Goal: Task Accomplishment & Management: Use online tool/utility

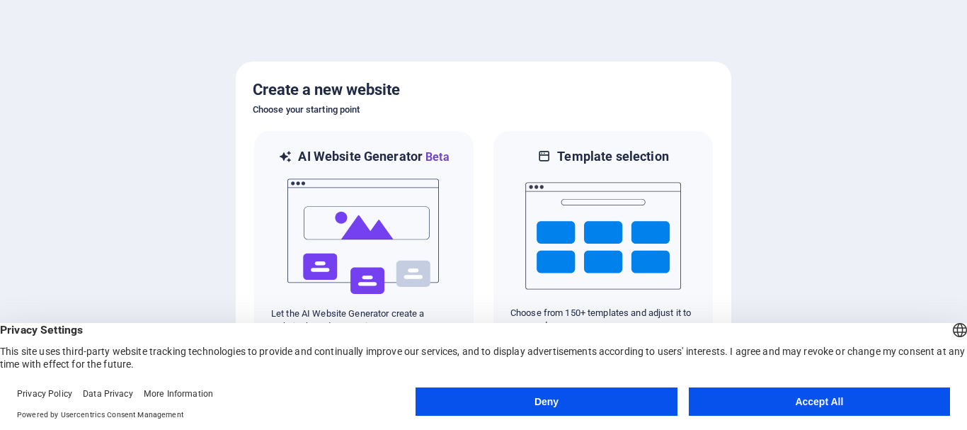
click at [758, 393] on button "Accept All" at bounding box center [819, 401] width 261 height 28
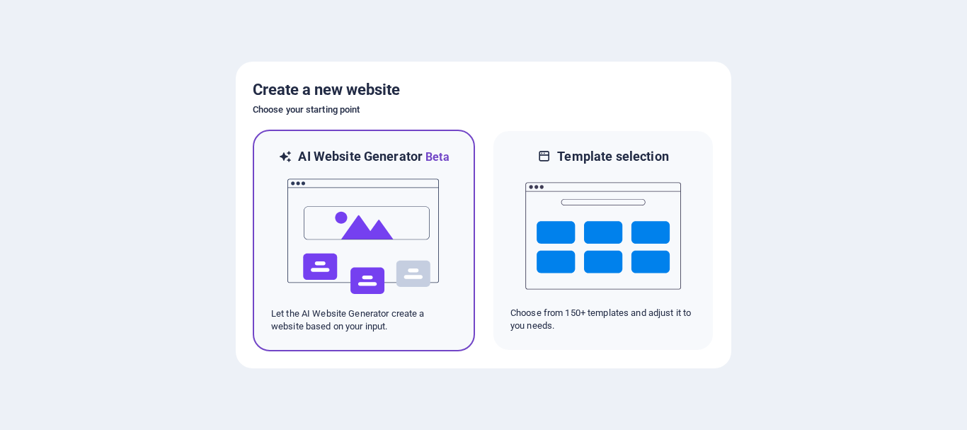
click at [340, 198] on img at bounding box center [364, 237] width 156 height 142
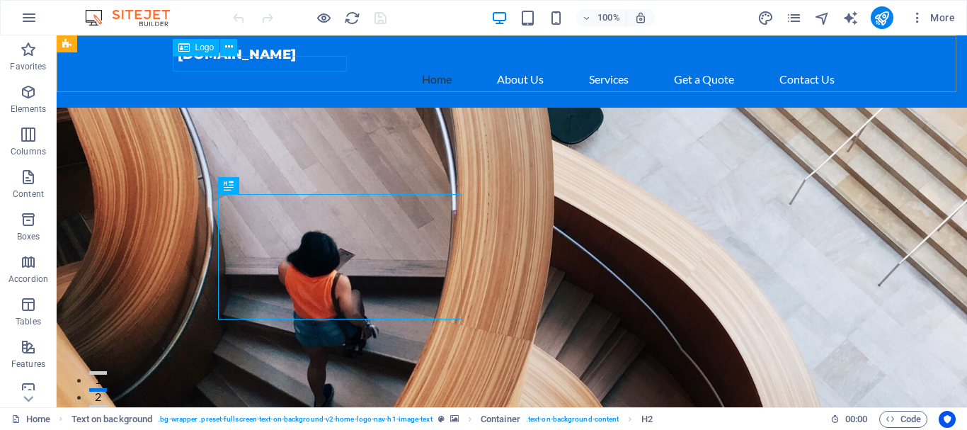
click at [193, 49] on div "Logo" at bounding box center [196, 47] width 47 height 17
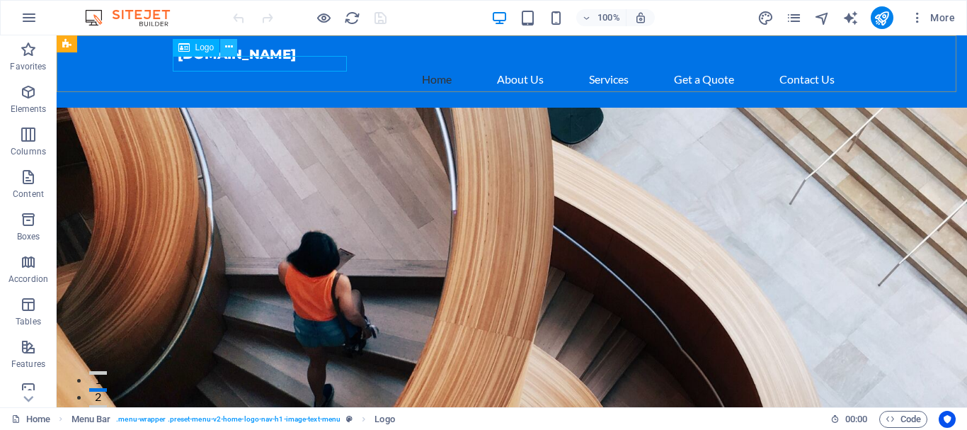
click at [228, 47] on icon at bounding box center [229, 47] width 8 height 15
click at [197, 51] on span "Logo" at bounding box center [204, 47] width 19 height 8
click at [224, 47] on button at bounding box center [228, 47] width 17 height 17
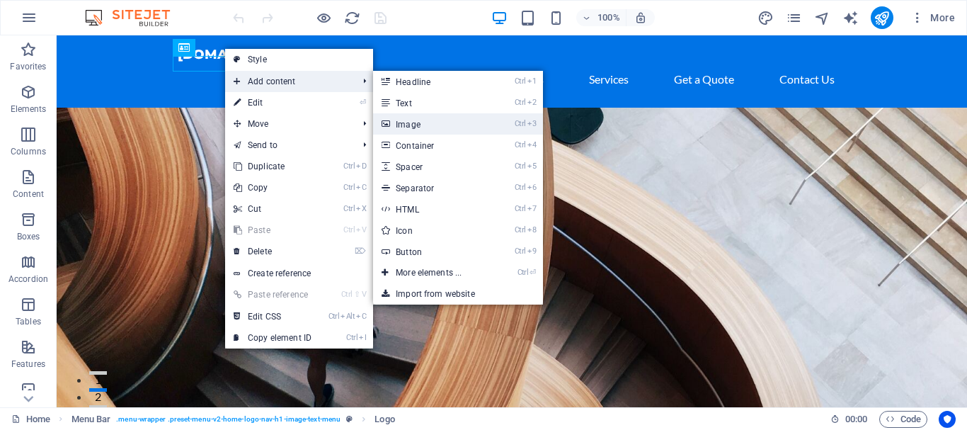
click at [430, 123] on link "Ctrl 3 Image" at bounding box center [431, 123] width 117 height 21
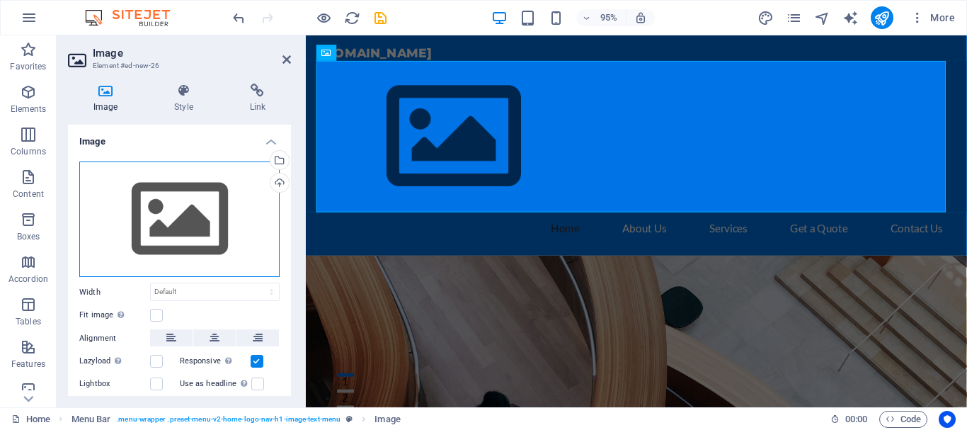
click at [173, 210] on div "Drag files here, click to choose files or select files from Files or our free s…" at bounding box center [179, 219] width 200 height 116
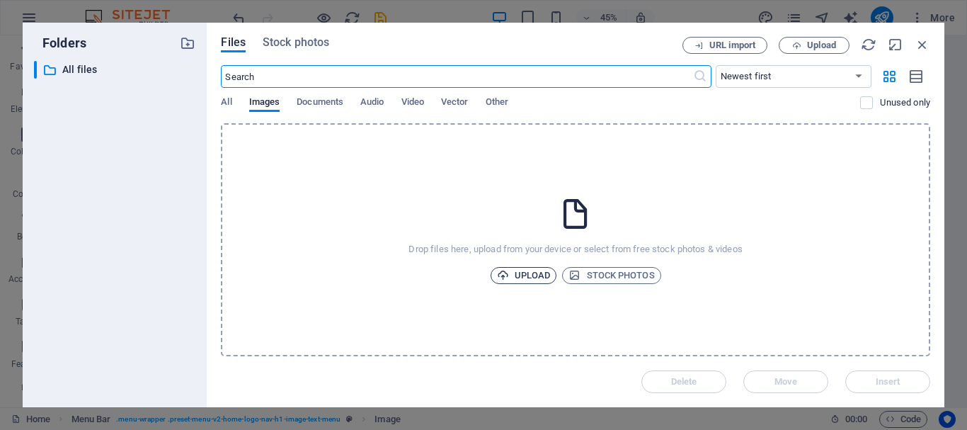
click at [507, 277] on span "Upload" at bounding box center [524, 275] width 54 height 17
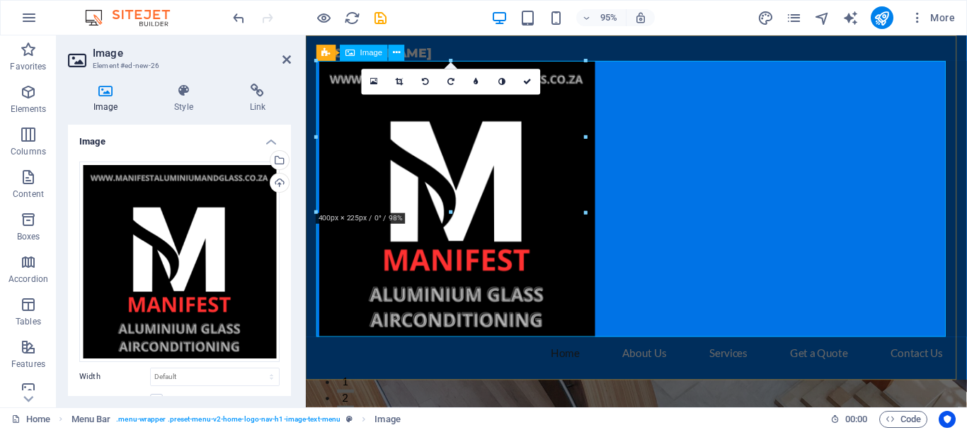
click at [576, 297] on figure at bounding box center [654, 207] width 668 height 290
click at [400, 81] on icon at bounding box center [400, 82] width 8 height 8
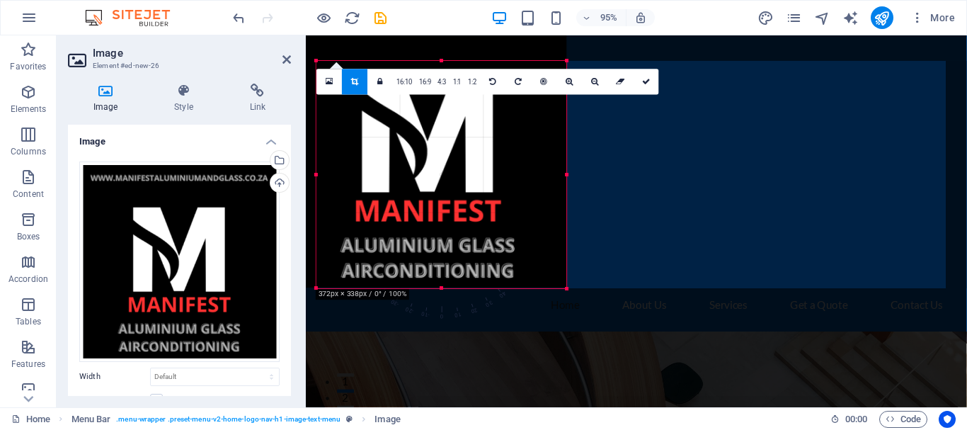
drag, startPoint x: 318, startPoint y: 62, endPoint x: 345, endPoint y: 114, distance: 58.2
click at [345, 114] on div "180 170 160 150 140 130 120 110 100 90 80 70 60 50 40 30 20 10 0 -10 -20 -30 -4…" at bounding box center [441, 174] width 250 height 227
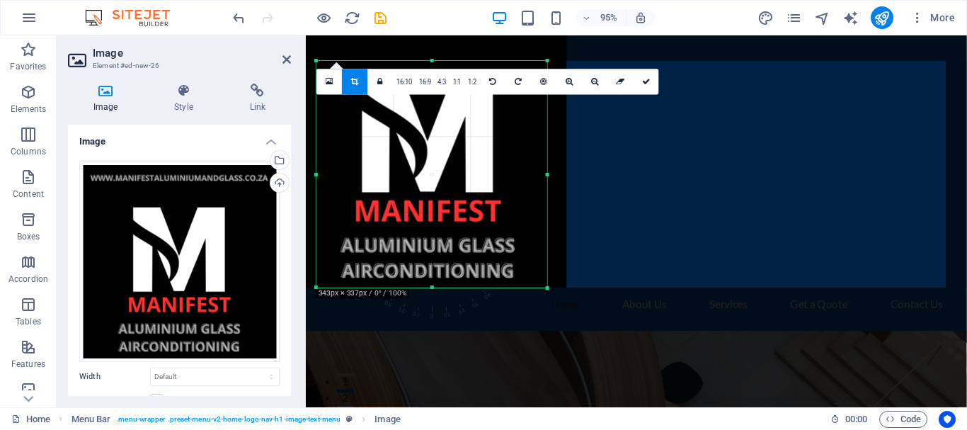
drag, startPoint x: 570, startPoint y: 289, endPoint x: 549, endPoint y: 289, distance: 20.5
click at [549, 289] on div at bounding box center [548, 288] width 8 height 8
click at [724, 161] on figure at bounding box center [654, 181] width 668 height 238
click at [643, 83] on icon at bounding box center [646, 82] width 8 height 8
type input "343"
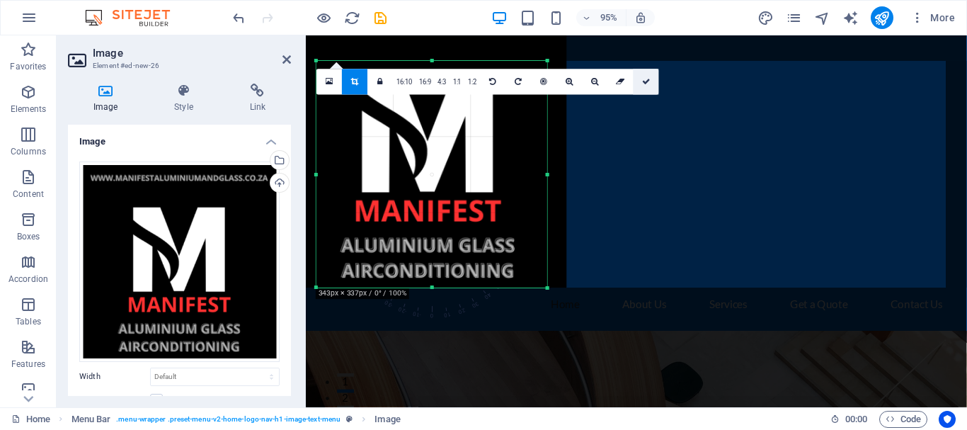
select select "px"
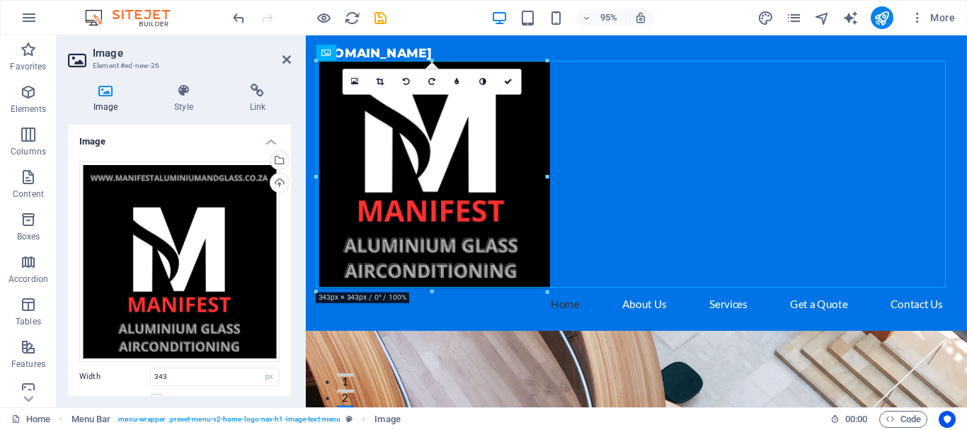
drag, startPoint x: 948, startPoint y: 118, endPoint x: 248, endPoint y: 5, distance: 709.7
click at [236, 18] on icon "undo" at bounding box center [239, 18] width 16 height 16
select select "DISABLED_OPTION_VALUE"
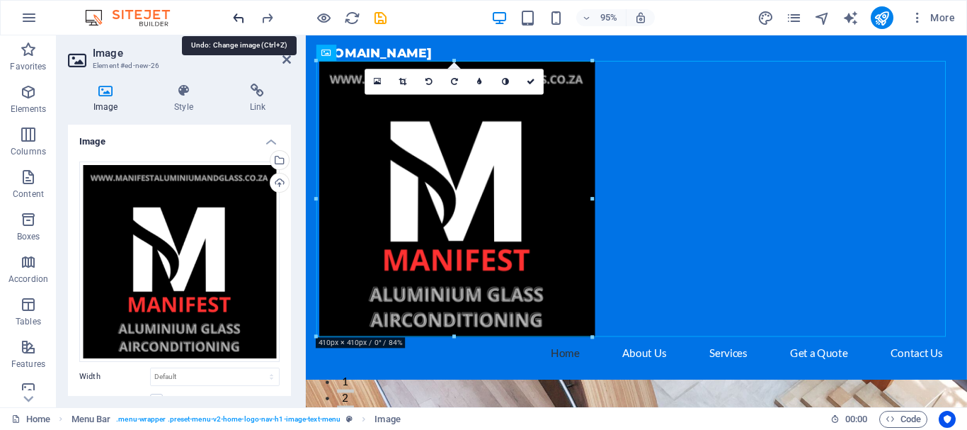
click at [236, 18] on icon "undo" at bounding box center [239, 18] width 16 height 16
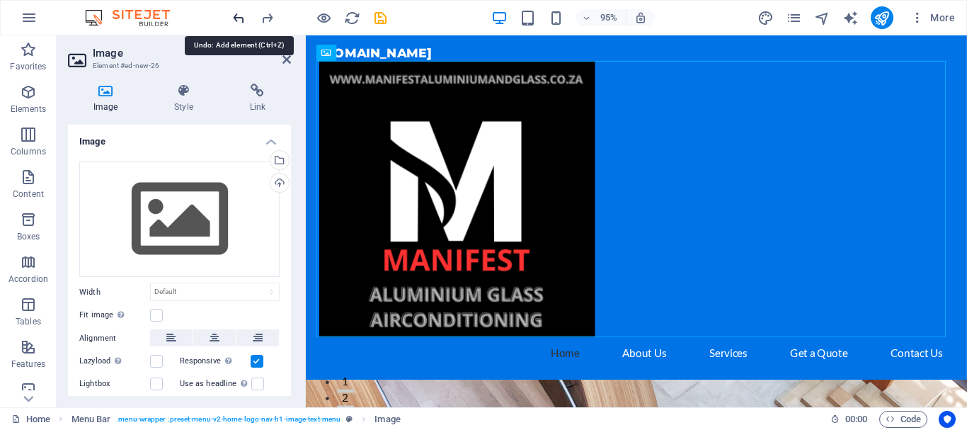
click at [236, 18] on icon "undo" at bounding box center [239, 18] width 16 height 16
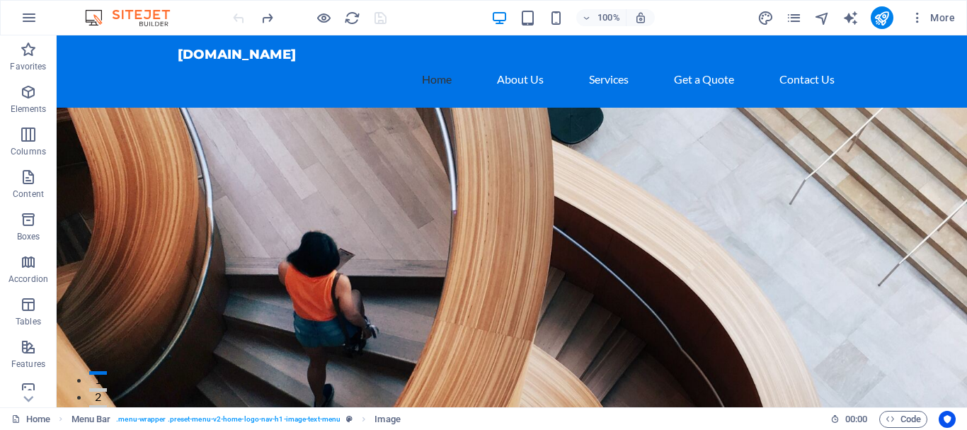
click at [236, 18] on div at bounding box center [309, 17] width 159 height 23
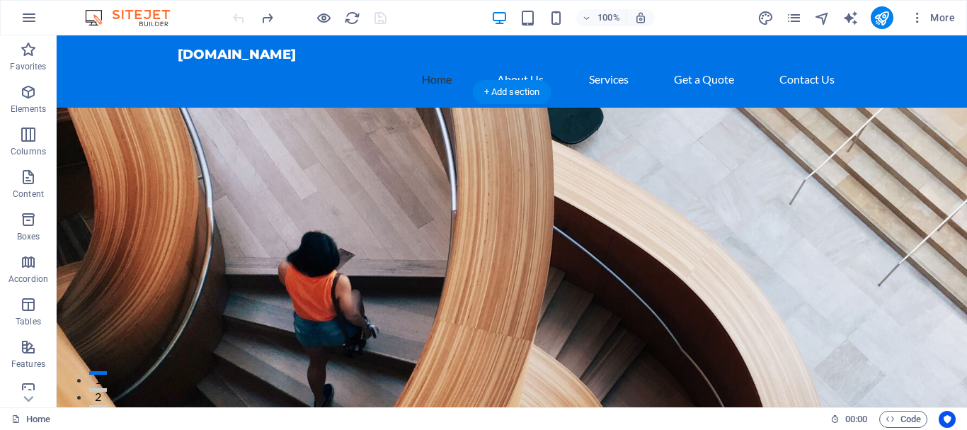
click at [299, 138] on figure at bounding box center [512, 312] width 910 height 408
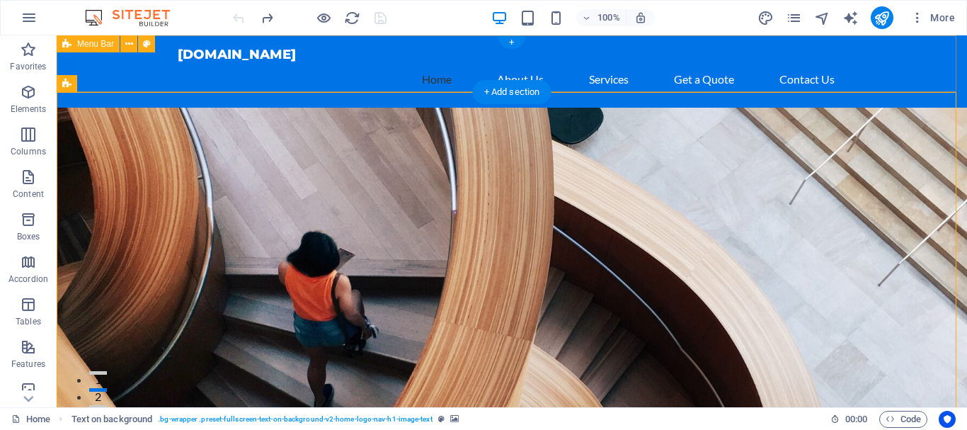
click at [93, 76] on div "[DOMAIN_NAME] Home About Us Services Get a Quote Contact Us" at bounding box center [512, 71] width 910 height 72
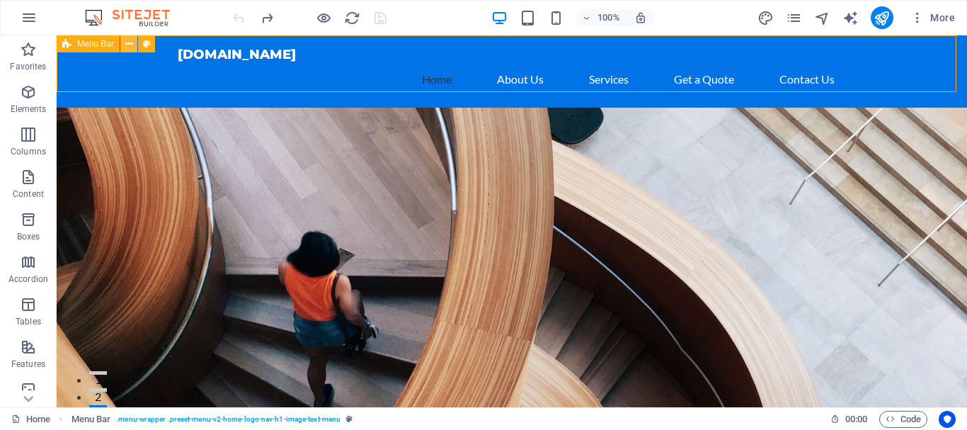
click at [126, 45] on icon at bounding box center [129, 44] width 8 height 15
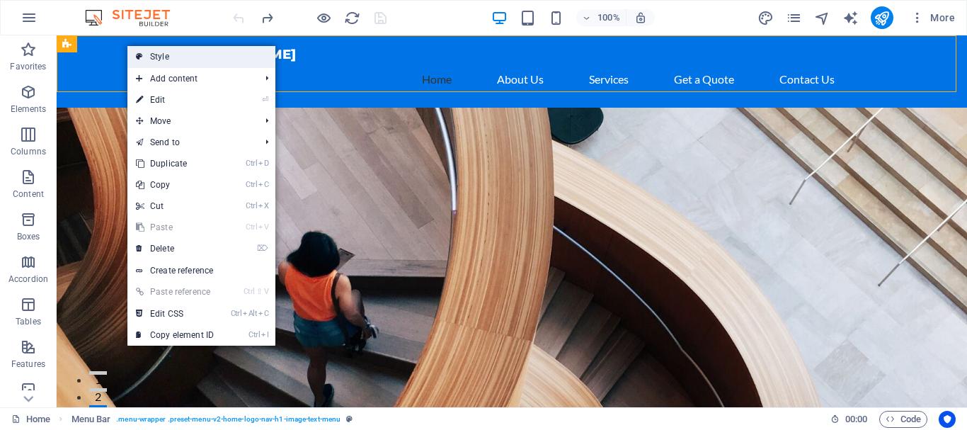
click at [155, 57] on link "Style" at bounding box center [201, 56] width 148 height 21
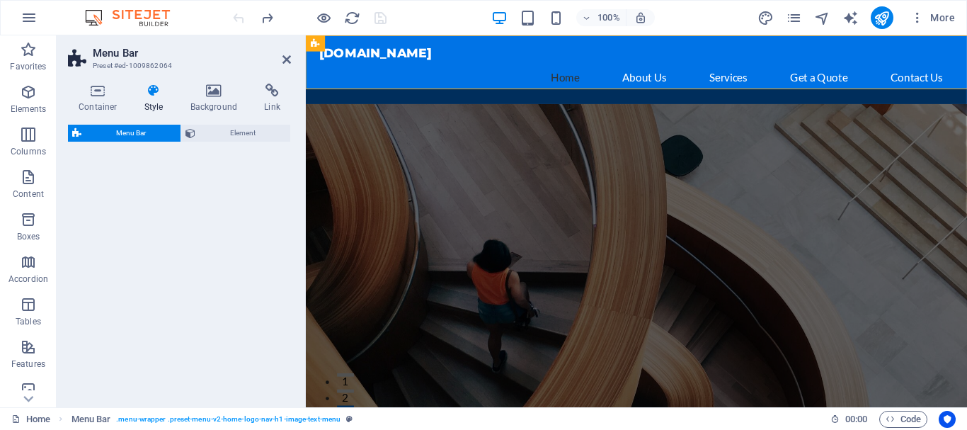
select select "rem"
select select "preset-menu-v2-home-logo-nav-h1-image-text-menu"
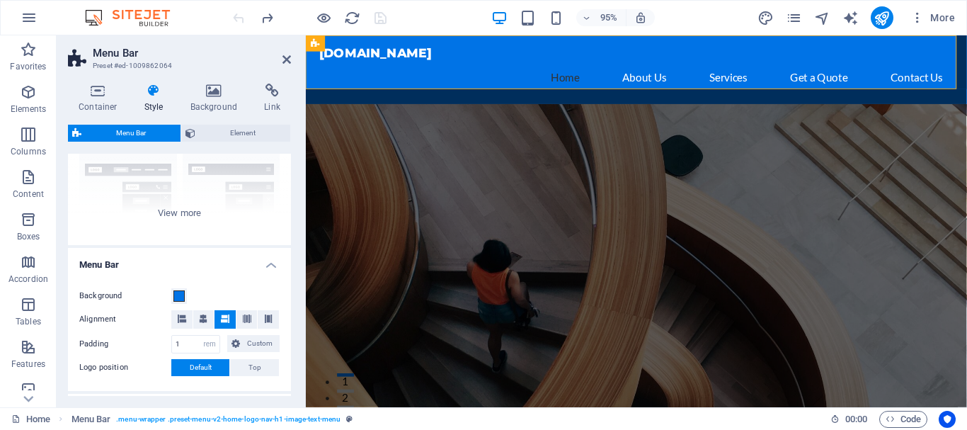
scroll to position [219, 0]
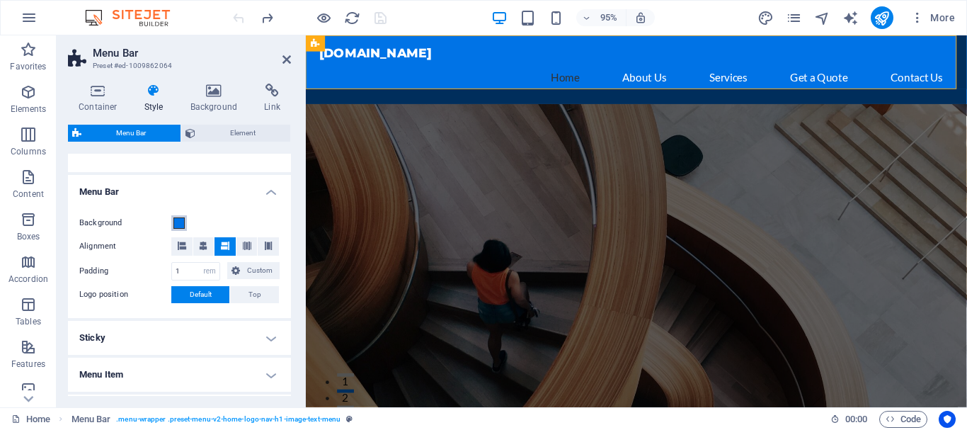
click at [176, 223] on span at bounding box center [178, 222] width 11 height 11
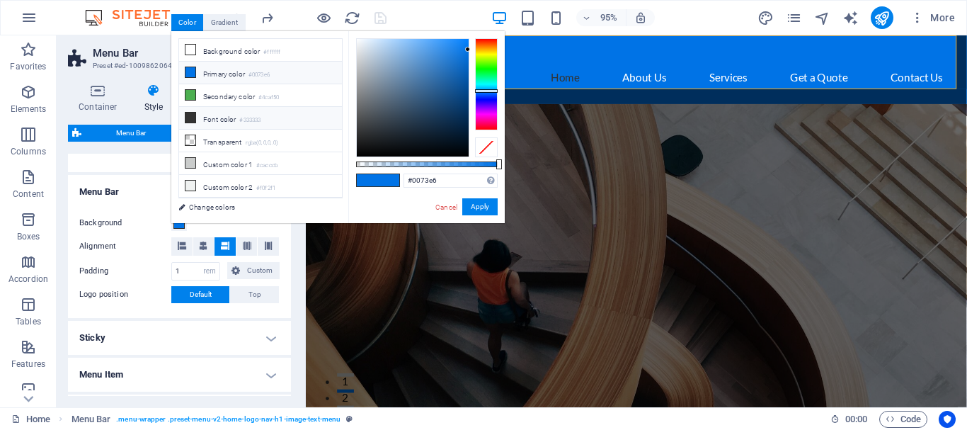
click at [189, 115] on icon at bounding box center [190, 118] width 10 height 10
type input "#333333"
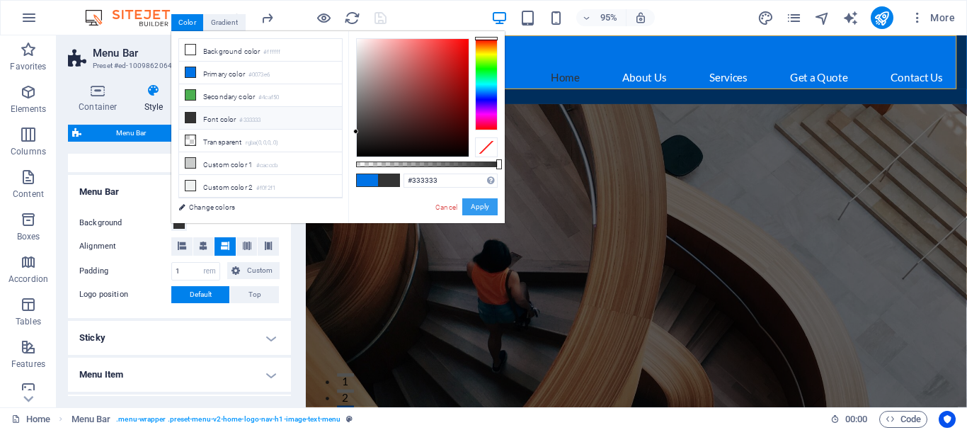
click at [469, 205] on button "Apply" at bounding box center [479, 206] width 35 height 17
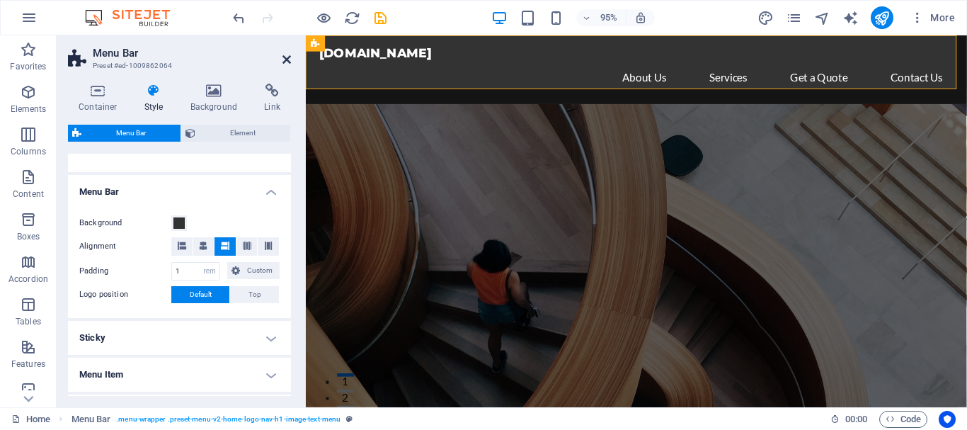
click at [284, 62] on icon at bounding box center [286, 59] width 8 height 11
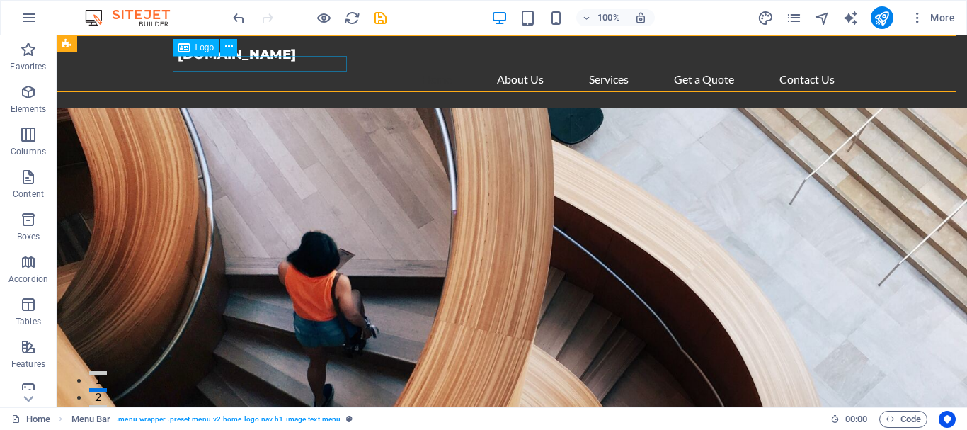
click at [202, 45] on span "Logo" at bounding box center [204, 47] width 19 height 8
click at [231, 46] on icon at bounding box center [229, 47] width 8 height 15
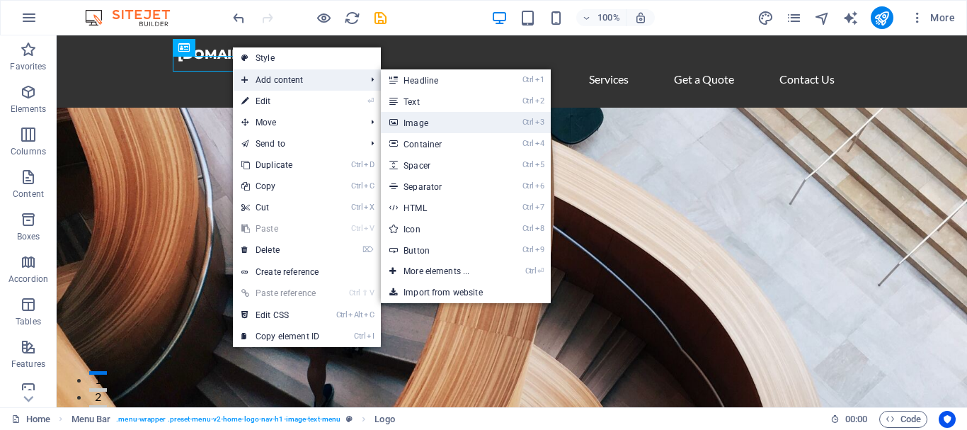
click at [444, 122] on link "Ctrl 3 Image" at bounding box center [439, 122] width 117 height 21
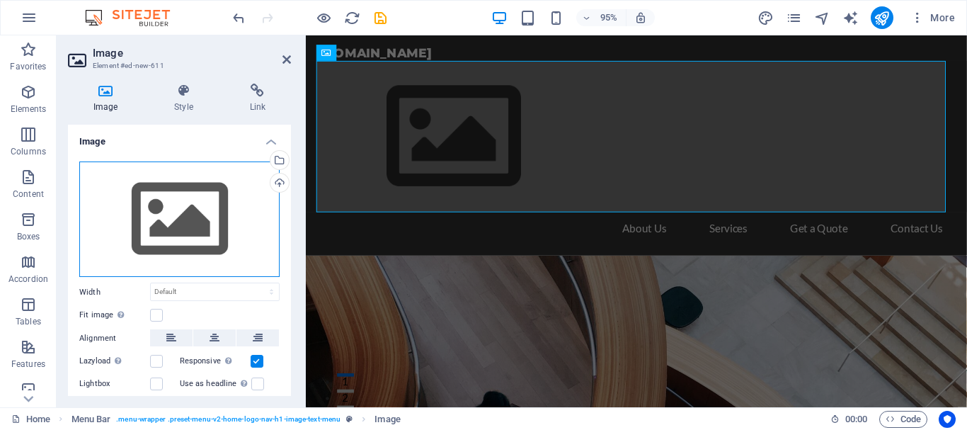
click at [173, 222] on div "Drag files here, click to choose files or select files from Files or our free s…" at bounding box center [179, 219] width 200 height 116
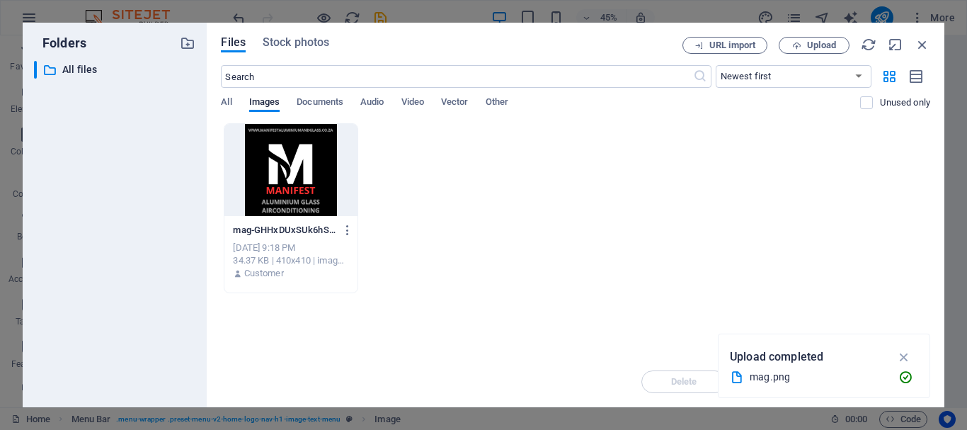
click at [280, 180] on div at bounding box center [290, 170] width 132 height 92
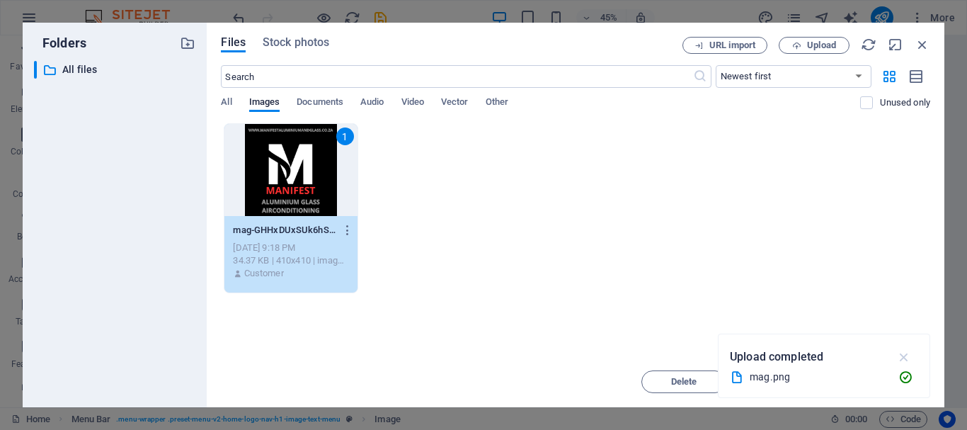
click at [899, 357] on icon "button" at bounding box center [904, 357] width 16 height 16
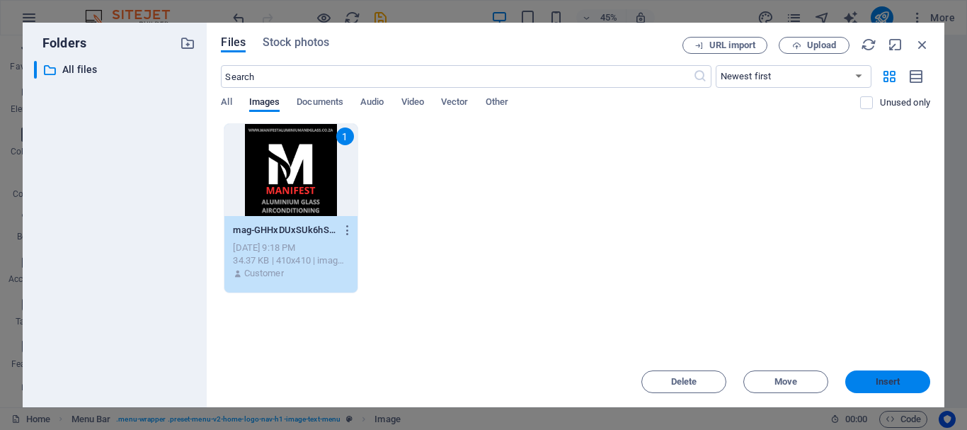
click at [887, 387] on button "Insert" at bounding box center [887, 381] width 85 height 23
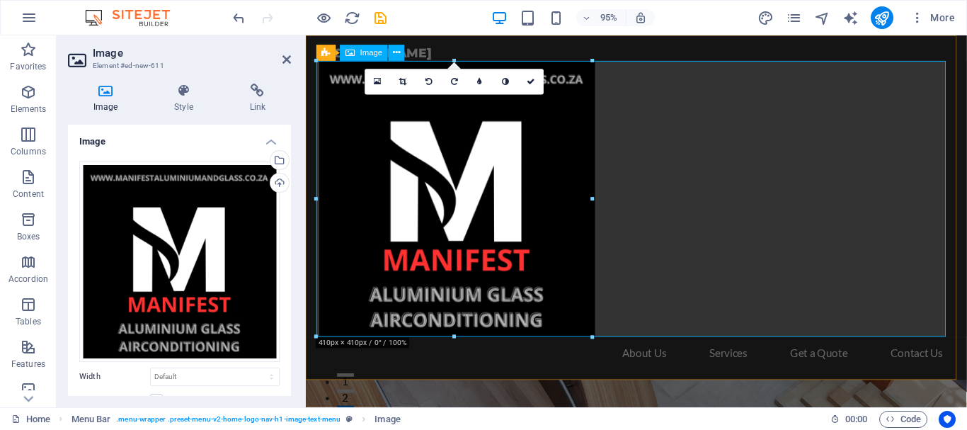
drag, startPoint x: 895, startPoint y: 369, endPoint x: 458, endPoint y: 167, distance: 481.0
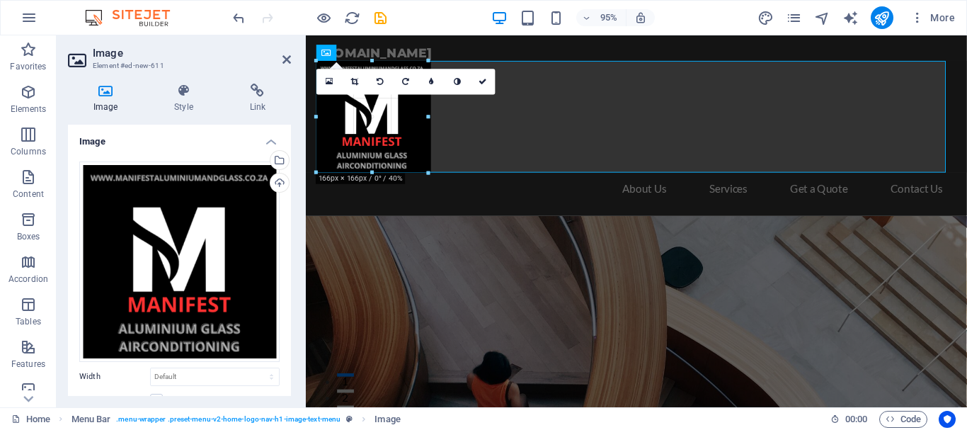
type input "166"
select select "px"
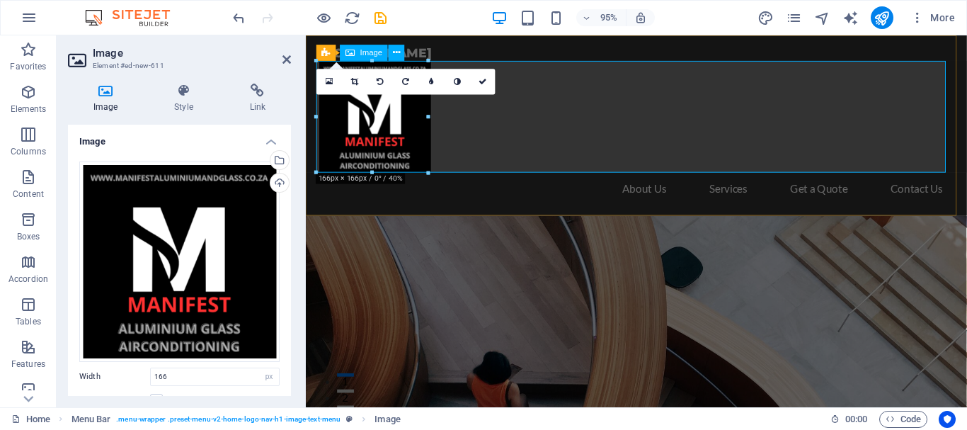
click at [554, 120] on figure at bounding box center [654, 120] width 668 height 117
click at [482, 84] on icon at bounding box center [482, 82] width 8 height 8
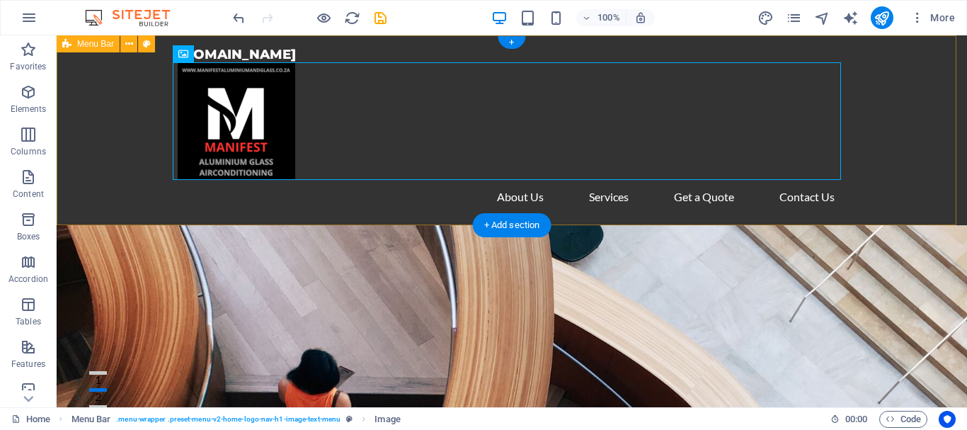
click at [91, 125] on div "[DOMAIN_NAME] Home About Us Services Get a Quote Contact Us" at bounding box center [512, 130] width 910 height 190
click at [226, 107] on figure at bounding box center [512, 120] width 668 height 117
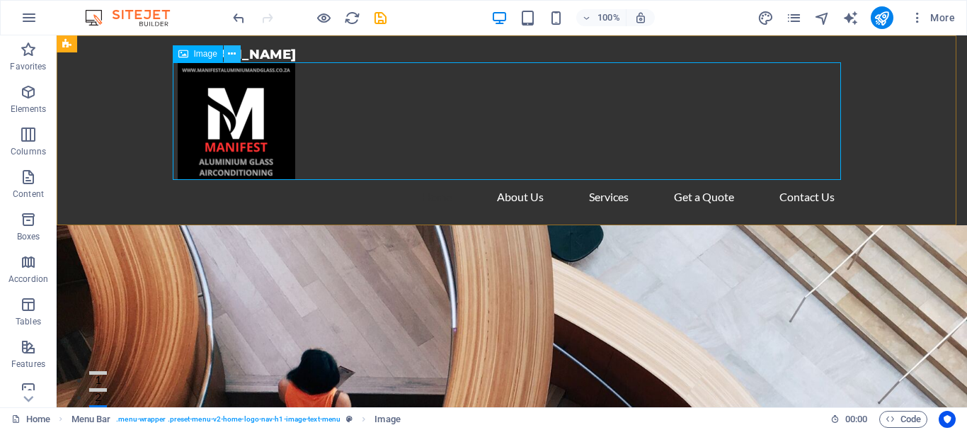
click at [227, 55] on button at bounding box center [232, 53] width 17 height 17
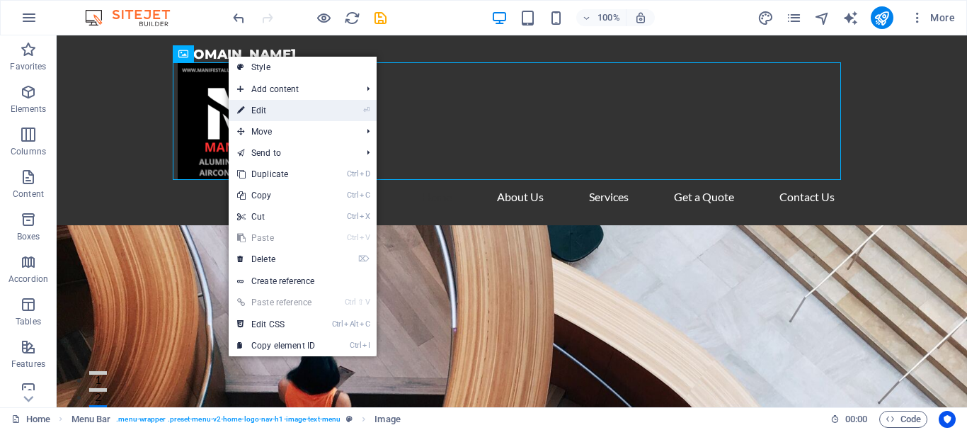
click at [260, 108] on link "⏎ Edit" at bounding box center [276, 110] width 95 height 21
select select "px"
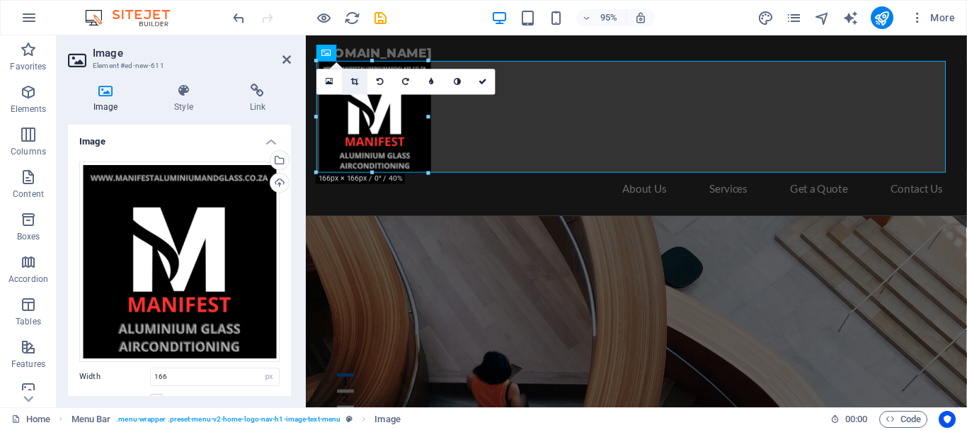
click at [356, 84] on icon at bounding box center [355, 82] width 8 height 8
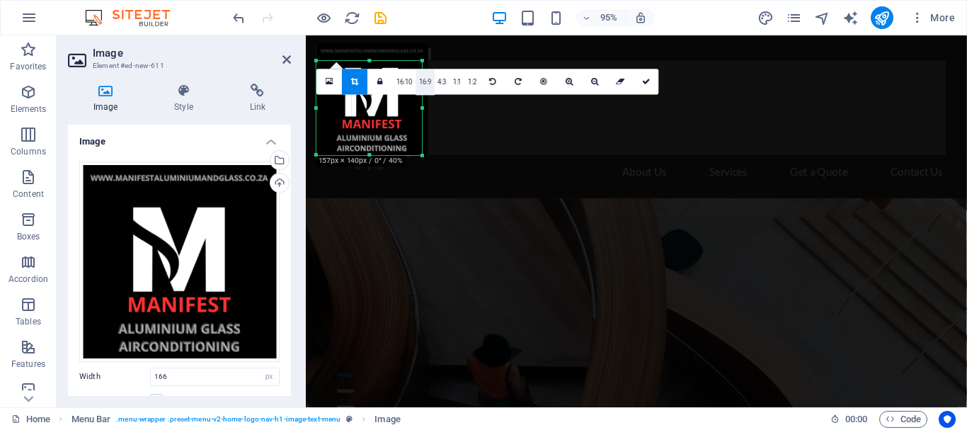
drag, startPoint x: 429, startPoint y: 62, endPoint x: 423, endPoint y: 80, distance: 19.5
click at [422, 80] on div "180 170 160 150 140 130 120 110 100 90 80 70 60 50 40 30 20 10 0 -10 -20 -30 -4…" at bounding box center [368, 108] width 105 height 94
click at [643, 80] on icon at bounding box center [646, 82] width 8 height 8
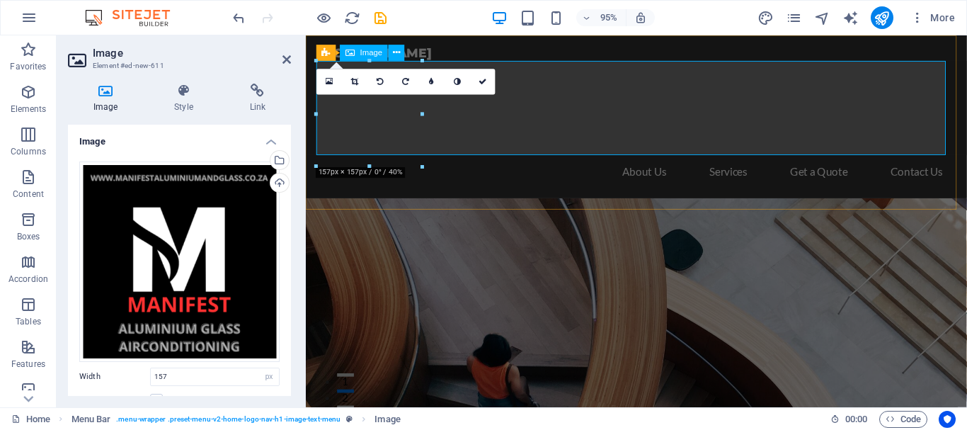
type input "157"
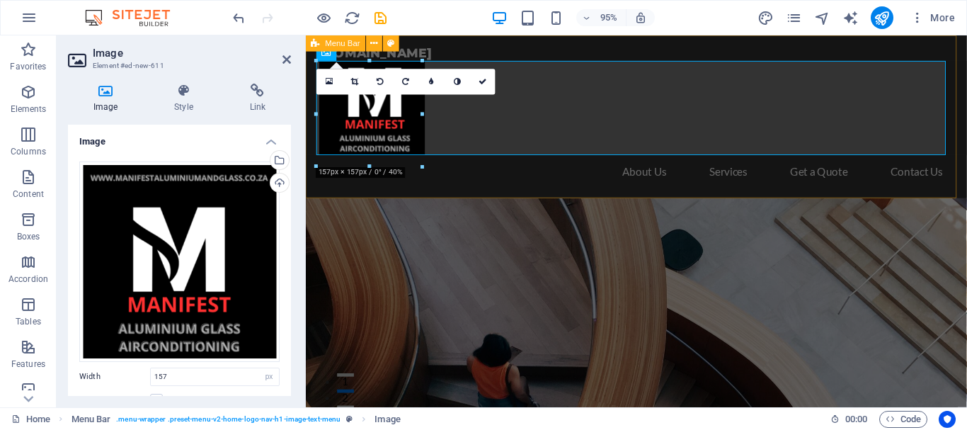
click at [564, 53] on div "[DOMAIN_NAME] Home About Us Services Get a Quote Contact Us" at bounding box center [654, 120] width 696 height 171
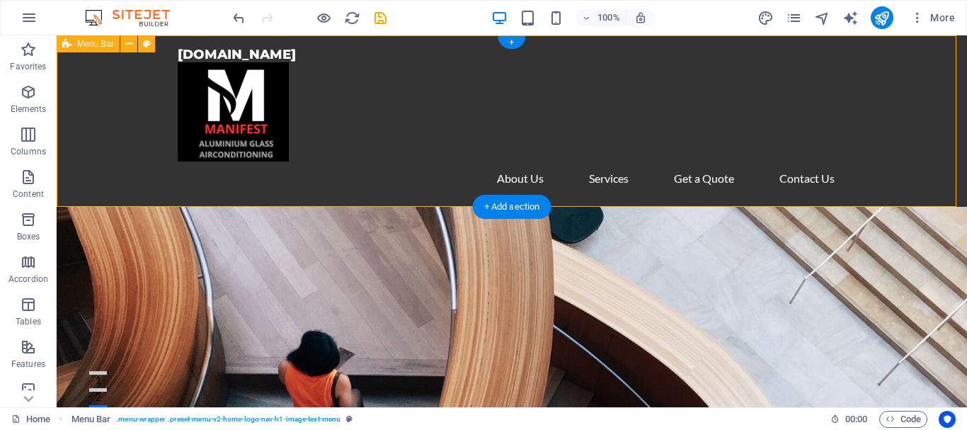
drag, startPoint x: 128, startPoint y: 146, endPoint x: 270, endPoint y: 192, distance: 149.7
click at [128, 146] on div "[DOMAIN_NAME] Home About Us Services Get a Quote Contact Us" at bounding box center [512, 120] width 910 height 171
click at [0, 0] on button at bounding box center [0, 0] width 0 height 0
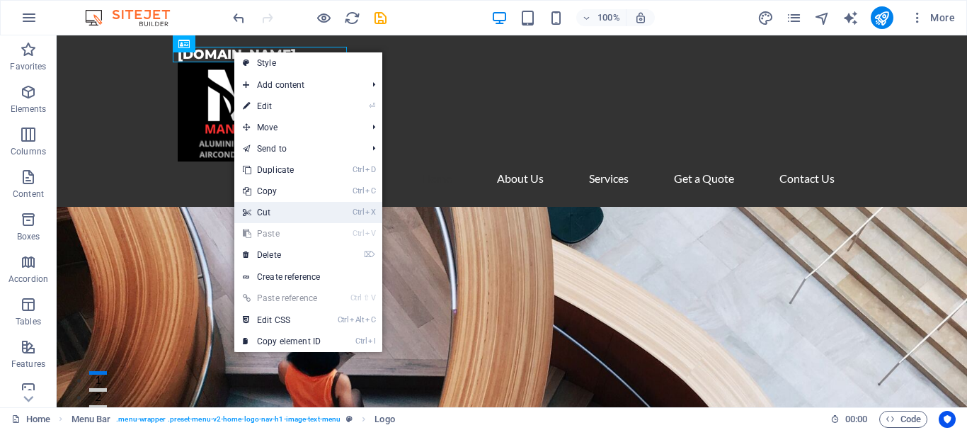
click at [270, 212] on link "Ctrl X Cut" at bounding box center [281, 212] width 95 height 21
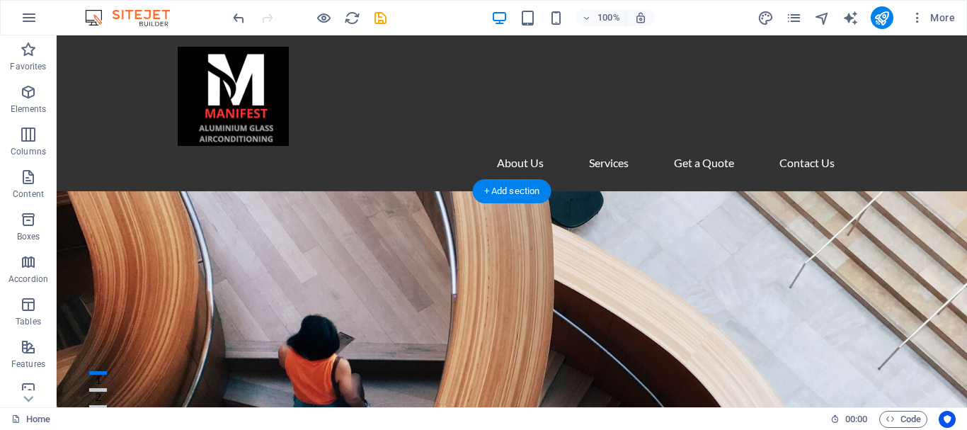
click at [224, 103] on figure at bounding box center [512, 96] width 668 height 99
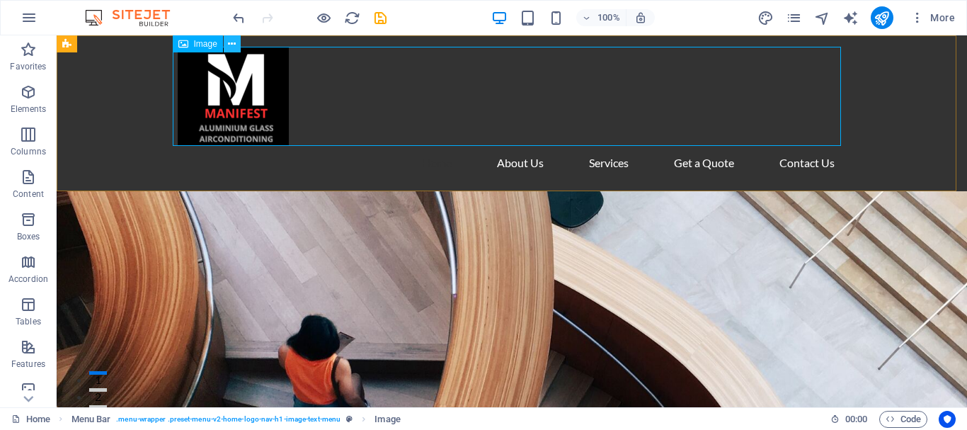
click at [228, 42] on icon at bounding box center [232, 44] width 8 height 15
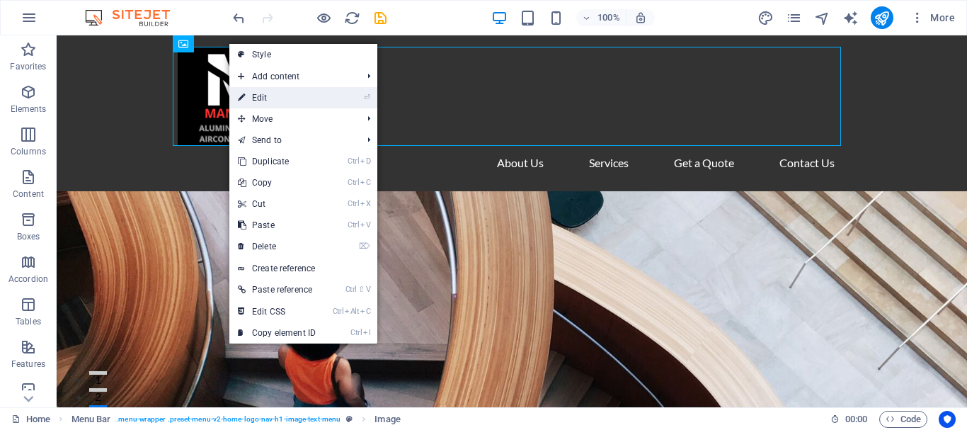
click at [339, 91] on li "⏎ Edit" at bounding box center [303, 97] width 148 height 21
click at [306, 105] on link "⏎ Edit" at bounding box center [276, 97] width 95 height 21
select select "px"
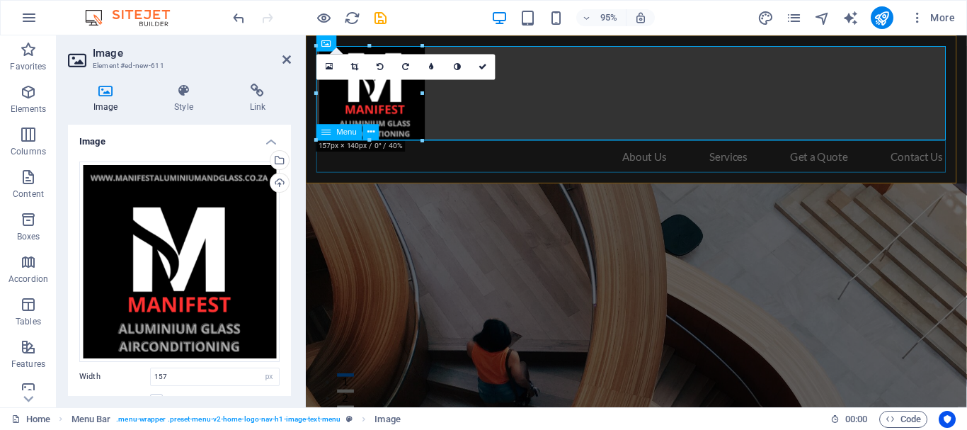
click at [500, 167] on nav "Home About Us Services Get a Quote Contact Us" at bounding box center [654, 163] width 668 height 34
click at [748, 109] on figure at bounding box center [654, 96] width 668 height 99
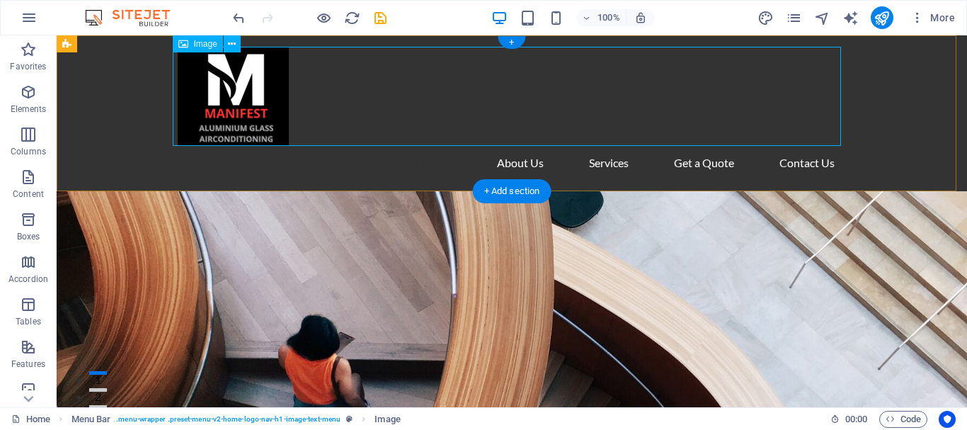
click at [248, 96] on figure at bounding box center [512, 96] width 668 height 99
click at [117, 122] on div "Home About Us Services Get a Quote Contact Us" at bounding box center [512, 113] width 910 height 156
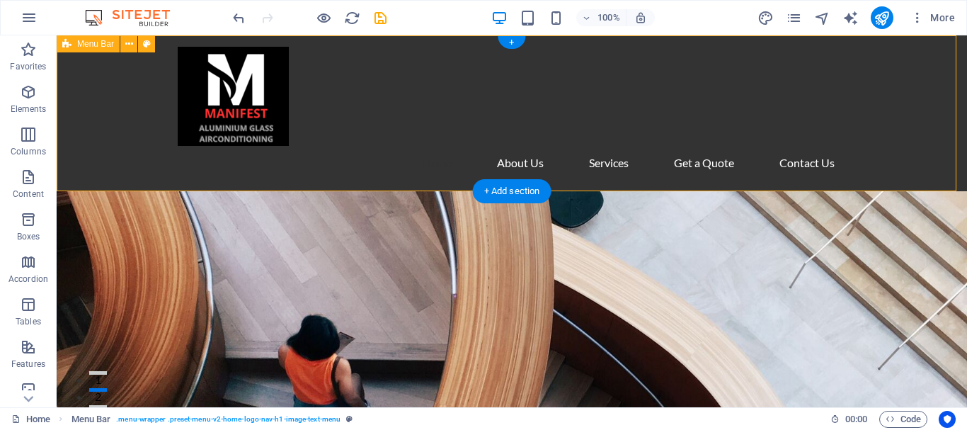
click at [885, 92] on div "Home About Us Services Get a Quote Contact Us" at bounding box center [512, 113] width 910 height 156
click at [803, 162] on nav "Home About Us Services Get a Quote Contact Us" at bounding box center [512, 163] width 668 height 34
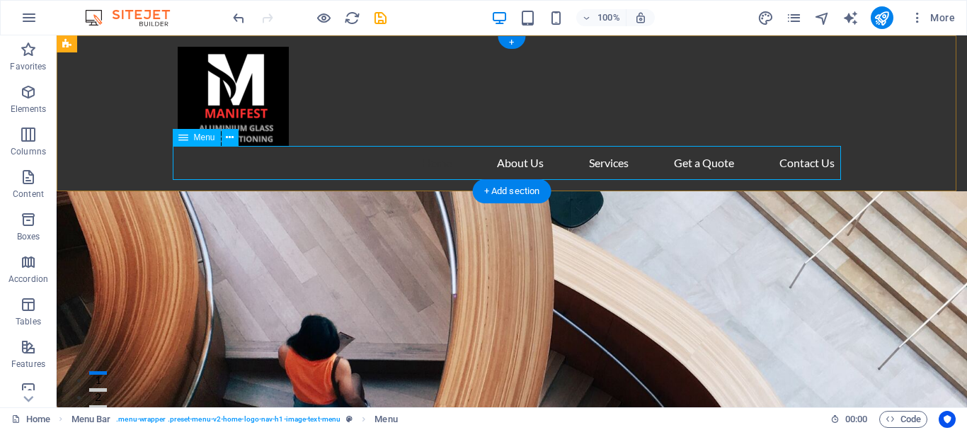
click at [798, 166] on nav "Home About Us Services Get a Quote Contact Us" at bounding box center [512, 163] width 668 height 34
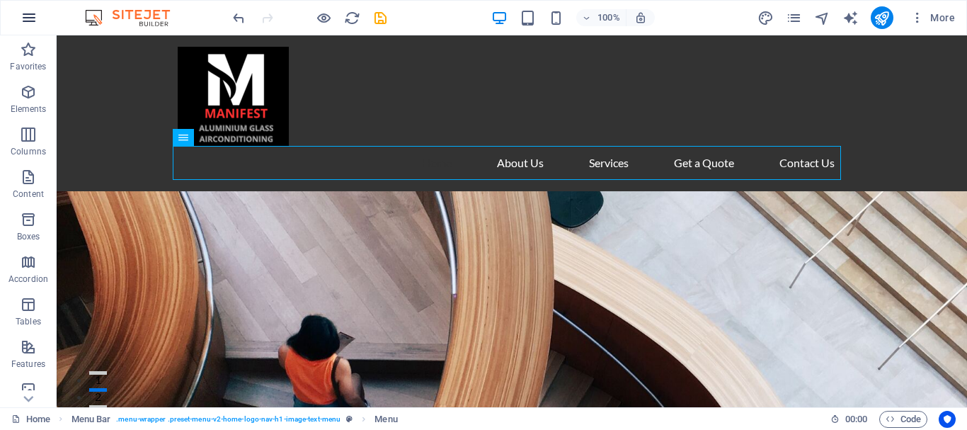
click at [30, 20] on icon "button" at bounding box center [29, 17] width 17 height 17
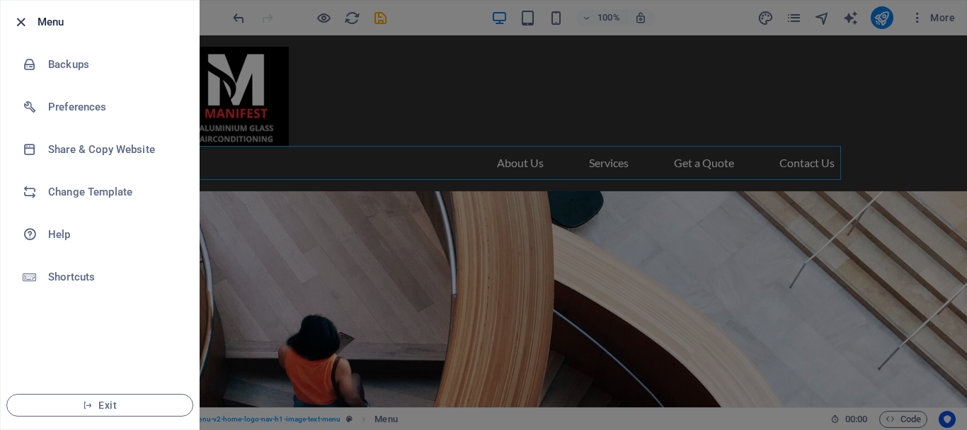
click at [13, 20] on icon "button" at bounding box center [21, 22] width 16 height 16
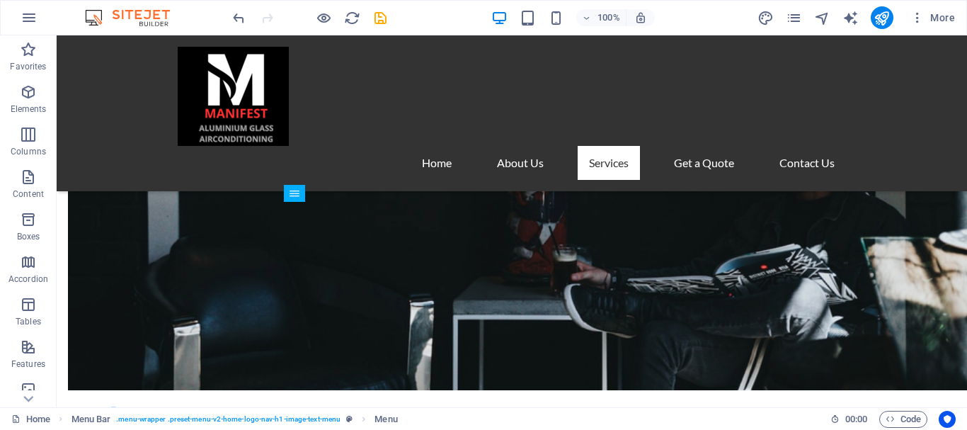
scroll to position [781, 0]
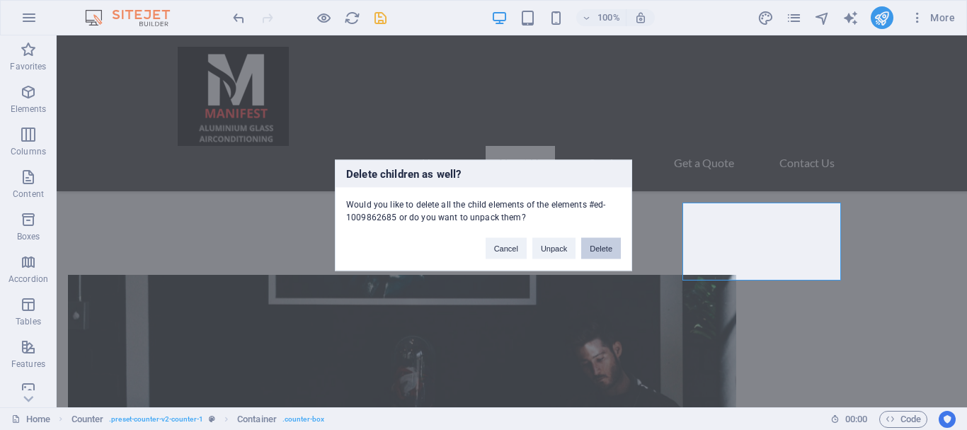
click at [602, 252] on button "Delete" at bounding box center [601, 247] width 40 height 21
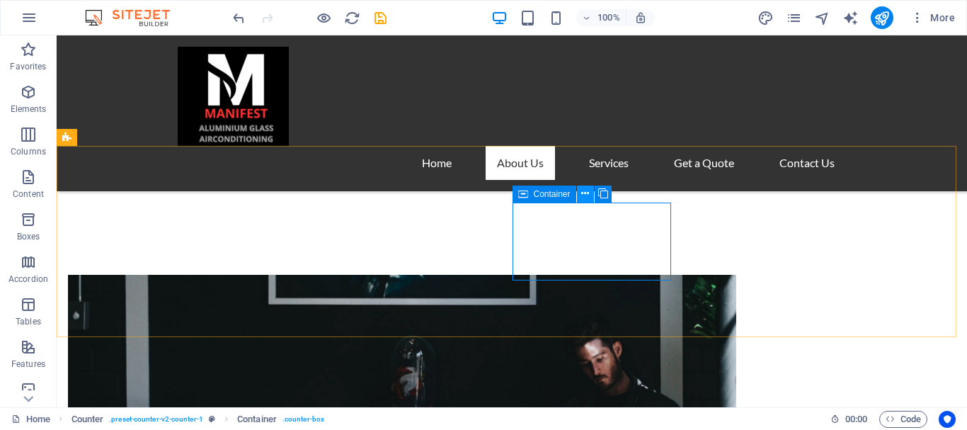
click at [583, 192] on icon at bounding box center [585, 193] width 8 height 15
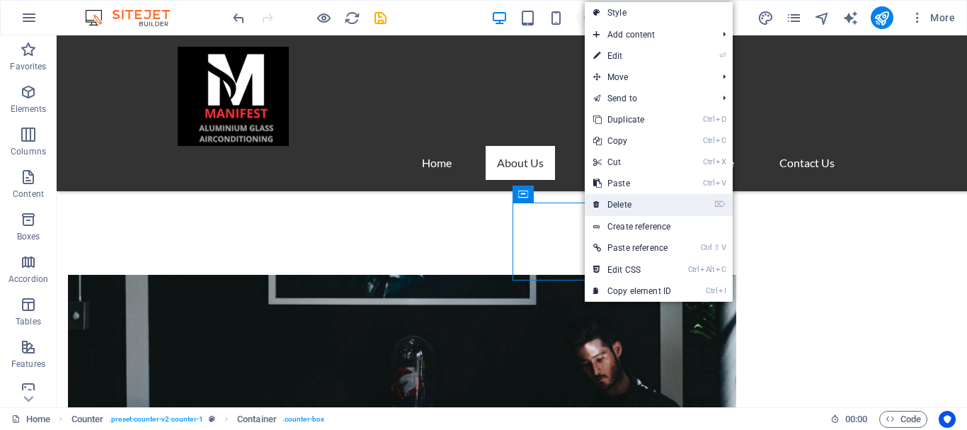
click at [616, 200] on link "⌦ Delete" at bounding box center [632, 204] width 95 height 21
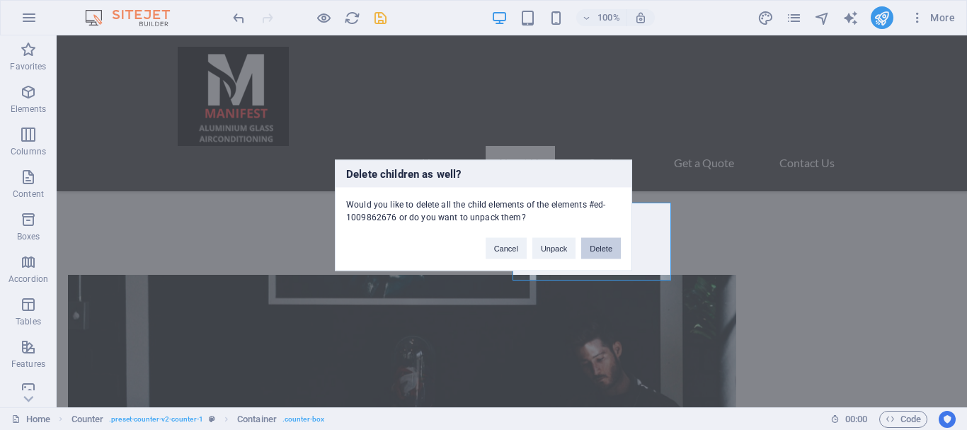
click at [594, 248] on button "Delete" at bounding box center [601, 247] width 40 height 21
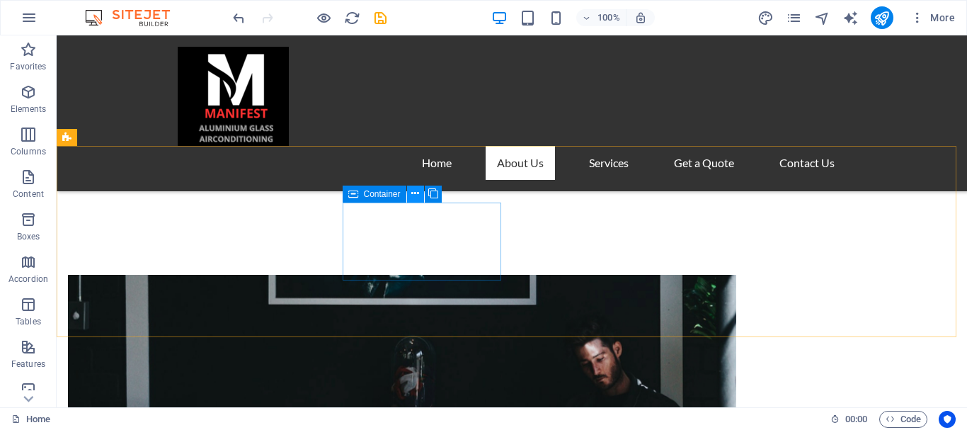
click at [415, 195] on icon at bounding box center [415, 193] width 8 height 15
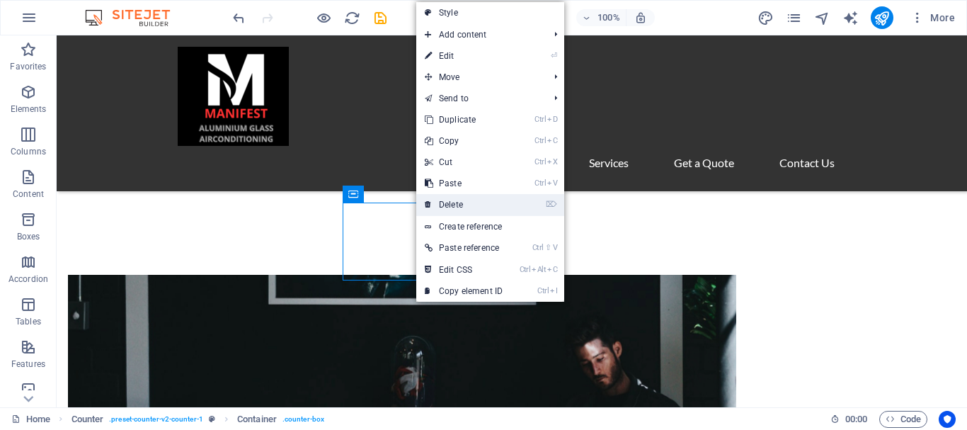
click at [473, 207] on link "⌦ Delete" at bounding box center [463, 204] width 95 height 21
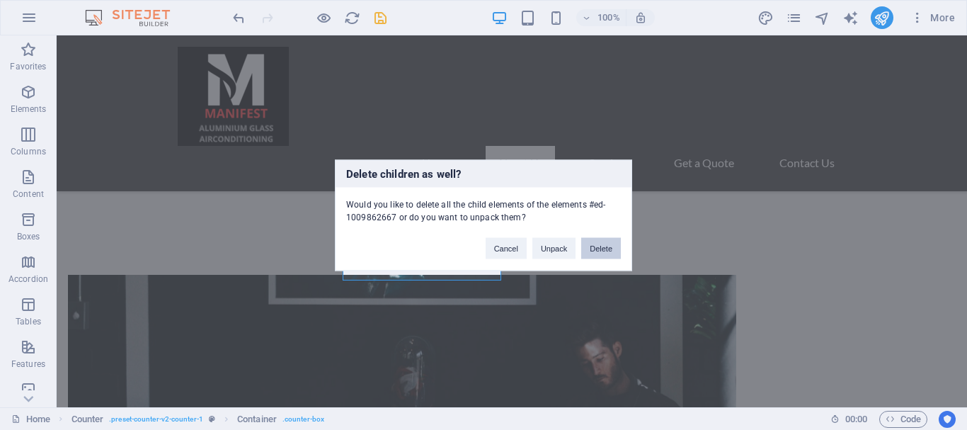
click at [610, 253] on button "Delete" at bounding box center [601, 247] width 40 height 21
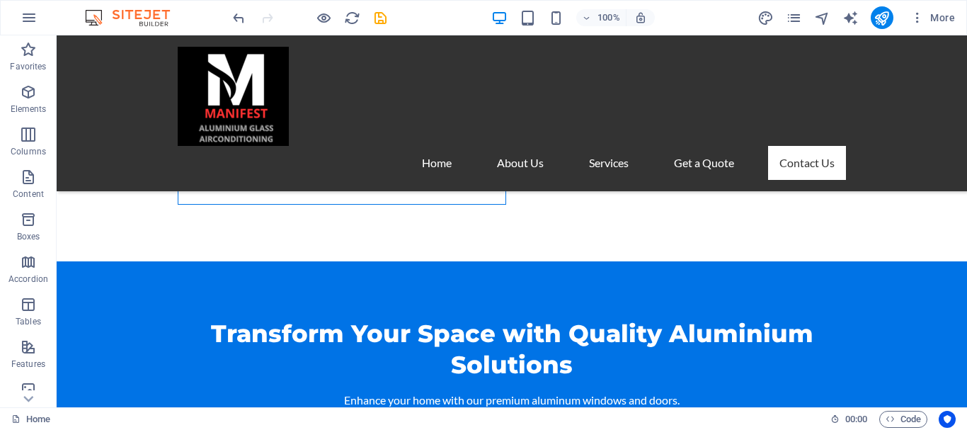
scroll to position [2240, 0]
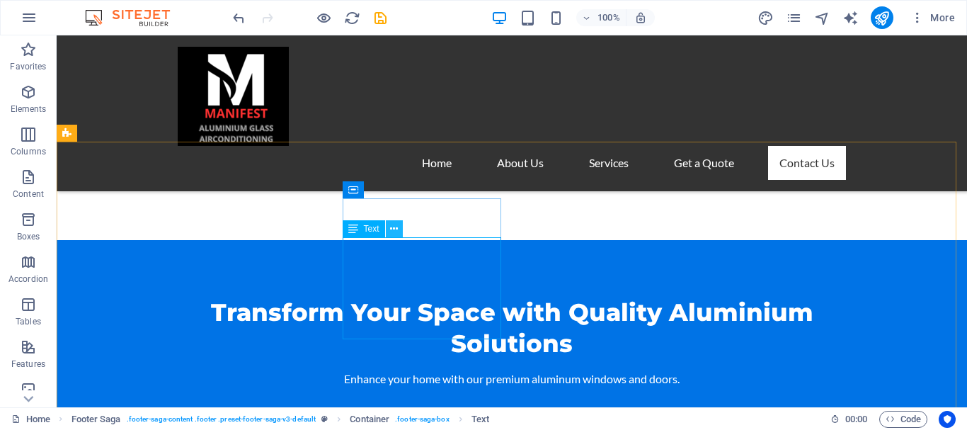
click at [393, 230] on icon at bounding box center [394, 229] width 8 height 15
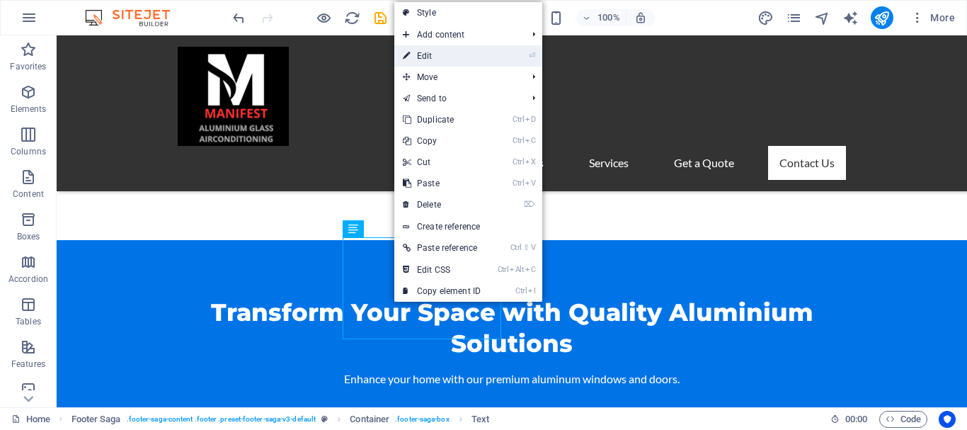
click at [435, 57] on link "⏎ Edit" at bounding box center [441, 55] width 95 height 21
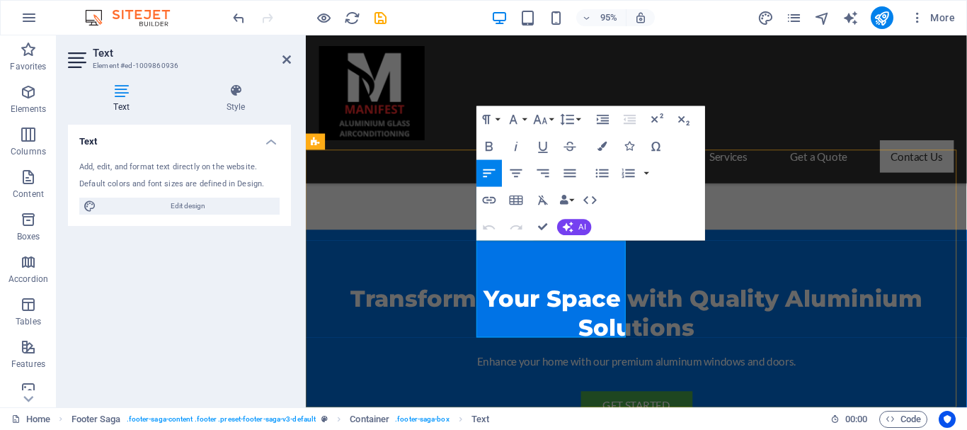
scroll to position [2226, 0]
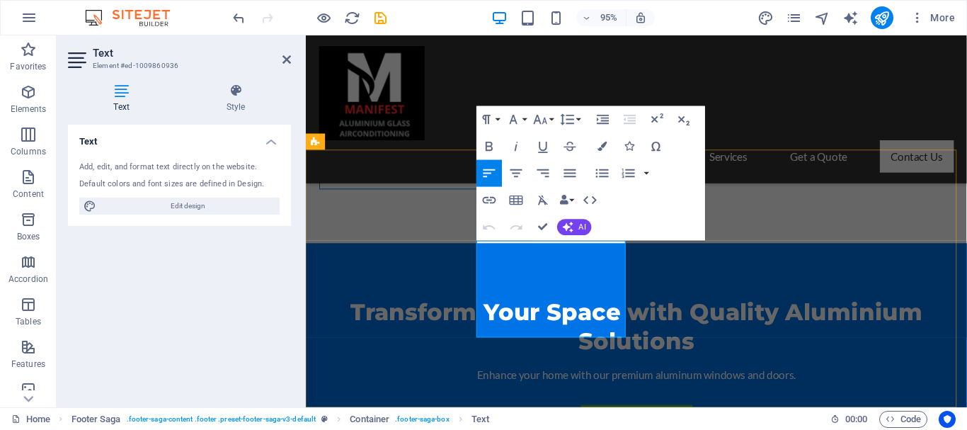
drag, startPoint x: 540, startPoint y: 292, endPoint x: 522, endPoint y: 280, distance: 21.0
click at [495, 241] on div "Paragraph Format Normal Heading 1 Heading 2 Heading 3 Heading 4 Heading 5 Headi…" at bounding box center [590, 173] width 229 height 134
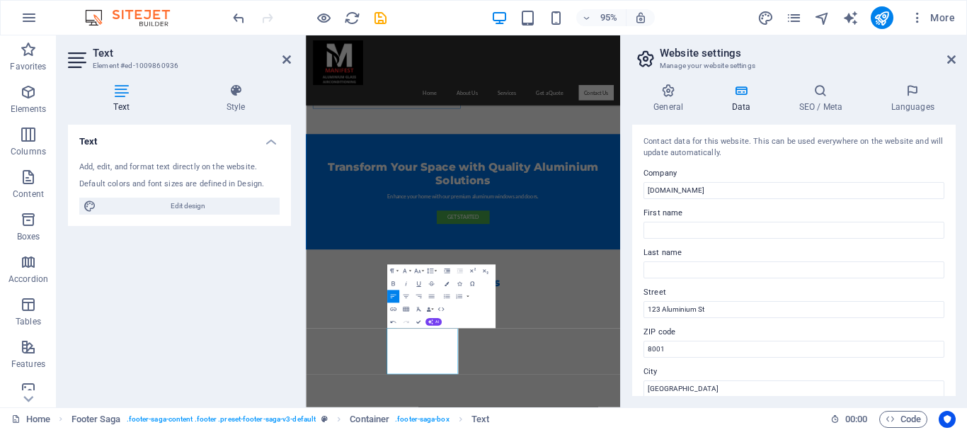
scroll to position [1791, 0]
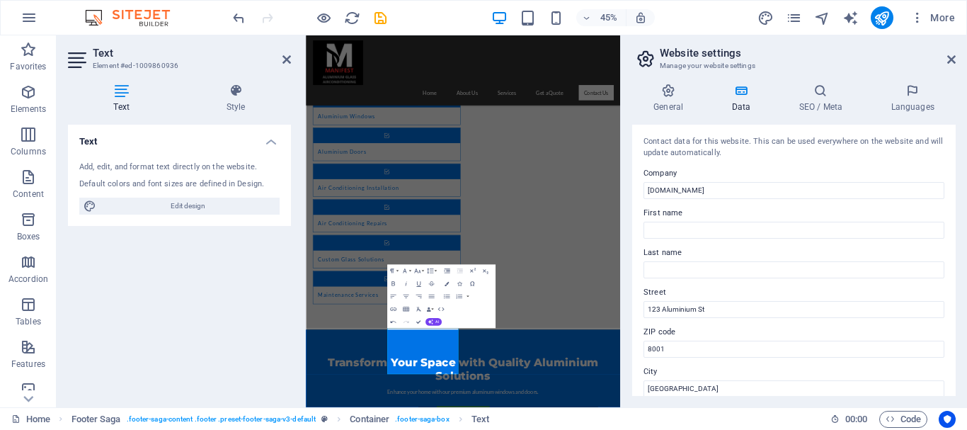
drag, startPoint x: 952, startPoint y: 144, endPoint x: 958, endPoint y: 161, distance: 17.5
click at [958, 161] on div "General Data SEO / Meta Languages Website name [DOMAIN_NAME] Logo Drag files he…" at bounding box center [794, 239] width 346 height 335
click at [724, 304] on input "123 Aluminium St" at bounding box center [793, 309] width 301 height 17
type input "1"
type input "[STREET_ADDRESS][PERSON_NAME]"
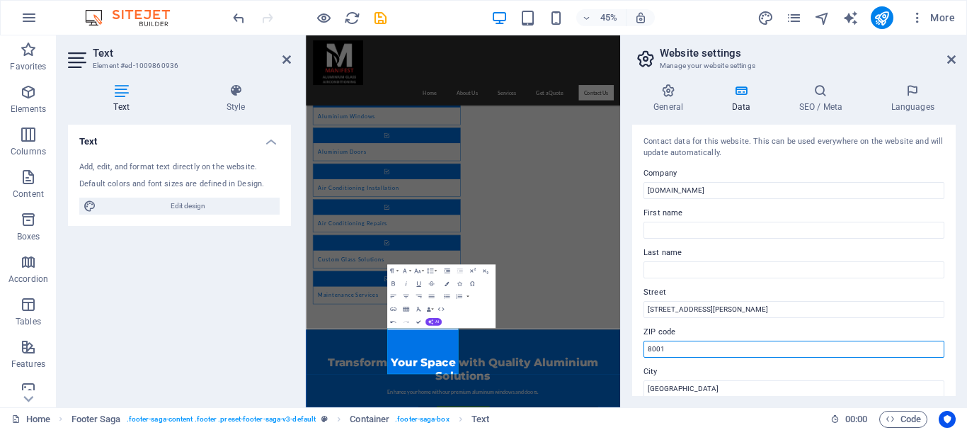
click at [706, 351] on input "8001" at bounding box center [793, 348] width 301 height 17
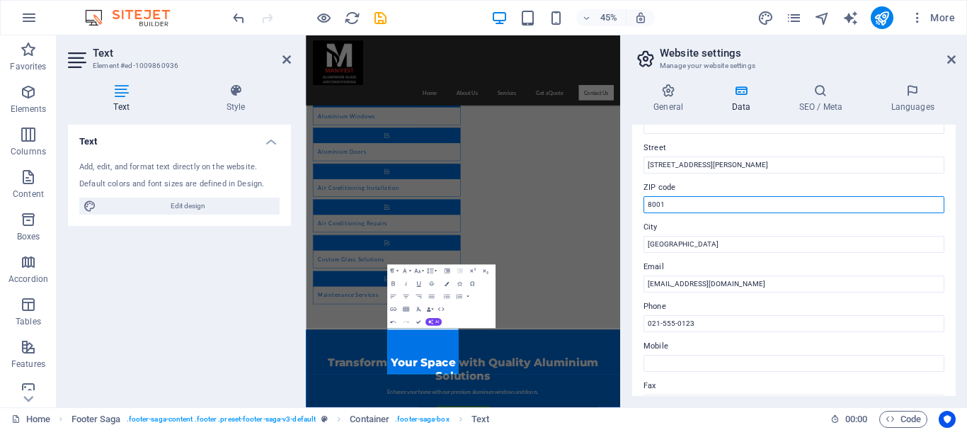
scroll to position [146, 0]
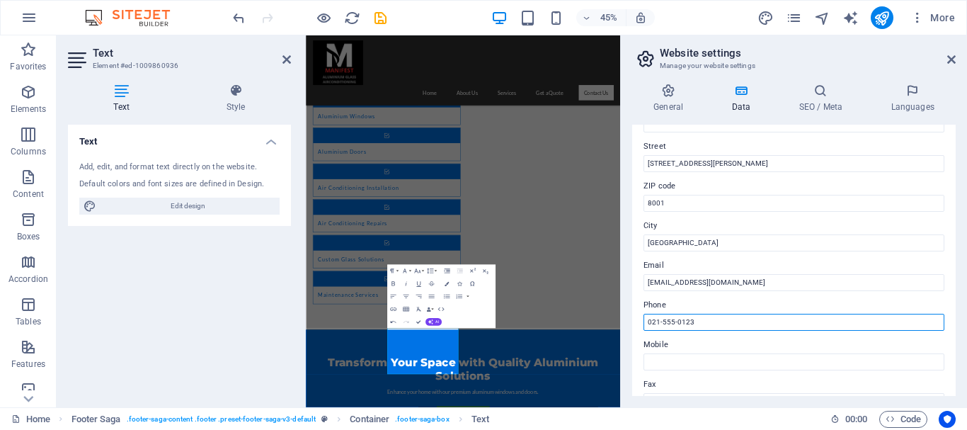
click at [711, 323] on input "021-555-0123" at bounding box center [793, 322] width 301 height 17
type input "0"
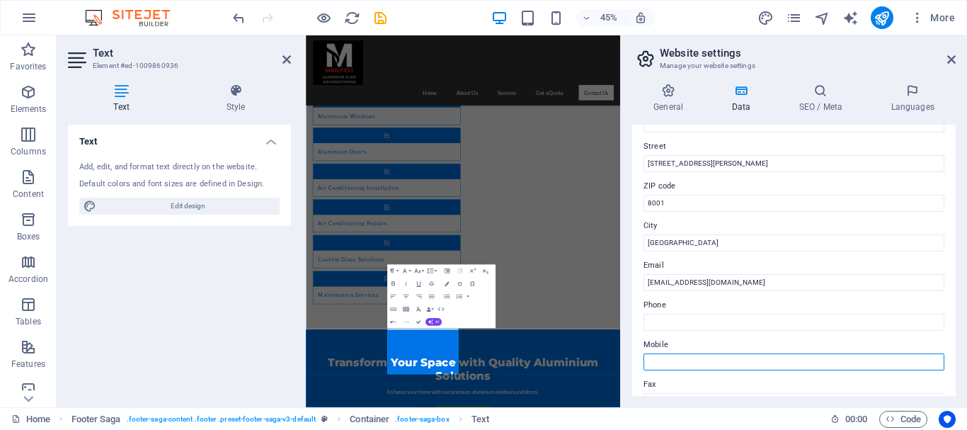
click at [712, 359] on input "Mobile" at bounding box center [793, 361] width 301 height 17
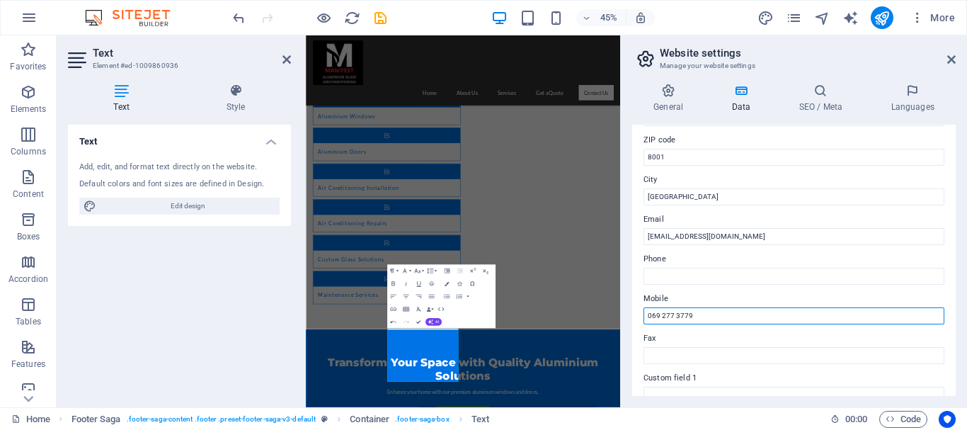
scroll to position [188, 0]
type input "069 277 3779"
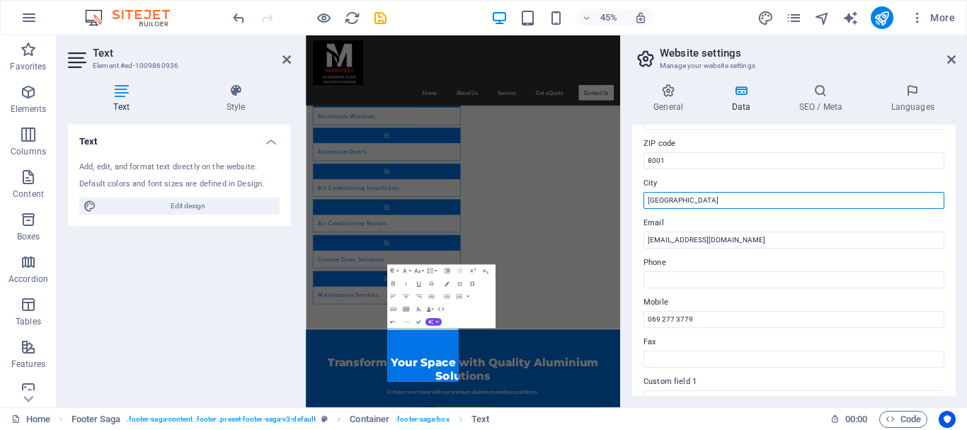
click at [828, 204] on input "[GEOGRAPHIC_DATA]" at bounding box center [793, 200] width 301 height 17
type input "C"
type input "[GEOGRAPHIC_DATA]"
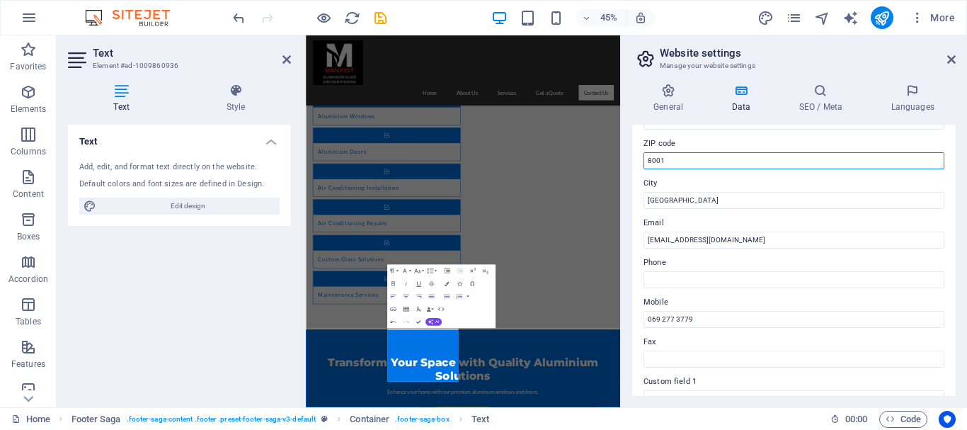
click at [749, 161] on input "8001" at bounding box center [793, 160] width 301 height 17
type input "8"
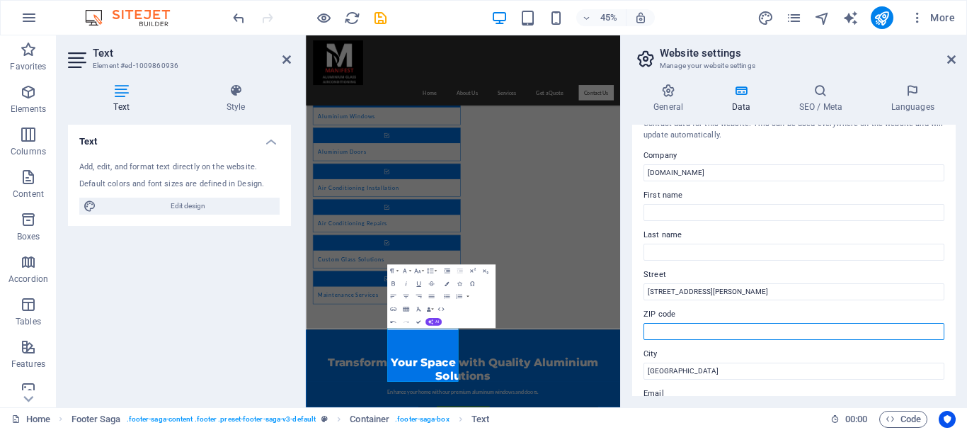
scroll to position [0, 0]
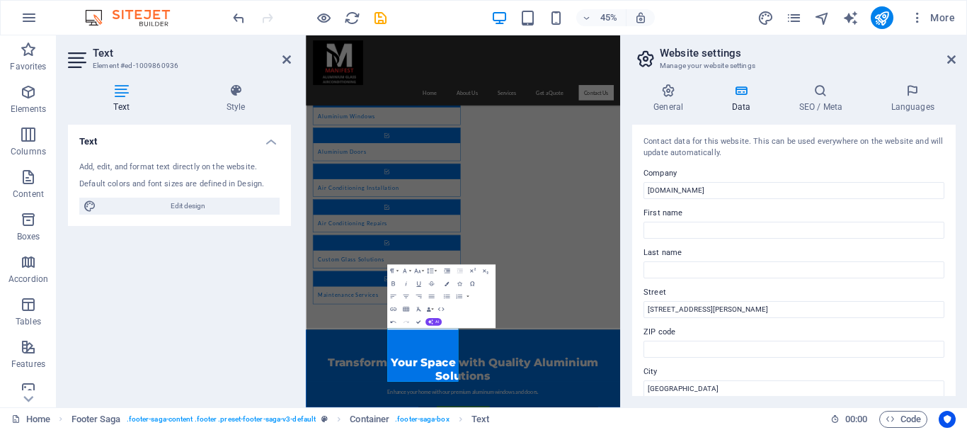
click at [649, 63] on icon at bounding box center [645, 59] width 21 height 20
click at [952, 57] on icon at bounding box center [951, 59] width 8 height 11
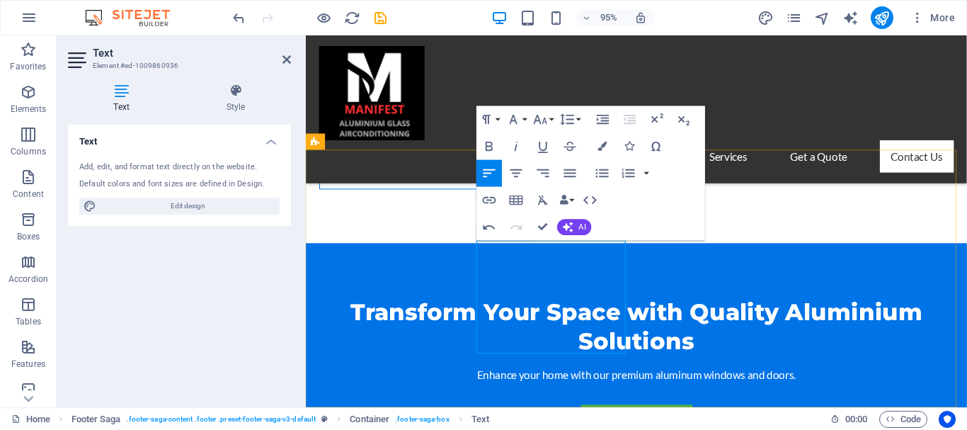
click at [594, 240] on div "Paragraph Format Normal Heading 1 Heading 2 Heading 3 Heading 4 Heading 5 Headi…" at bounding box center [590, 173] width 229 height 134
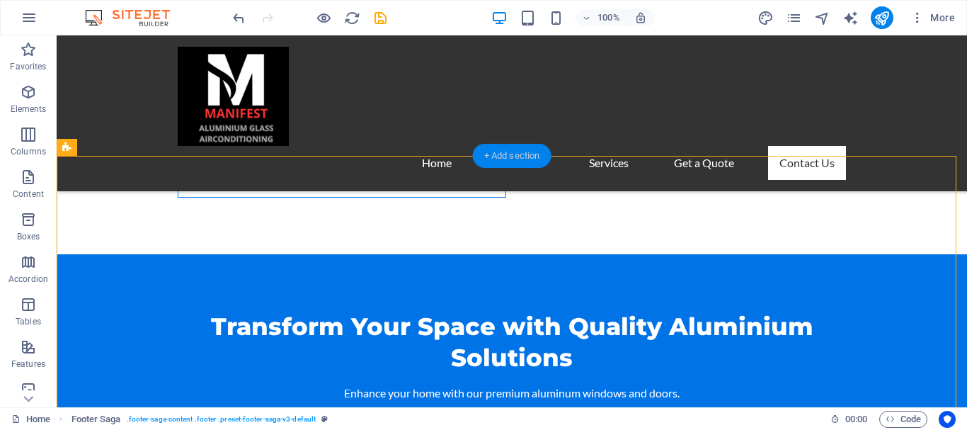
click at [511, 154] on div "+ Add section" at bounding box center [512, 156] width 79 height 24
click at [57, 35] on div at bounding box center [57, 35] width 0 height 0
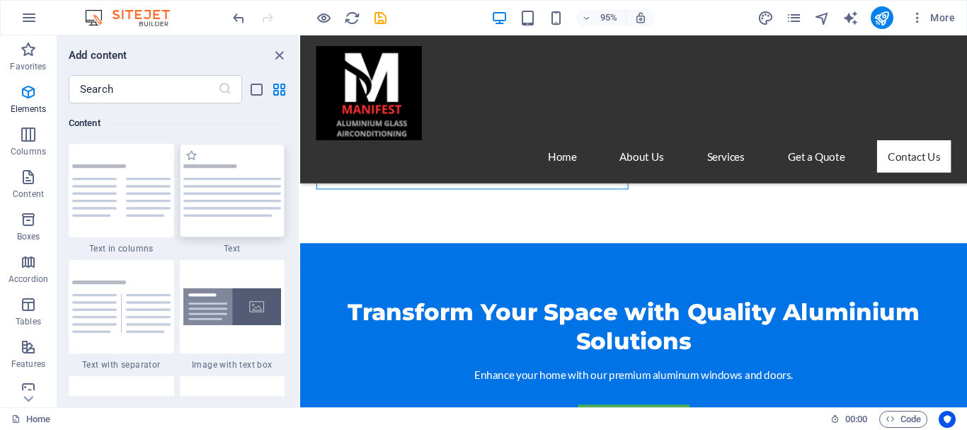
scroll to position [2476, 0]
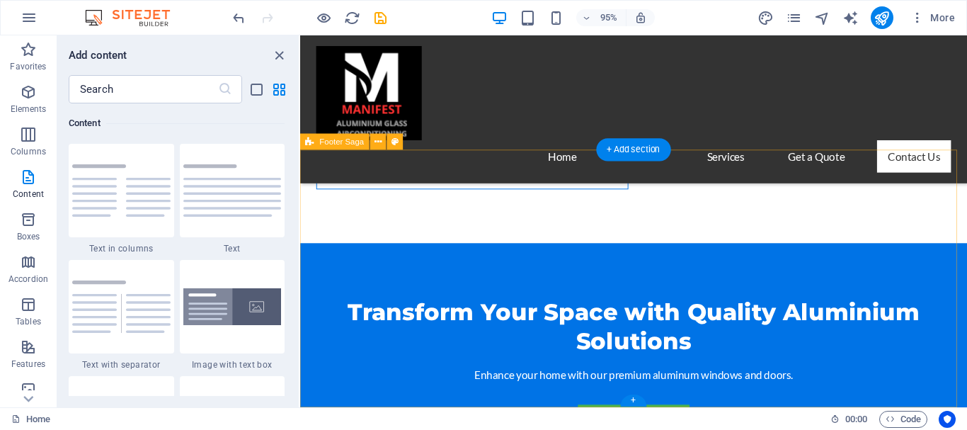
click at [381, 145] on figure at bounding box center [651, 96] width 668 height 99
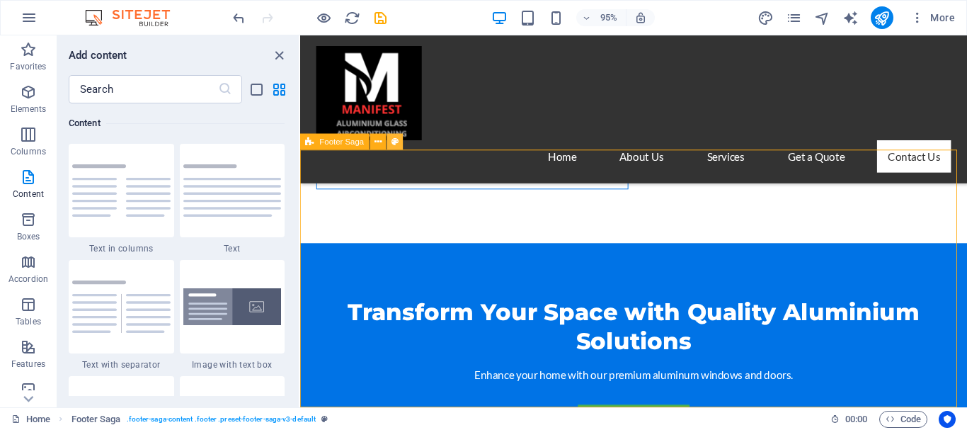
click at [395, 143] on icon at bounding box center [394, 141] width 7 height 14
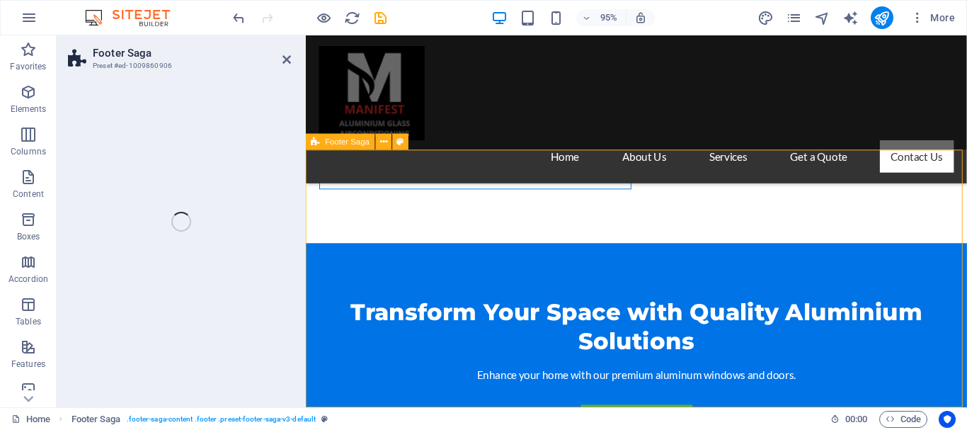
select select "rem"
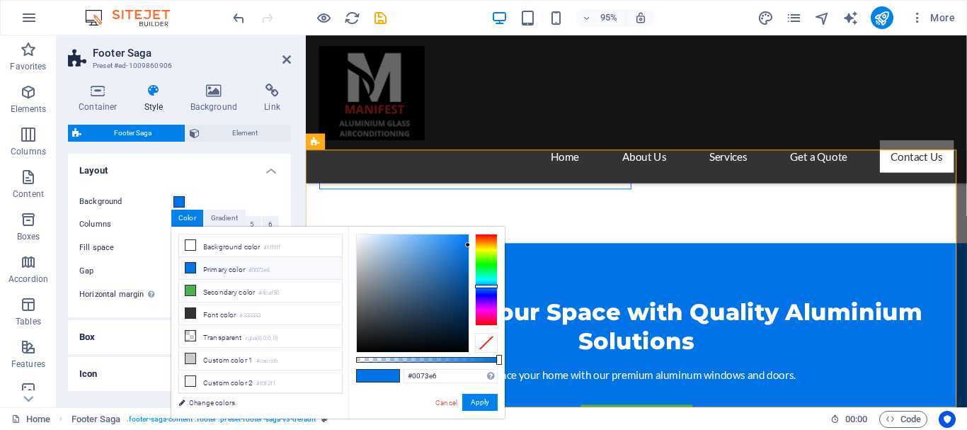
click at [410, 316] on div at bounding box center [413, 292] width 112 height 117
type input "#000000"
drag, startPoint x: 410, startPoint y: 315, endPoint x: 479, endPoint y: 404, distance: 112.5
click at [479, 404] on div "#000000 Supported formats #0852ed rgb(8, 82, 237) rgba(8, 82, 237, 90%) hsv(221…" at bounding box center [426, 424] width 156 height 397
click at [486, 396] on button "Apply" at bounding box center [479, 401] width 35 height 17
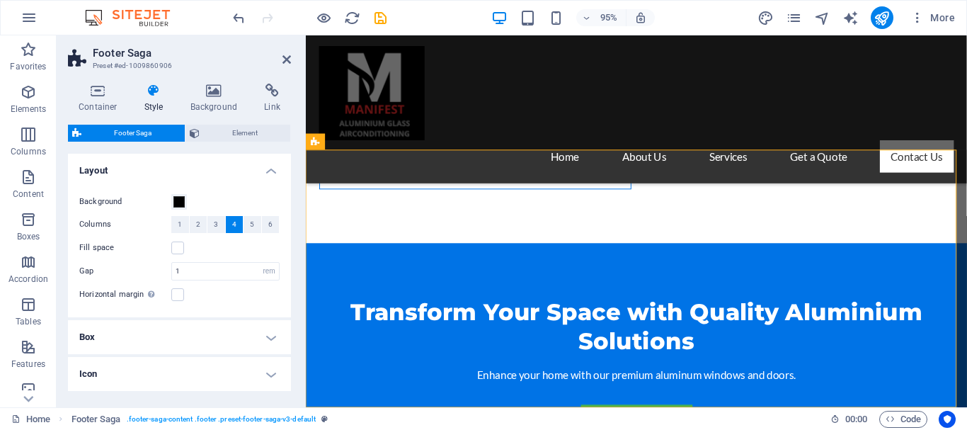
drag, startPoint x: 287, startPoint y: 250, endPoint x: 298, endPoint y: 326, distance: 77.3
click at [298, 326] on div "Container Style Background Link Size Height Default px rem % vh vw Min. height …" at bounding box center [180, 239] width 246 height 335
click at [285, 60] on icon at bounding box center [286, 59] width 8 height 11
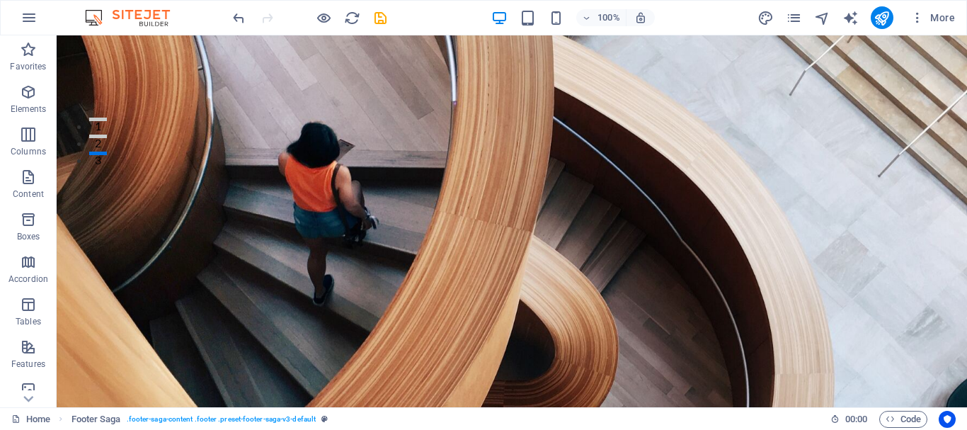
scroll to position [0, 0]
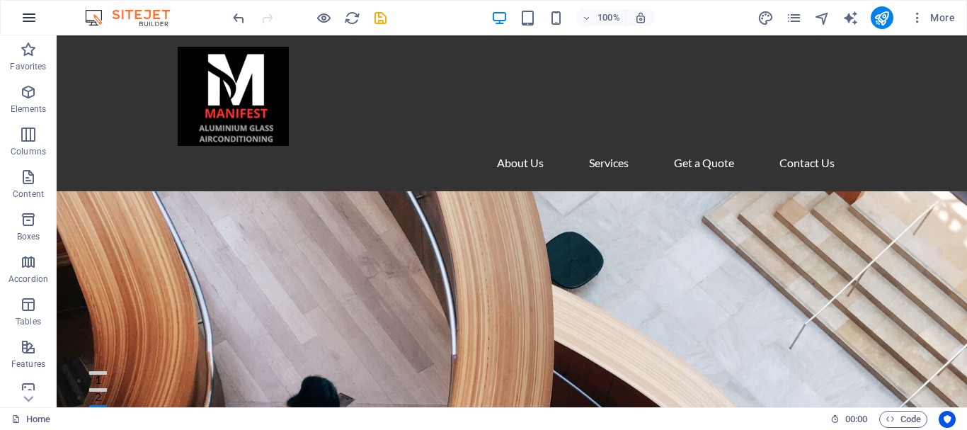
click at [28, 18] on icon "button" at bounding box center [29, 17] width 17 height 17
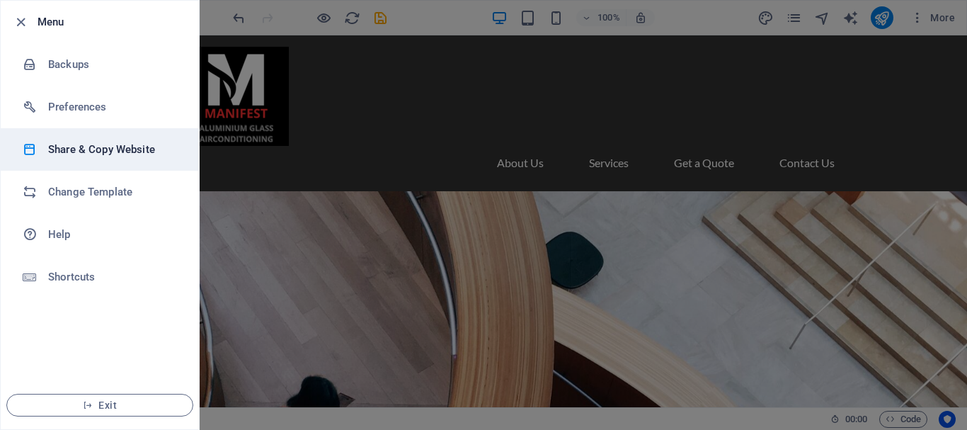
click at [71, 152] on h6 "Share & Copy Website" at bounding box center [113, 149] width 131 height 17
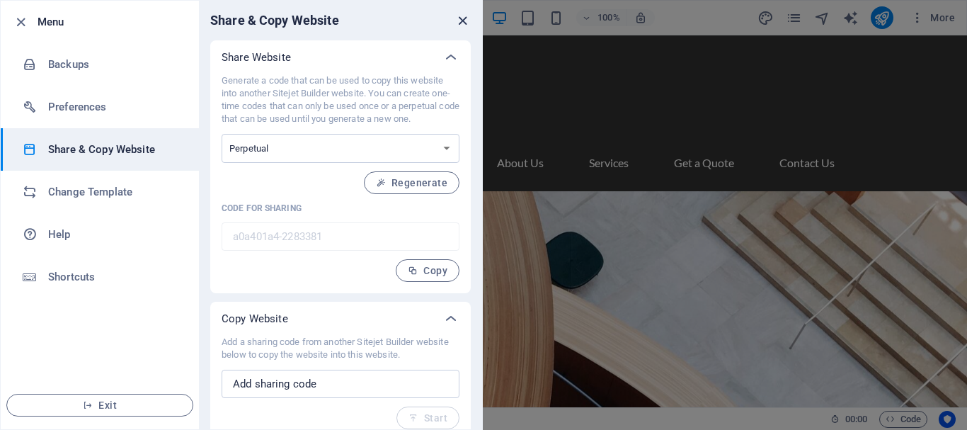
click at [459, 22] on icon "close" at bounding box center [462, 21] width 16 height 16
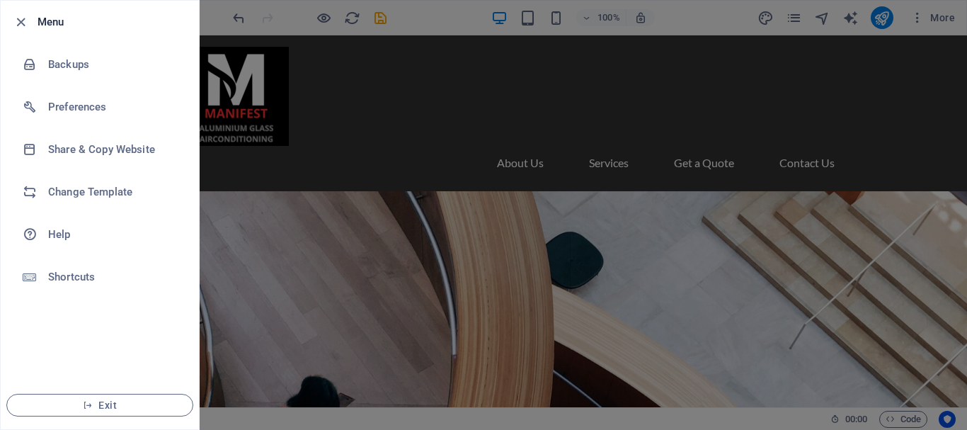
click at [728, 25] on div at bounding box center [483, 215] width 967 height 430
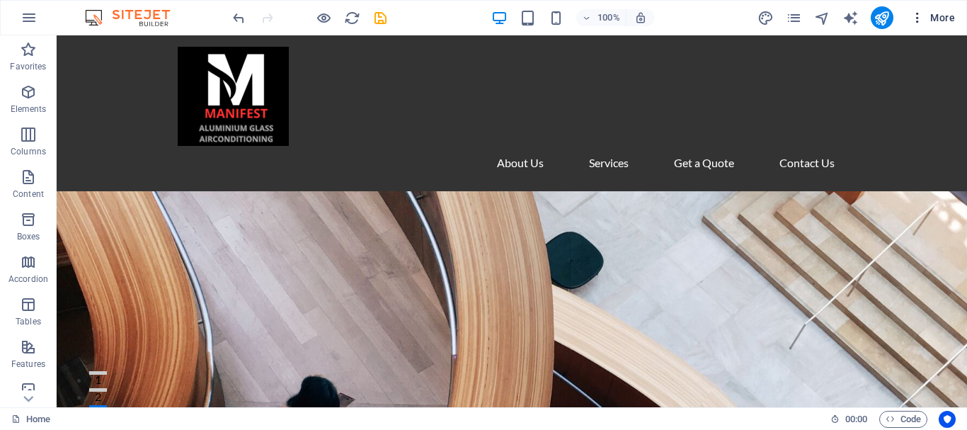
click at [916, 18] on icon "button" at bounding box center [917, 18] width 14 height 14
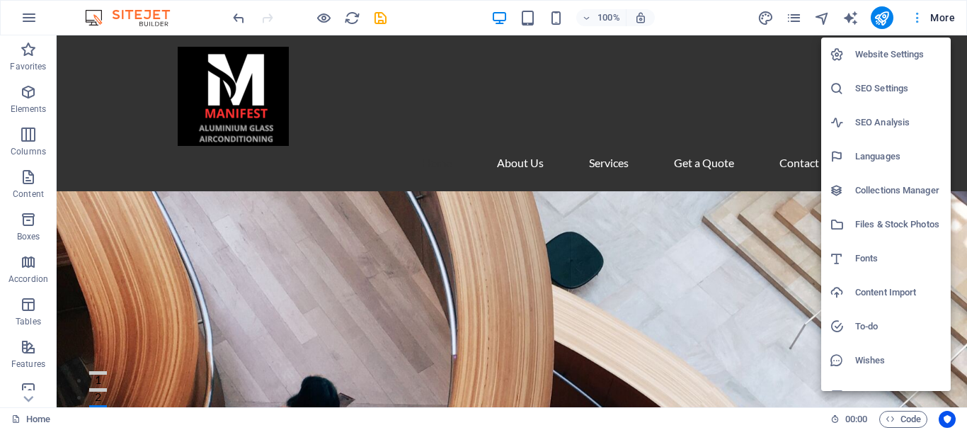
click at [916, 18] on div at bounding box center [483, 215] width 967 height 430
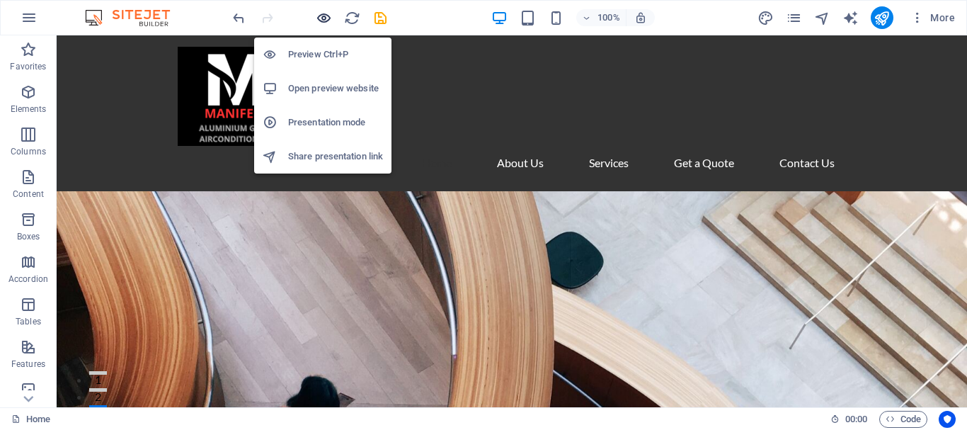
click at [321, 19] on icon "button" at bounding box center [324, 18] width 16 height 16
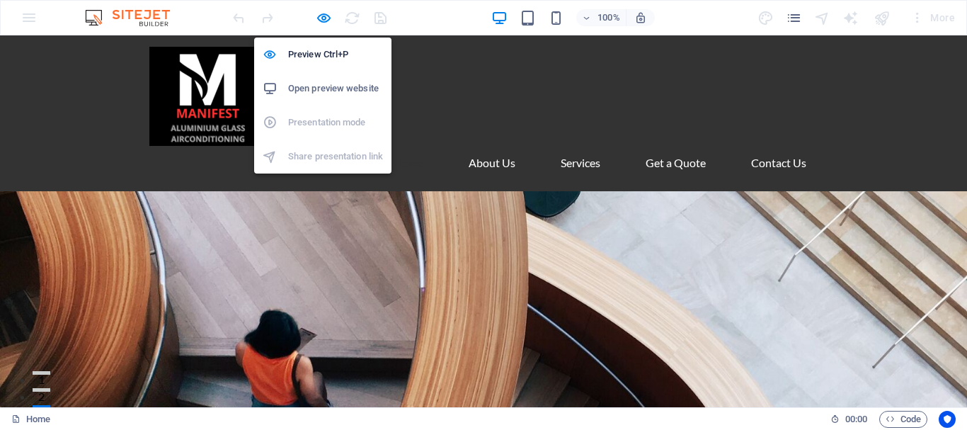
click at [330, 88] on h6 "Open preview website" at bounding box center [335, 88] width 95 height 17
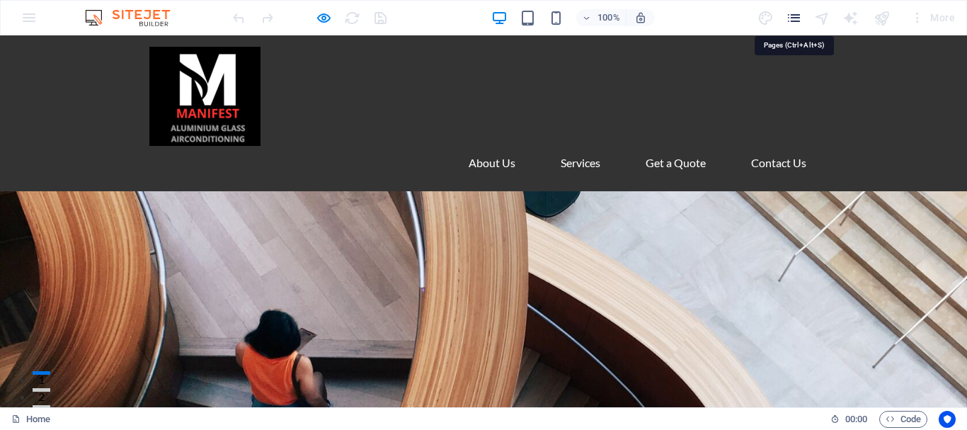
click at [796, 14] on icon "pages" at bounding box center [794, 18] width 16 height 16
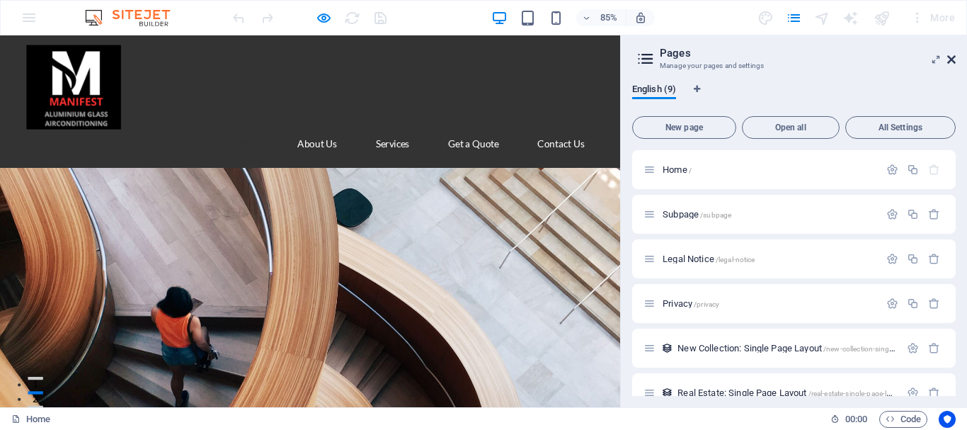
click at [949, 56] on icon at bounding box center [951, 59] width 8 height 11
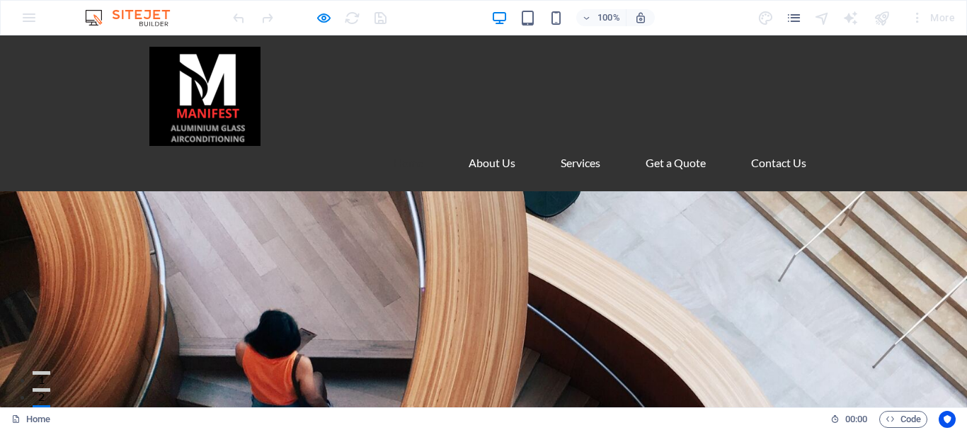
click at [28, 17] on div "100% More" at bounding box center [483, 18] width 965 height 34
drag, startPoint x: 965, startPoint y: 88, endPoint x: 966, endPoint y: 67, distance: 21.3
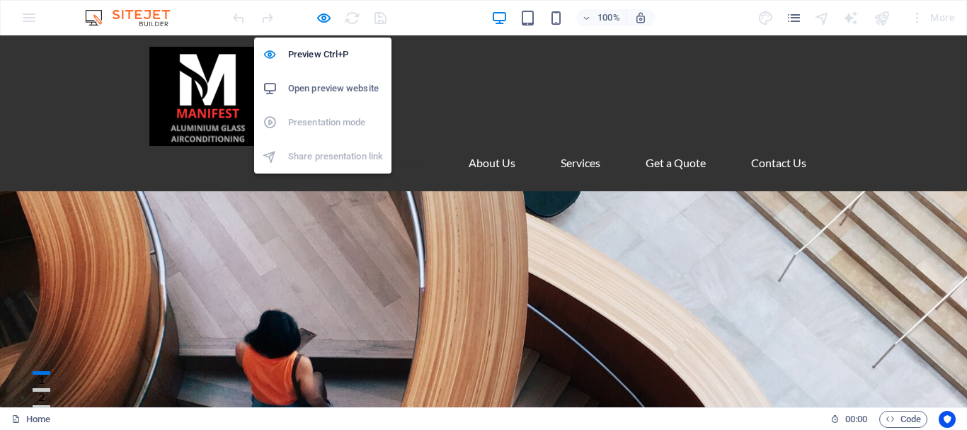
click at [317, 122] on ul "Preview Ctrl+P Open preview website Presentation mode Share presentation link" at bounding box center [322, 106] width 137 height 136
click at [318, 121] on ul "Preview Ctrl+P Open preview website Presentation mode Share presentation link" at bounding box center [322, 106] width 137 height 136
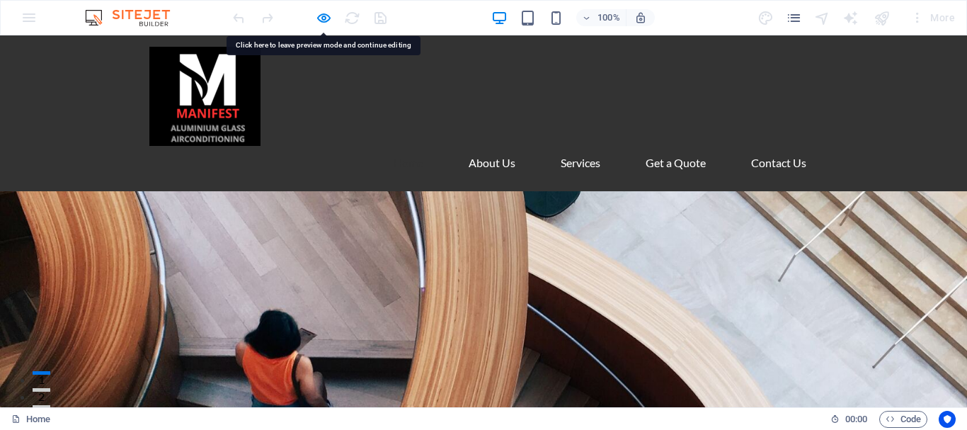
drag, startPoint x: 306, startPoint y: 137, endPoint x: 265, endPoint y: 92, distance: 61.1
click at [265, 92] on figure at bounding box center [483, 96] width 668 height 99
click at [99, 21] on img at bounding box center [134, 17] width 106 height 17
click at [142, 8] on div "100% More" at bounding box center [483, 18] width 965 height 34
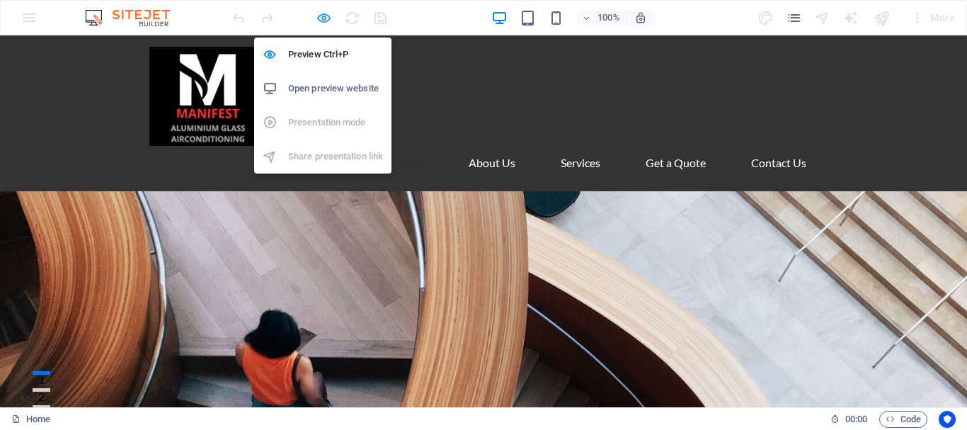
click at [322, 19] on icon "button" at bounding box center [324, 18] width 16 height 16
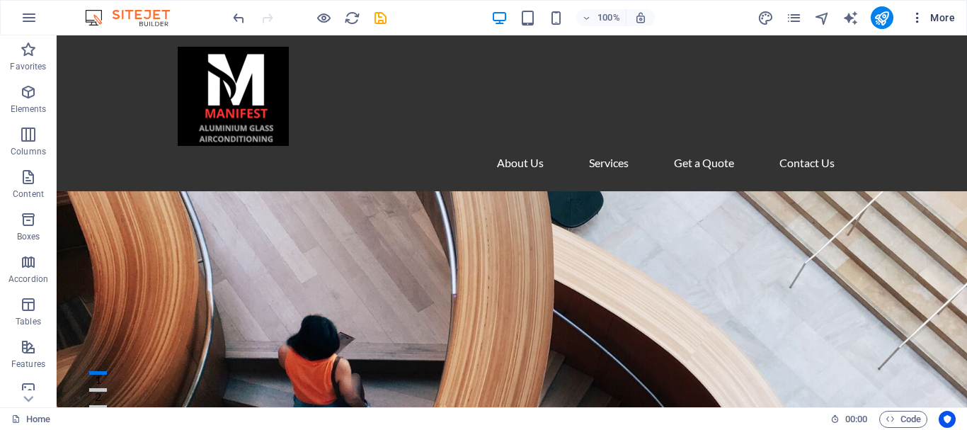
click at [941, 18] on span "More" at bounding box center [932, 18] width 45 height 14
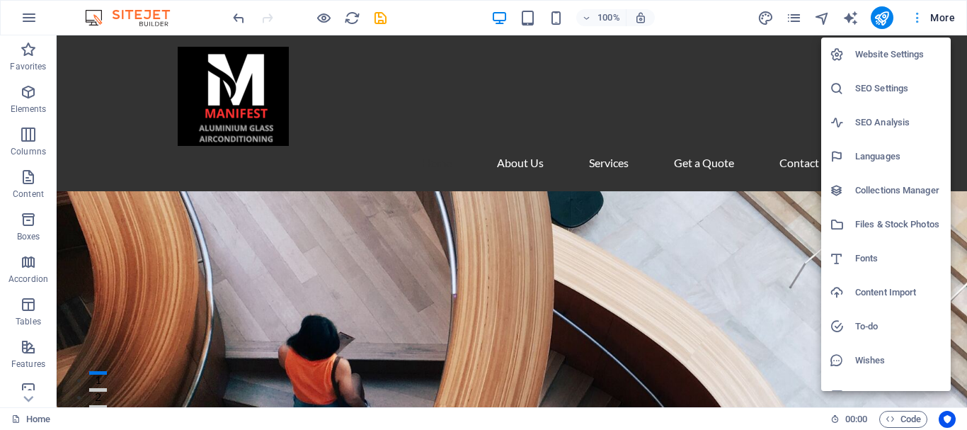
click at [941, 18] on div at bounding box center [483, 215] width 967 height 430
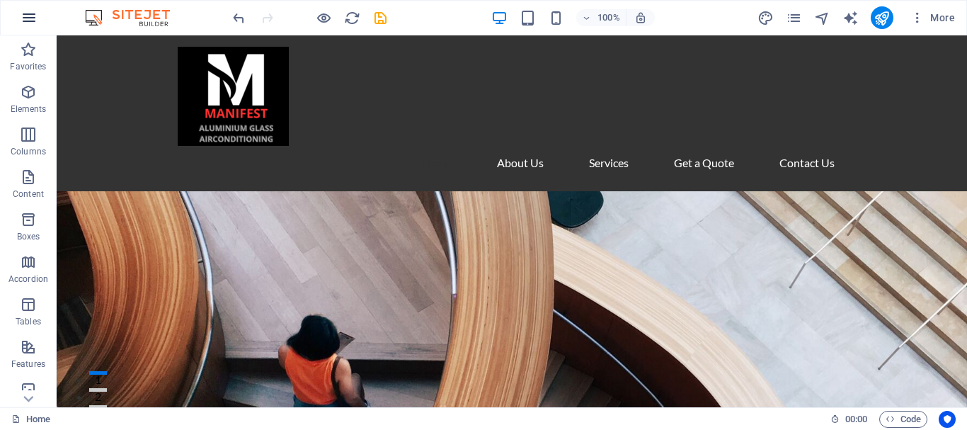
click at [28, 17] on icon "button" at bounding box center [29, 17] width 17 height 17
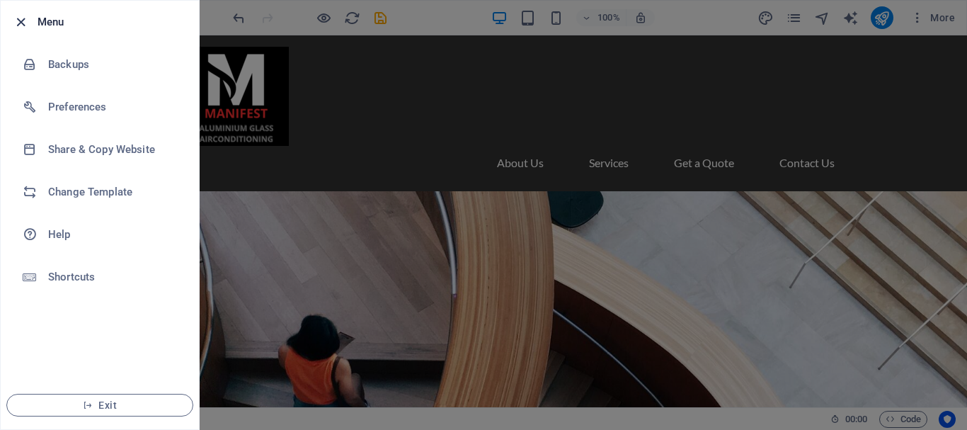
click at [19, 24] on icon "button" at bounding box center [21, 22] width 16 height 16
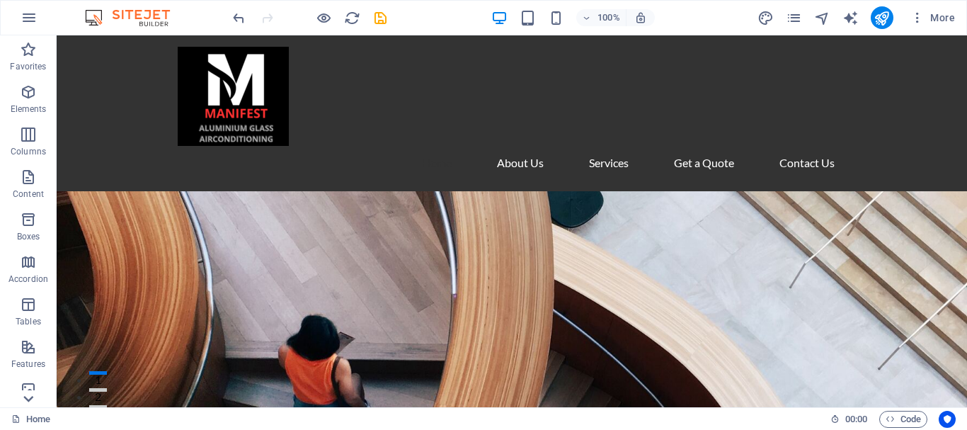
click at [30, 397] on icon at bounding box center [28, 399] width 20 height 20
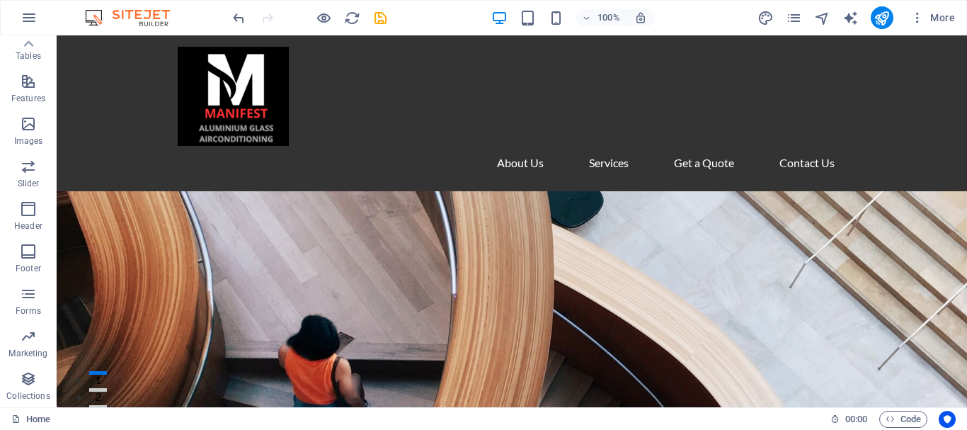
drag, startPoint x: 30, startPoint y: 397, endPoint x: 115, endPoint y: 134, distance: 276.2
click at [30, 397] on p "Collections" at bounding box center [27, 395] width 43 height 11
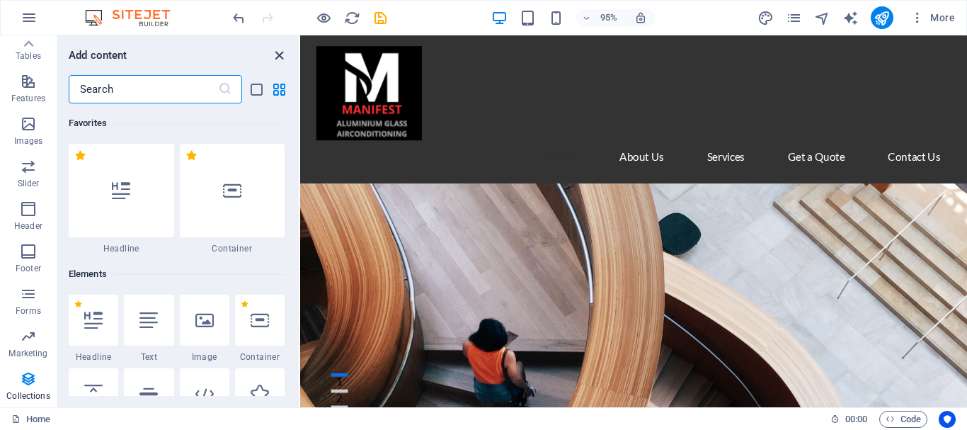
click at [280, 57] on icon "close panel" at bounding box center [279, 55] width 16 height 16
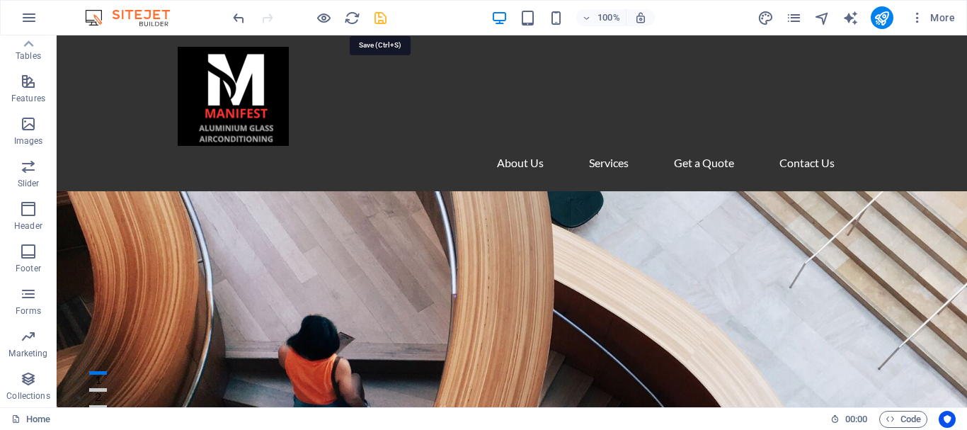
click at [382, 18] on icon "save" at bounding box center [380, 18] width 16 height 16
checkbox input "false"
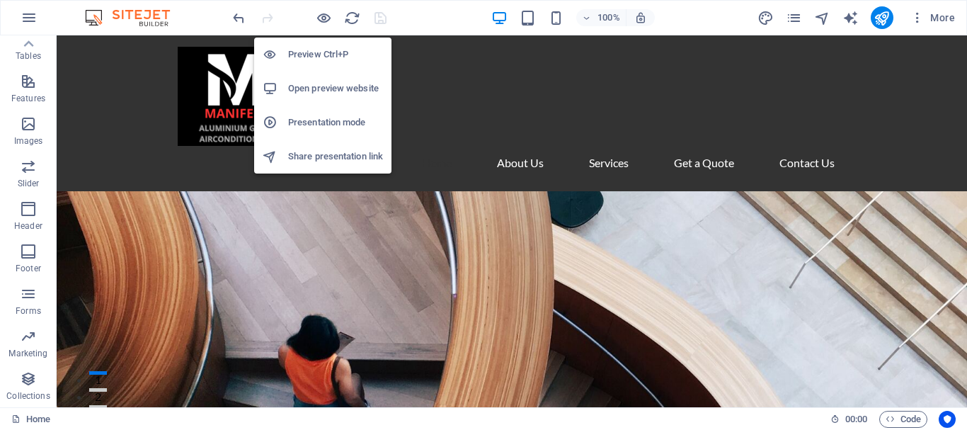
click at [315, 54] on h6 "Preview Ctrl+P" at bounding box center [335, 54] width 95 height 17
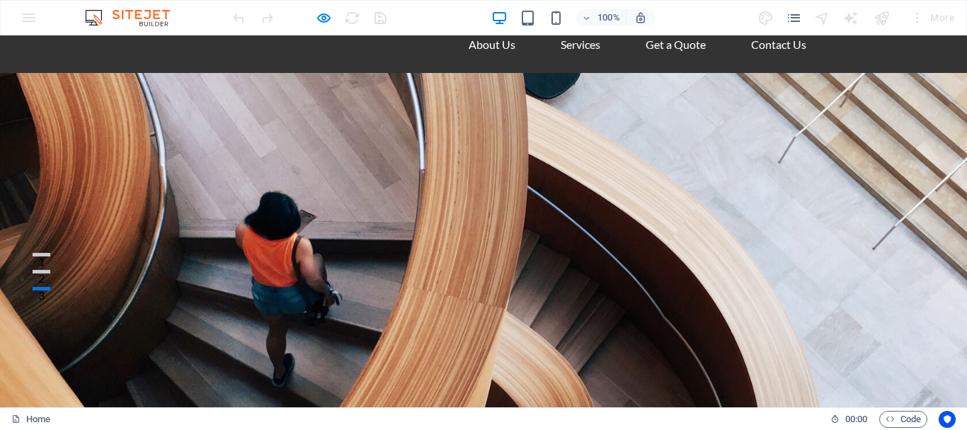
scroll to position [140, 0]
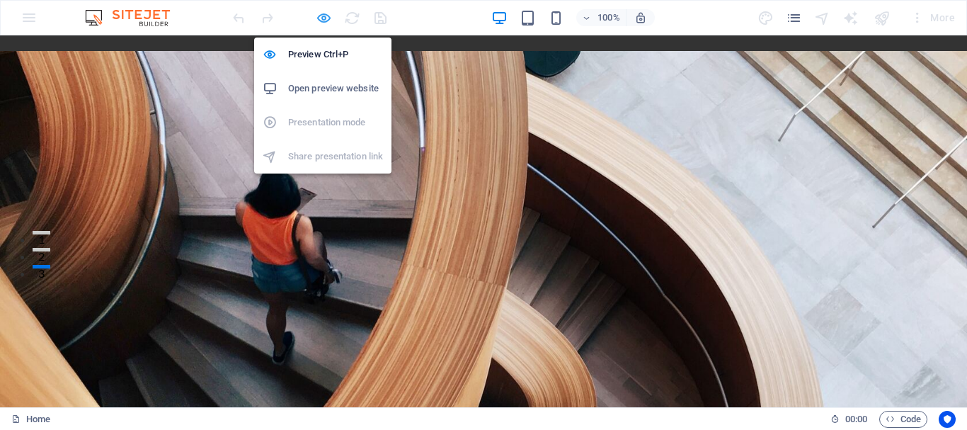
click at [321, 16] on icon "button" at bounding box center [324, 18] width 16 height 16
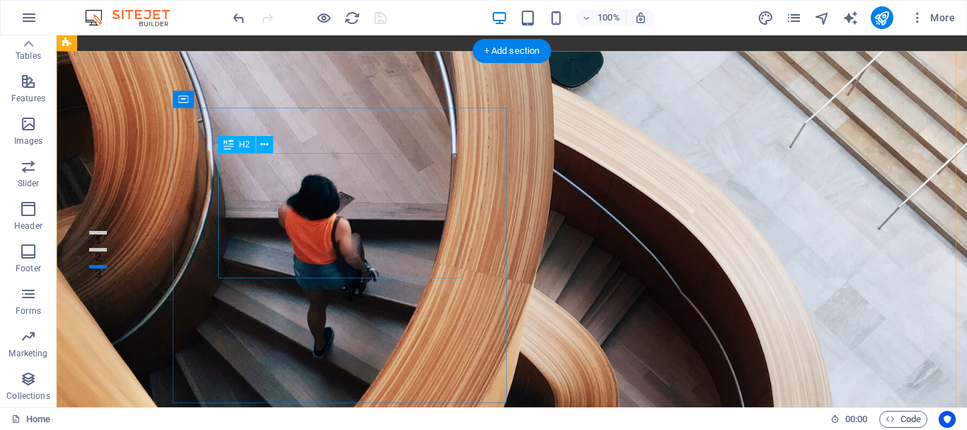
click at [151, 190] on figure at bounding box center [512, 255] width 910 height 408
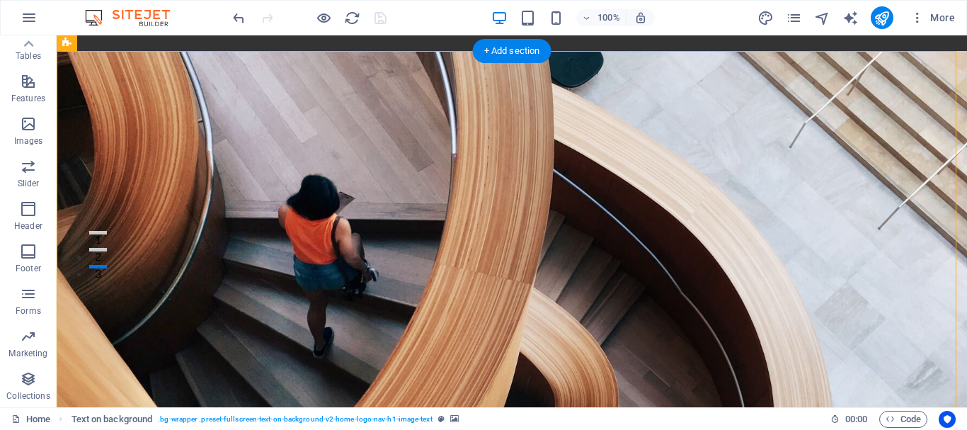
click at [151, 190] on figure at bounding box center [512, 255] width 910 height 408
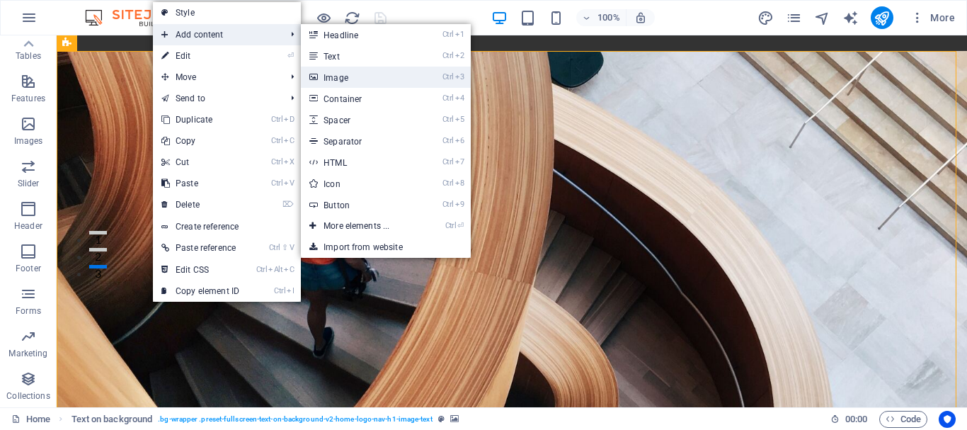
click at [335, 71] on link "Ctrl 3 Image" at bounding box center [359, 77] width 117 height 21
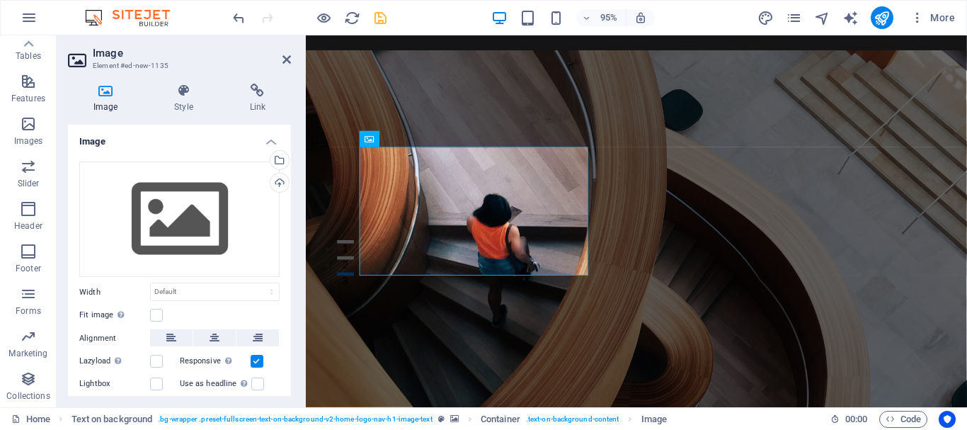
click at [682, 91] on figure at bounding box center [654, 263] width 696 height 425
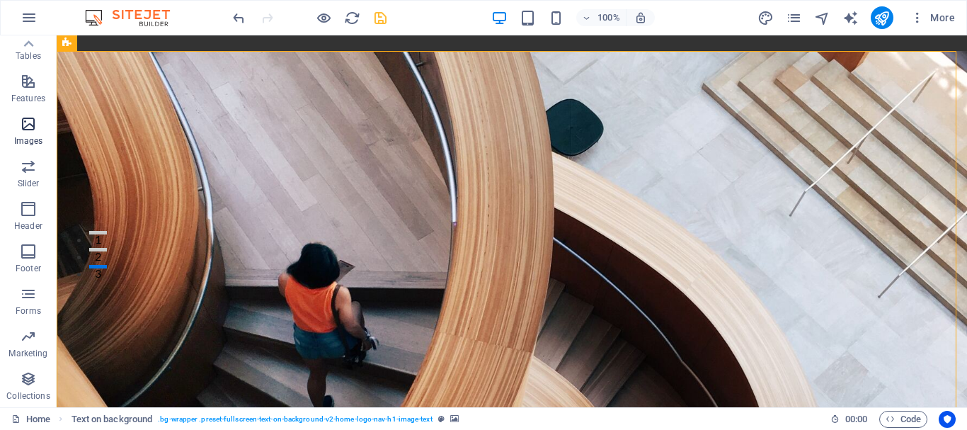
click at [28, 132] on icon "button" at bounding box center [28, 123] width 17 height 17
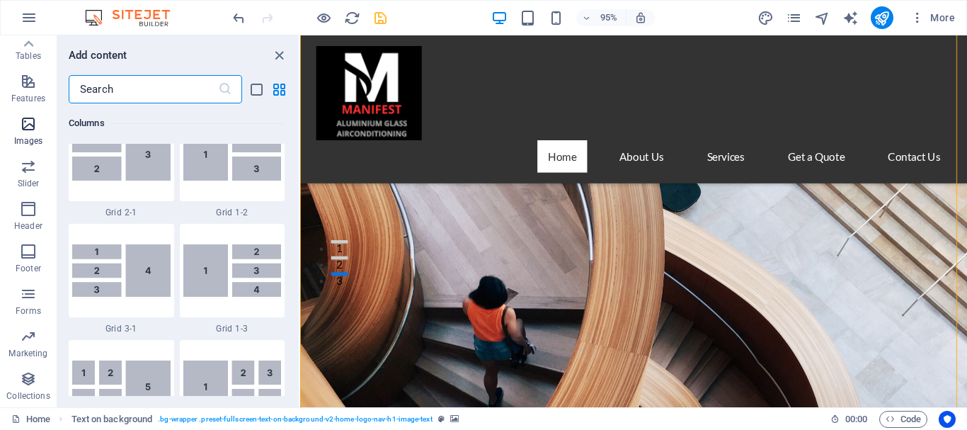
scroll to position [7176, 0]
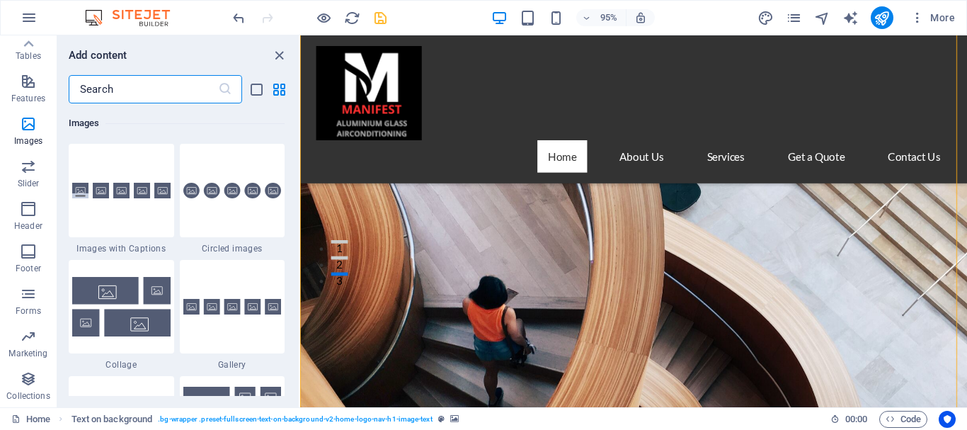
click at [696, 251] on figure at bounding box center [651, 350] width 702 height 667
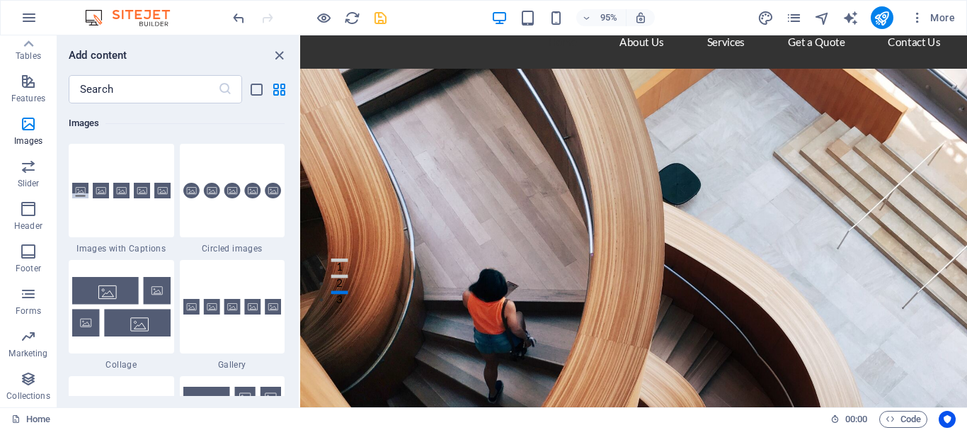
scroll to position [74, 0]
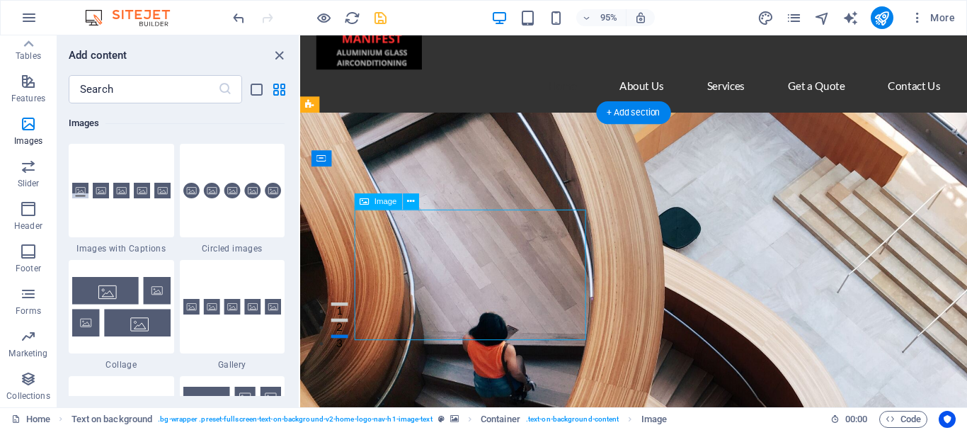
drag, startPoint x: 524, startPoint y: 296, endPoint x: 680, endPoint y: 209, distance: 178.4
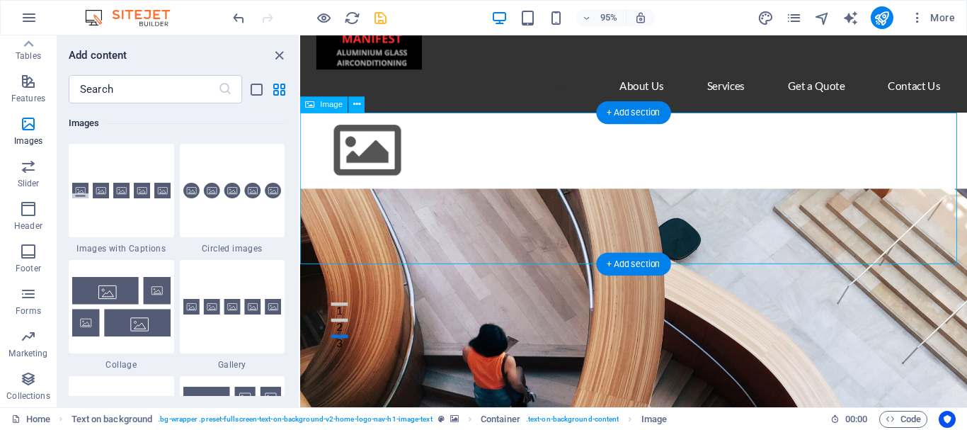
click at [680, 197] on figure at bounding box center [651, 157] width 702 height 80
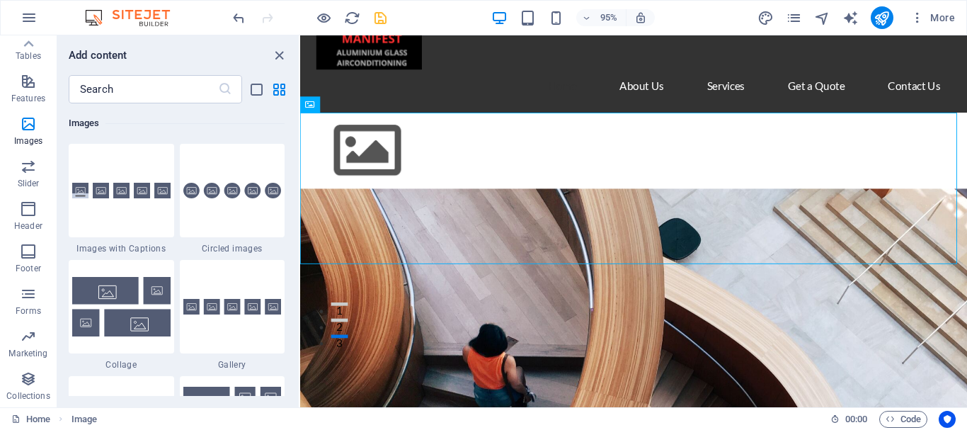
drag, startPoint x: 377, startPoint y: 173, endPoint x: -64, endPoint y: -13, distance: 478.6
click at [240, 23] on icon "undo" at bounding box center [239, 18] width 16 height 16
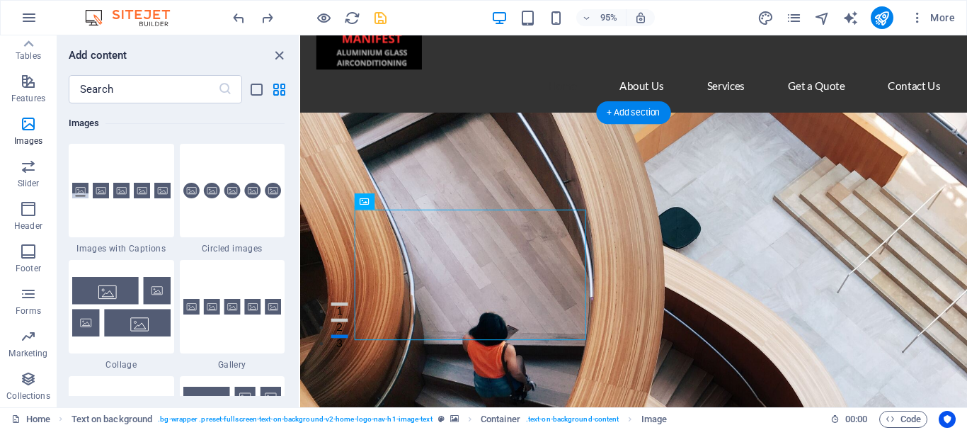
click at [897, 173] on figure at bounding box center [651, 389] width 702 height 545
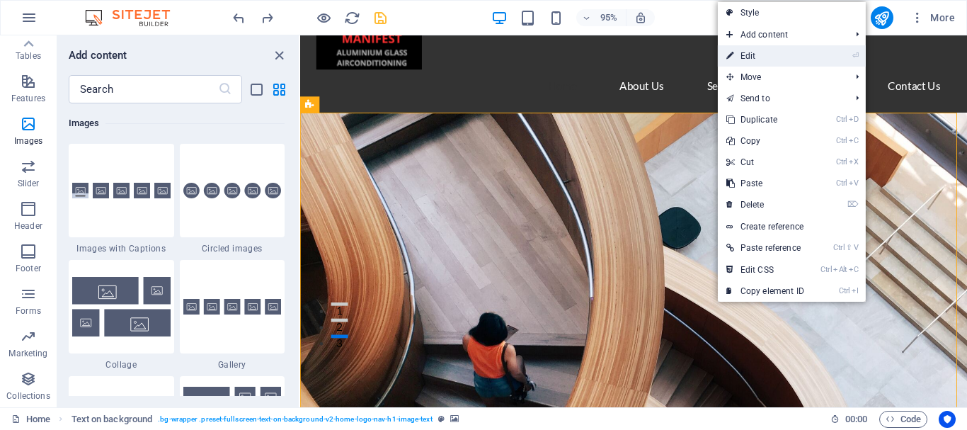
click at [781, 50] on link "⏎ Edit" at bounding box center [765, 55] width 95 height 21
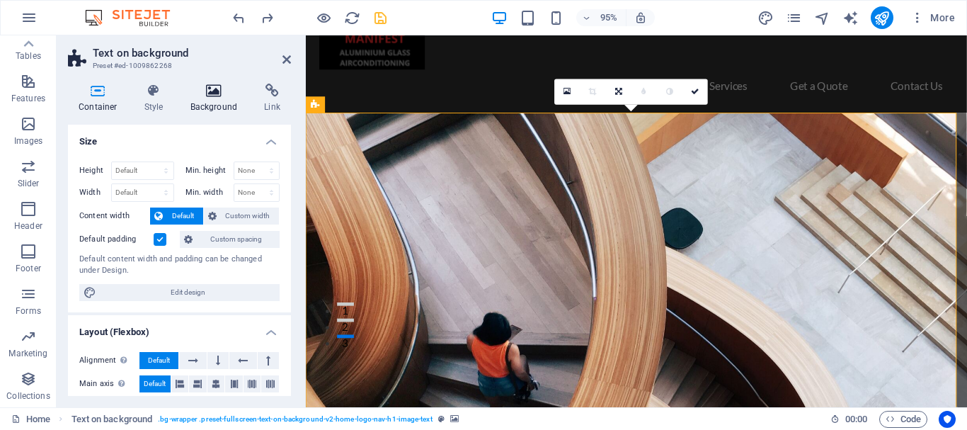
click at [202, 87] on icon at bounding box center [214, 91] width 69 height 14
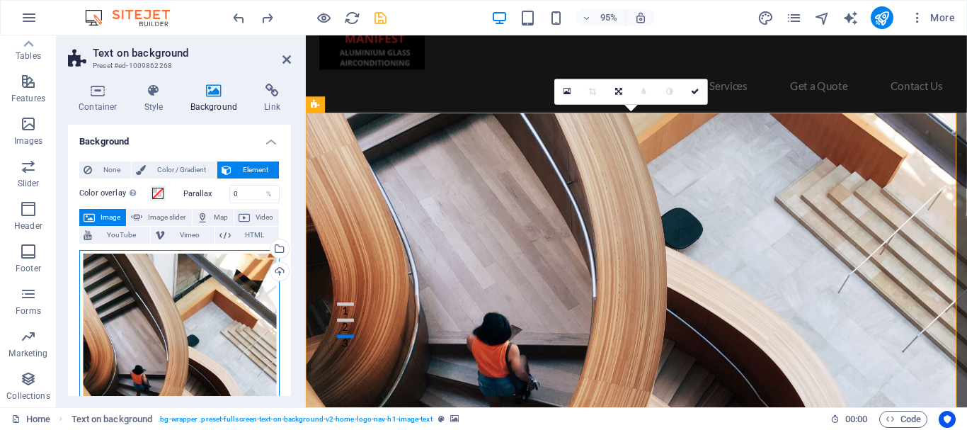
click at [179, 296] on div "Drag files here, click to choose files or select files from Files or our free s…" at bounding box center [179, 382] width 200 height 265
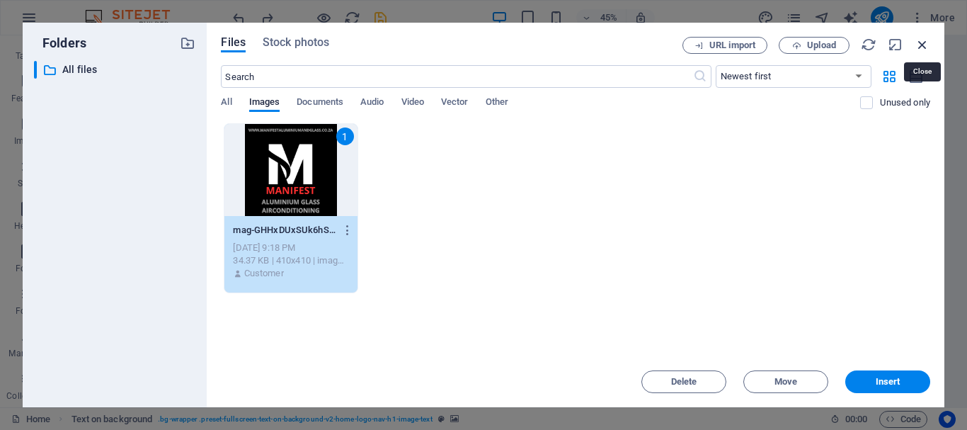
click at [919, 44] on icon "button" at bounding box center [922, 45] width 16 height 16
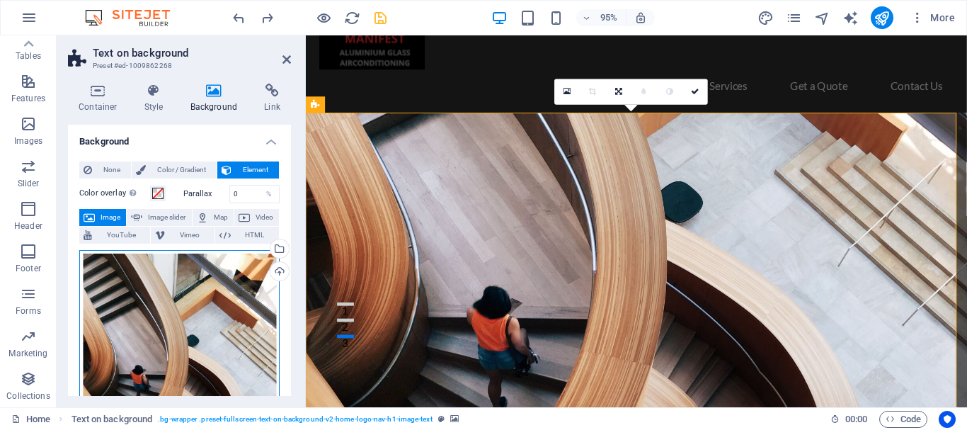
click at [171, 301] on div "Drag files here, click to choose files or select files from Files or our free s…" at bounding box center [179, 382] width 200 height 265
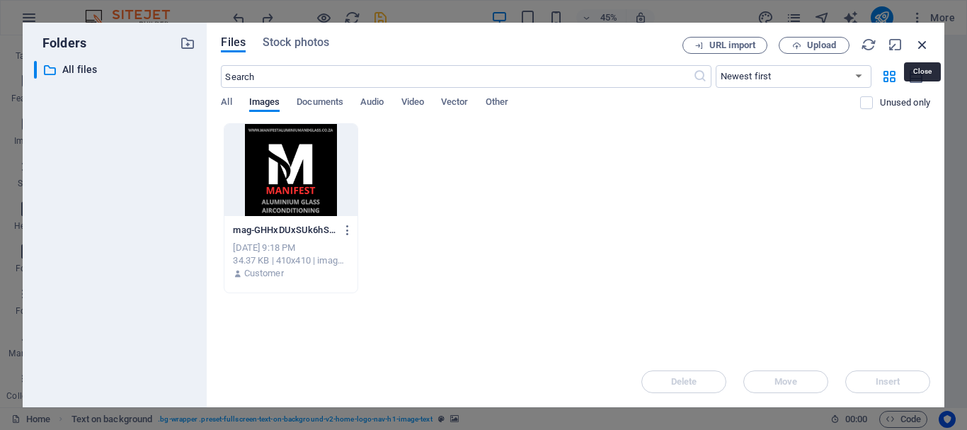
click at [923, 44] on icon "button" at bounding box center [922, 45] width 16 height 16
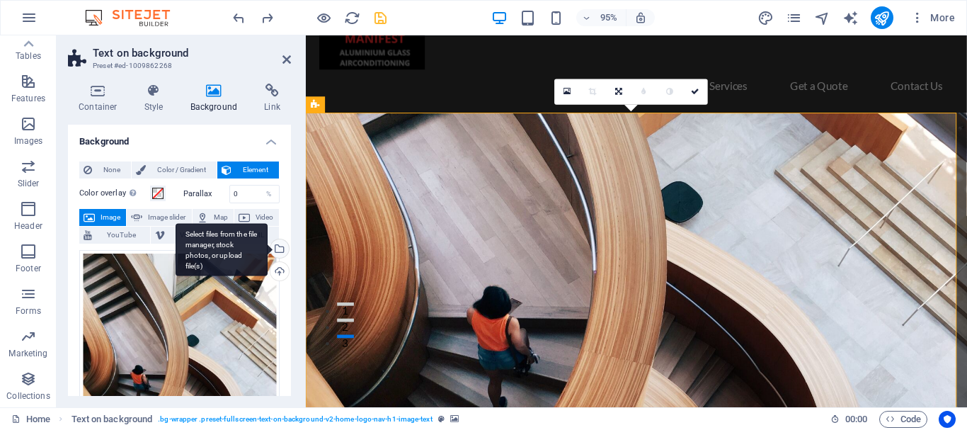
click at [277, 249] on div "Select files from the file manager, stock photos, or upload file(s)" at bounding box center [278, 249] width 21 height 21
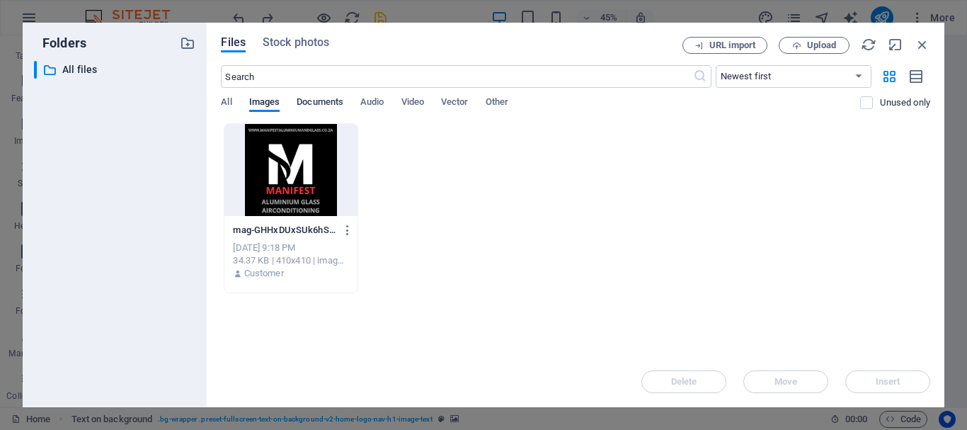
click at [331, 102] on span "Documents" at bounding box center [320, 103] width 47 height 20
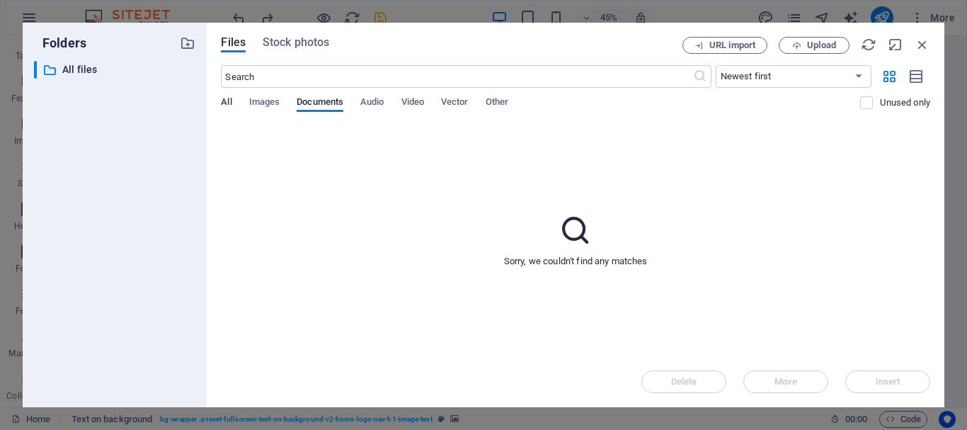
click at [226, 101] on span "All" at bounding box center [226, 103] width 11 height 20
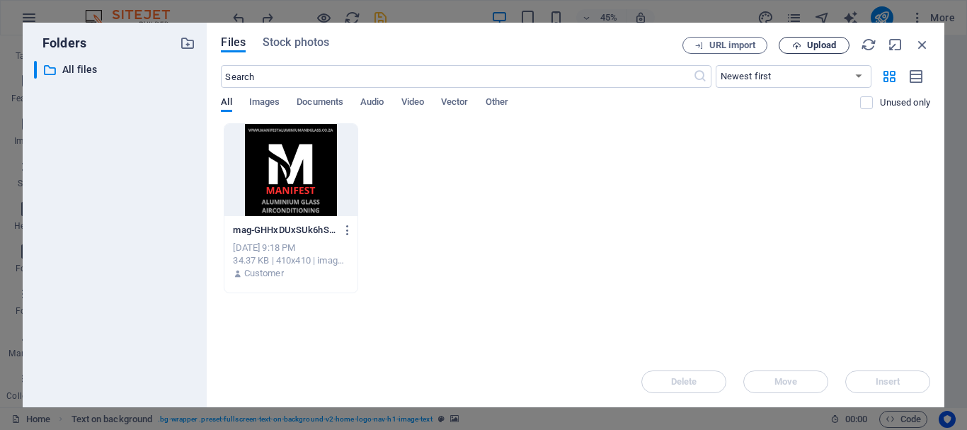
click at [813, 47] on span "Upload" at bounding box center [821, 45] width 29 height 8
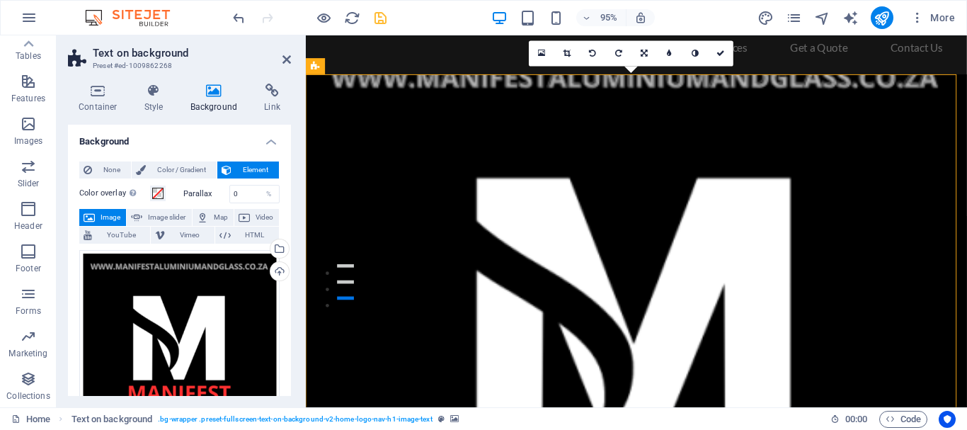
scroll to position [126, 0]
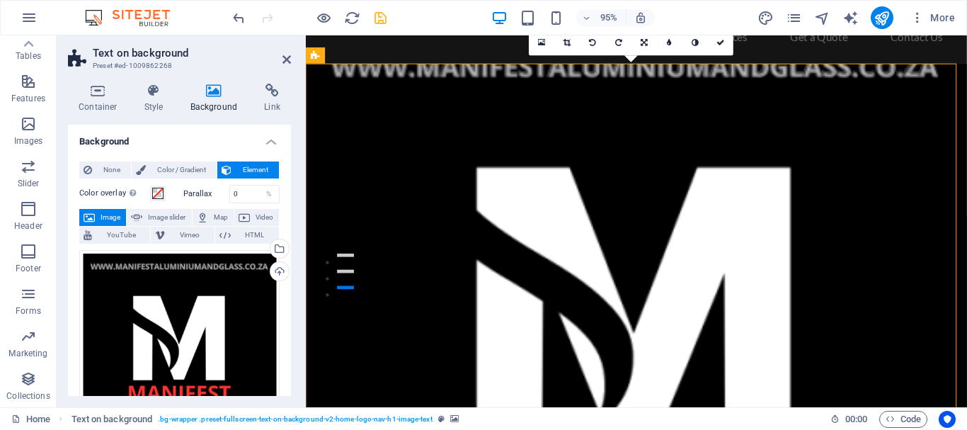
click at [932, 209] on figure at bounding box center [654, 369] width 696 height 609
click at [196, 329] on div "Drag files here, click to choose files or select files from Files or our free s…" at bounding box center [179, 350] width 200 height 200
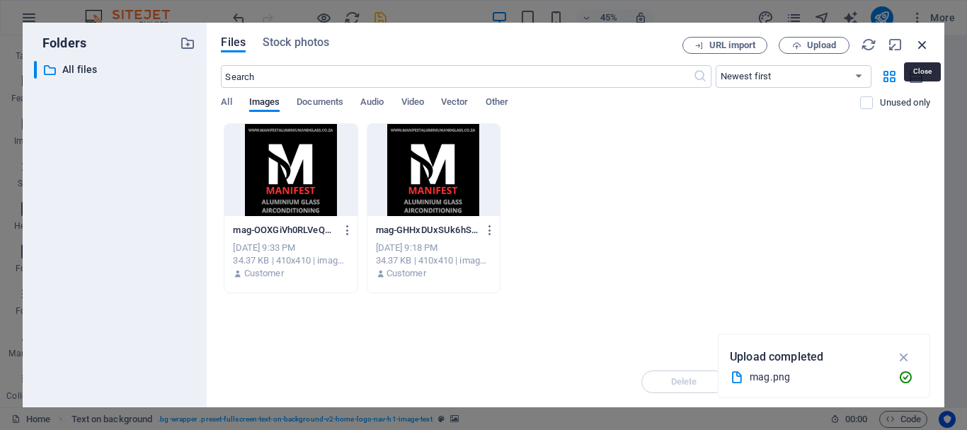
drag, startPoint x: 919, startPoint y: 43, endPoint x: 641, endPoint y: 34, distance: 277.6
click at [919, 43] on icon "button" at bounding box center [922, 45] width 16 height 16
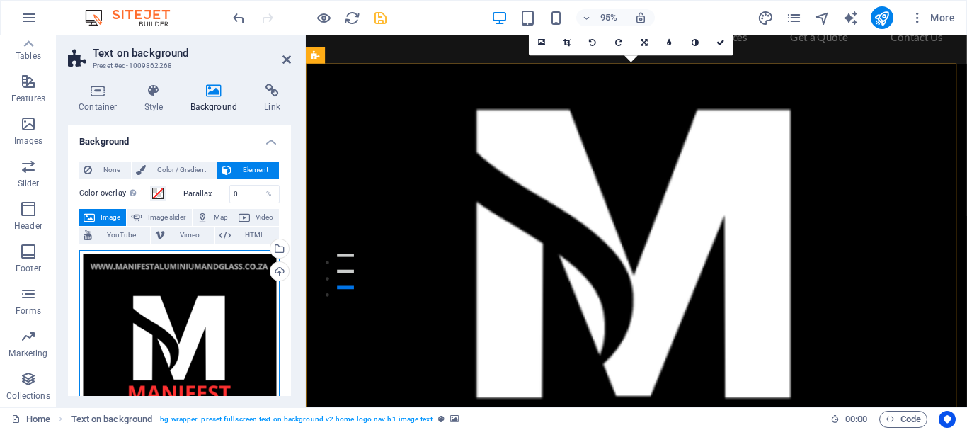
drag, startPoint x: 205, startPoint y: 362, endPoint x: 200, endPoint y: 326, distance: 36.5
click at [200, 326] on div "Drag files here, click to choose files or select files from Files or our free s…" at bounding box center [179, 350] width 200 height 200
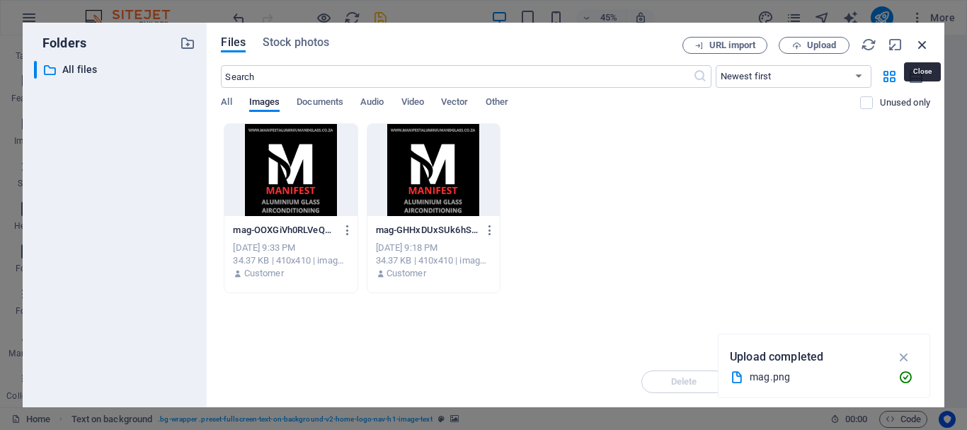
click at [920, 43] on icon "button" at bounding box center [922, 45] width 16 height 16
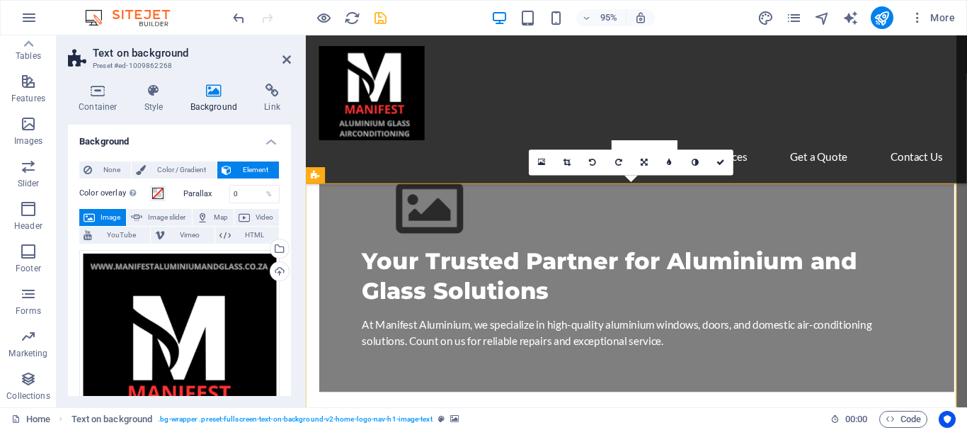
scroll to position [0, 0]
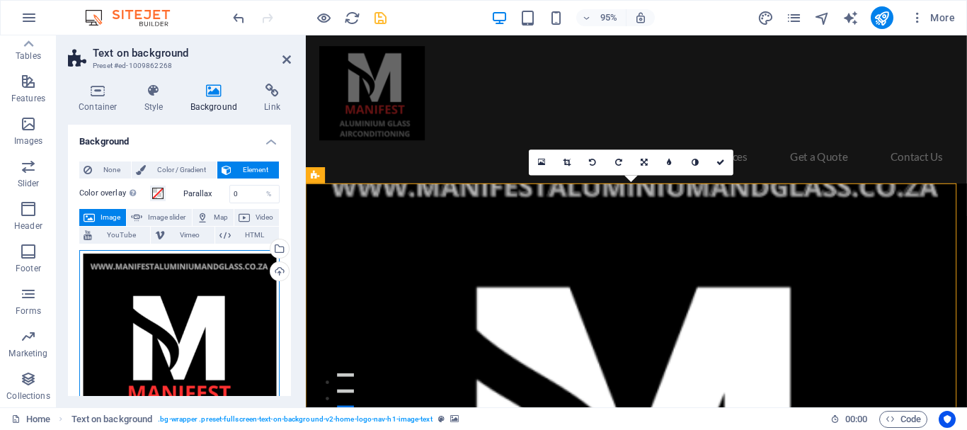
click at [190, 333] on div "Drag files here, click to choose files or select files from Files or our free s…" at bounding box center [179, 350] width 200 height 200
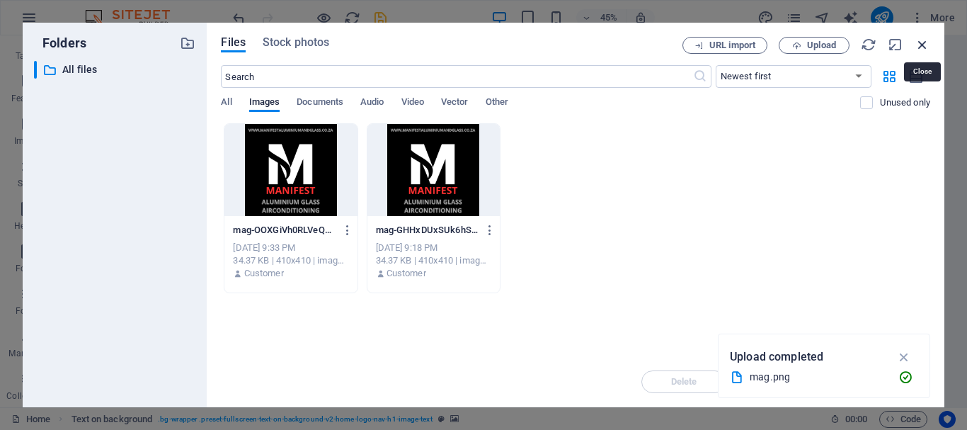
drag, startPoint x: 920, startPoint y: 42, endPoint x: 128, endPoint y: 33, distance: 792.0
click at [920, 42] on icon "button" at bounding box center [922, 45] width 16 height 16
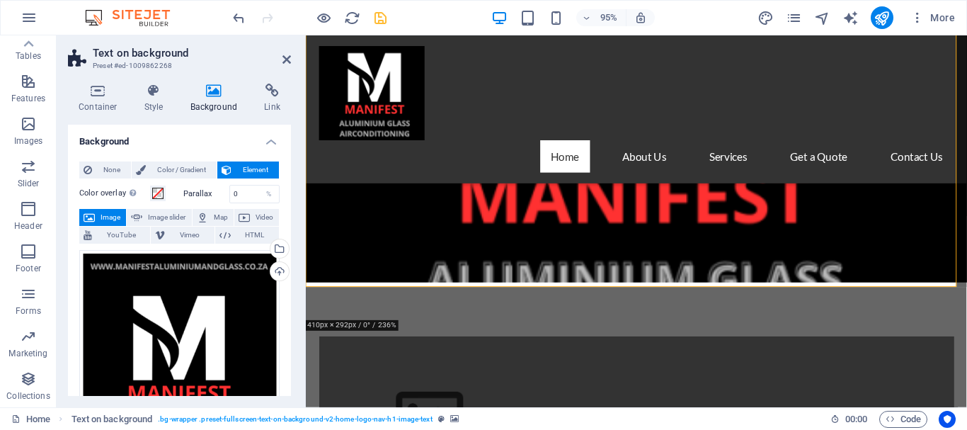
scroll to position [251, 0]
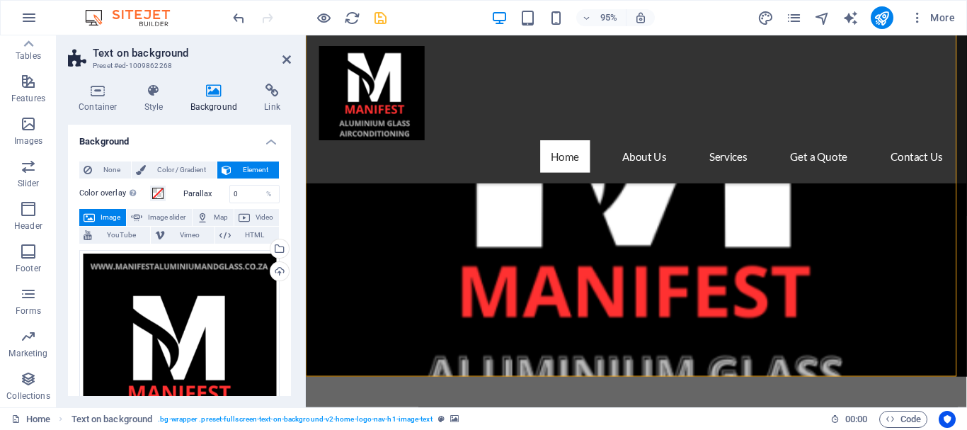
click at [863, 224] on figure at bounding box center [654, 151] width 696 height 488
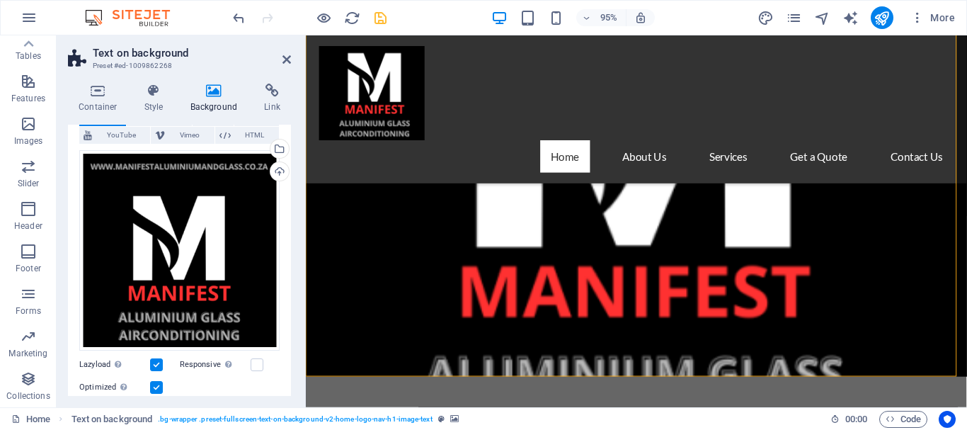
scroll to position [113, 0]
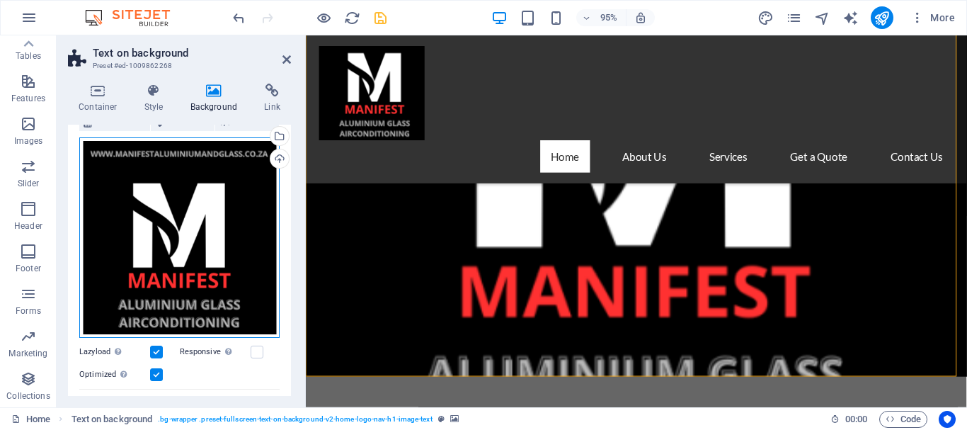
click at [181, 295] on div "Drag files here, click to choose files or select files from Files or our free s…" at bounding box center [179, 237] width 200 height 200
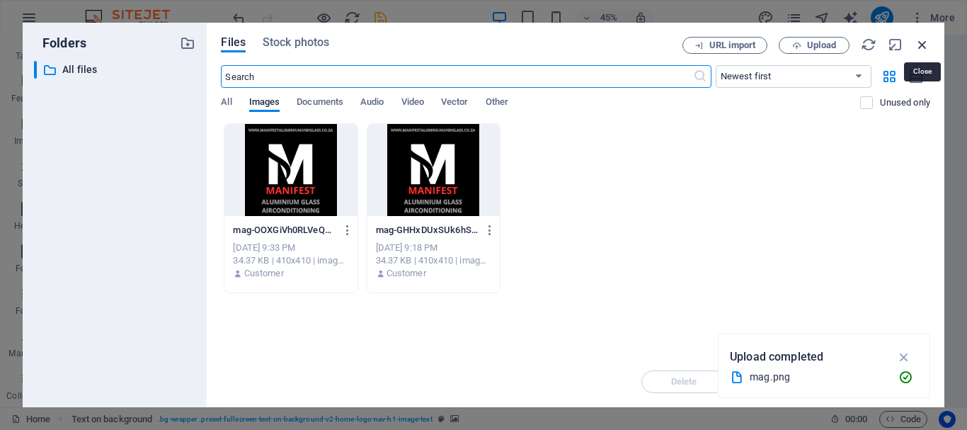
click at [919, 50] on icon "button" at bounding box center [922, 45] width 16 height 16
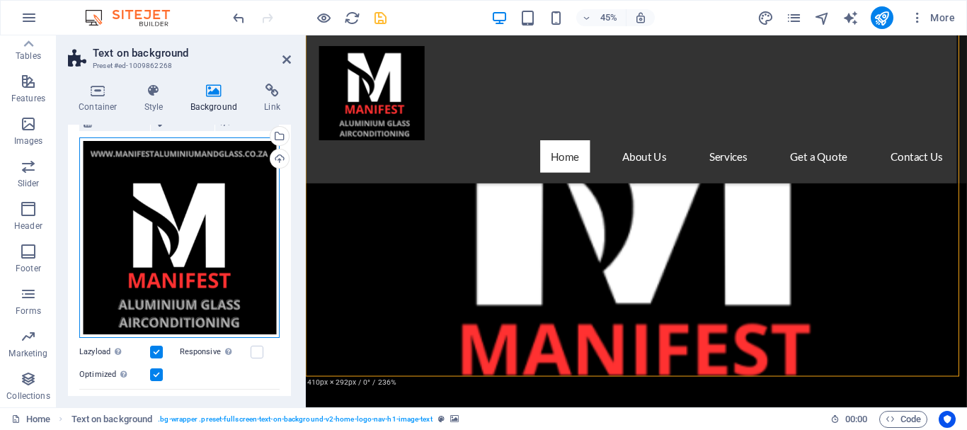
click at [231, 181] on div "Drag files here, click to choose files or select files from Files or our free s…" at bounding box center [179, 237] width 200 height 200
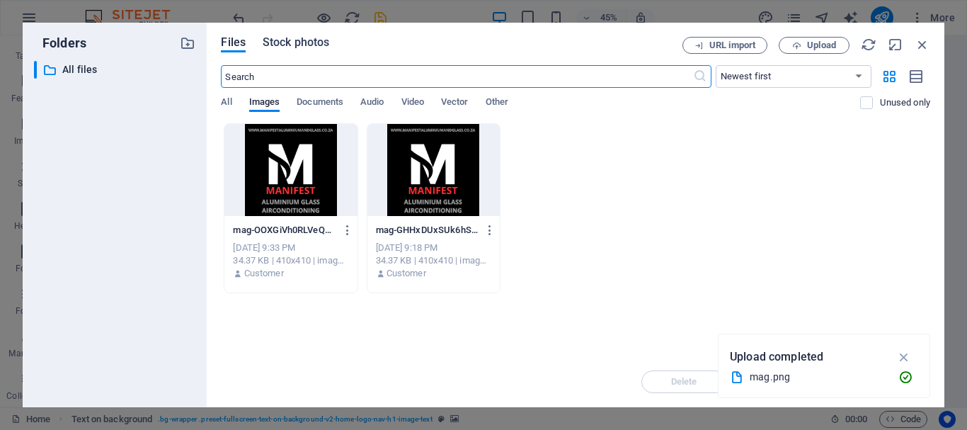
click at [307, 47] on span "Stock photos" at bounding box center [296, 42] width 67 height 17
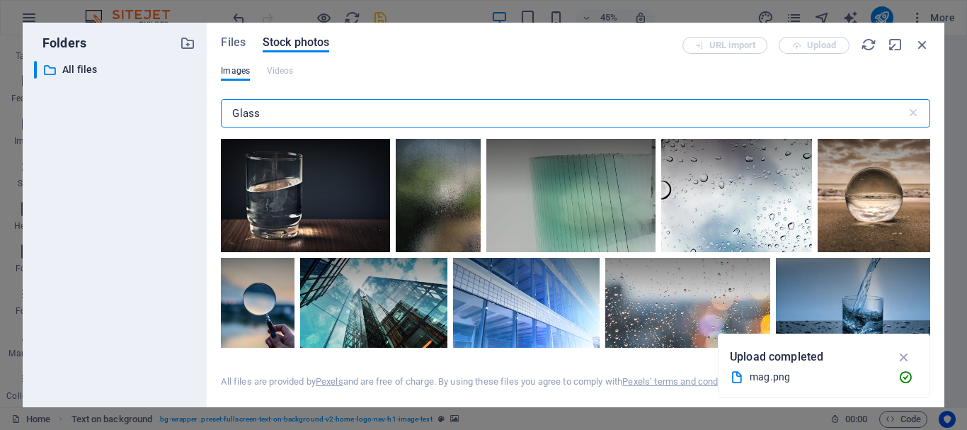
scroll to position [79, 0]
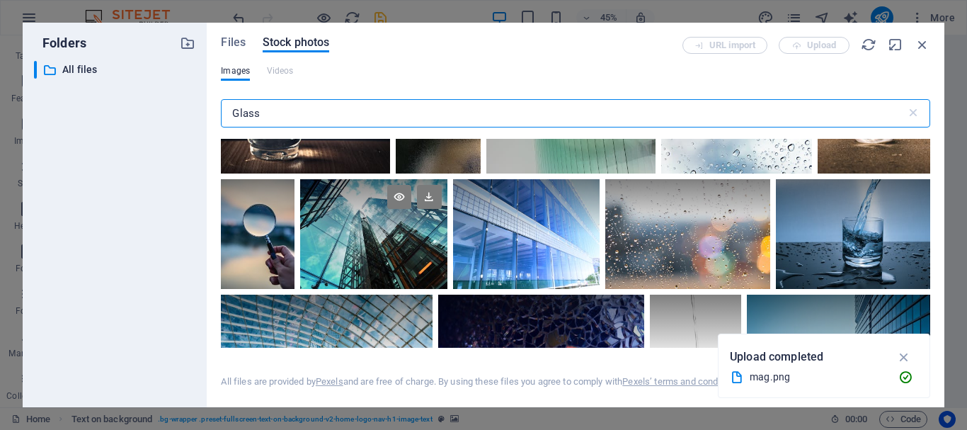
type input "Glass"
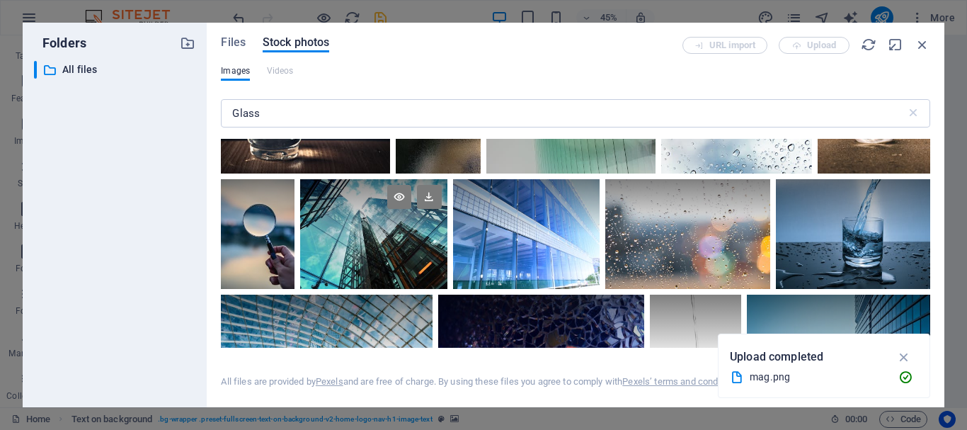
click at [393, 238] on div at bounding box center [373, 234] width 146 height 110
click at [427, 195] on icon at bounding box center [429, 197] width 24 height 24
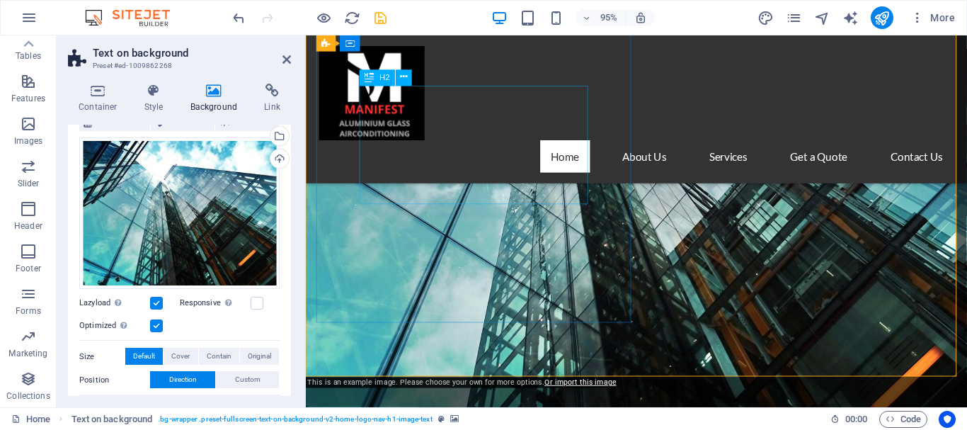
drag, startPoint x: 732, startPoint y: 231, endPoint x: 1040, endPoint y: 269, distance: 309.5
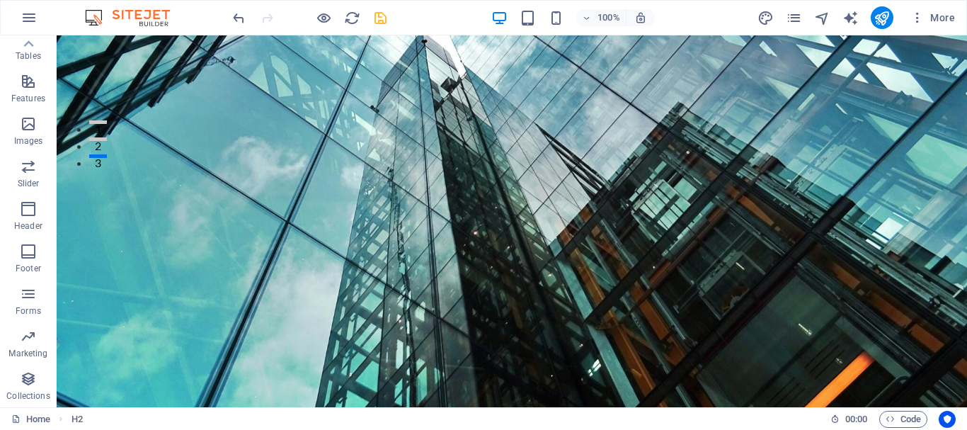
scroll to position [0, 0]
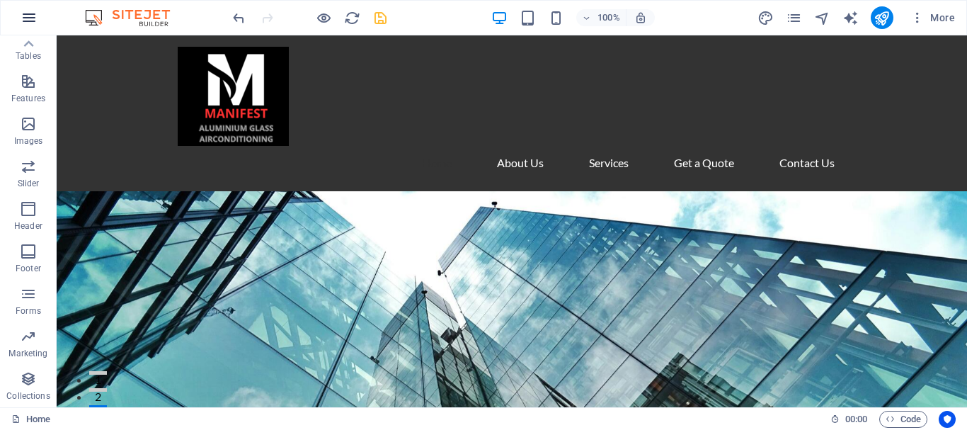
click at [33, 18] on icon "button" at bounding box center [29, 17] width 17 height 17
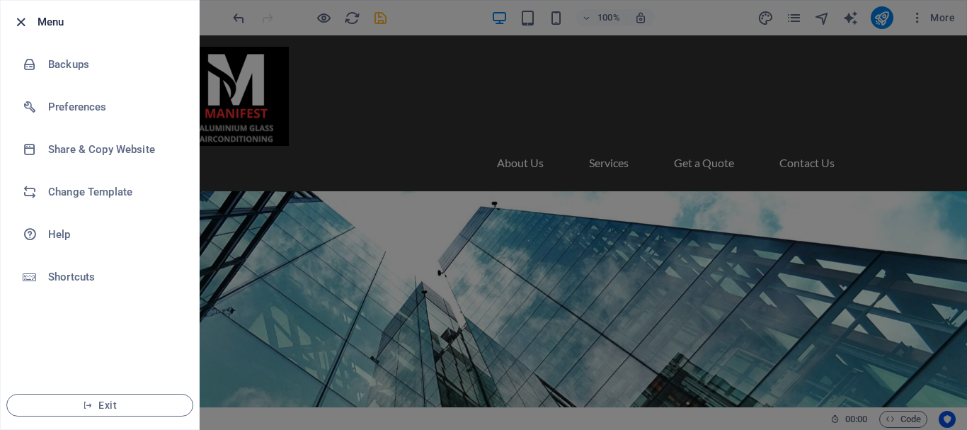
click at [23, 18] on icon "button" at bounding box center [21, 22] width 16 height 16
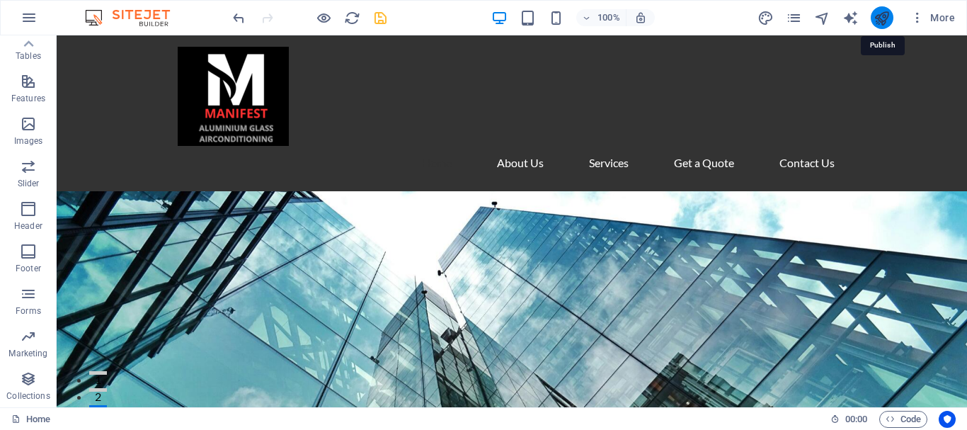
click at [879, 18] on icon "publish" at bounding box center [881, 18] width 16 height 16
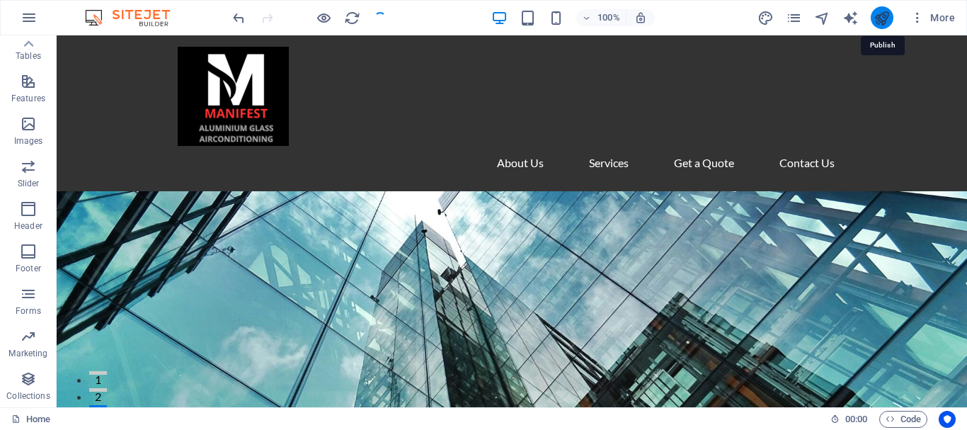
checkbox input "false"
